Goal: Transaction & Acquisition: Book appointment/travel/reservation

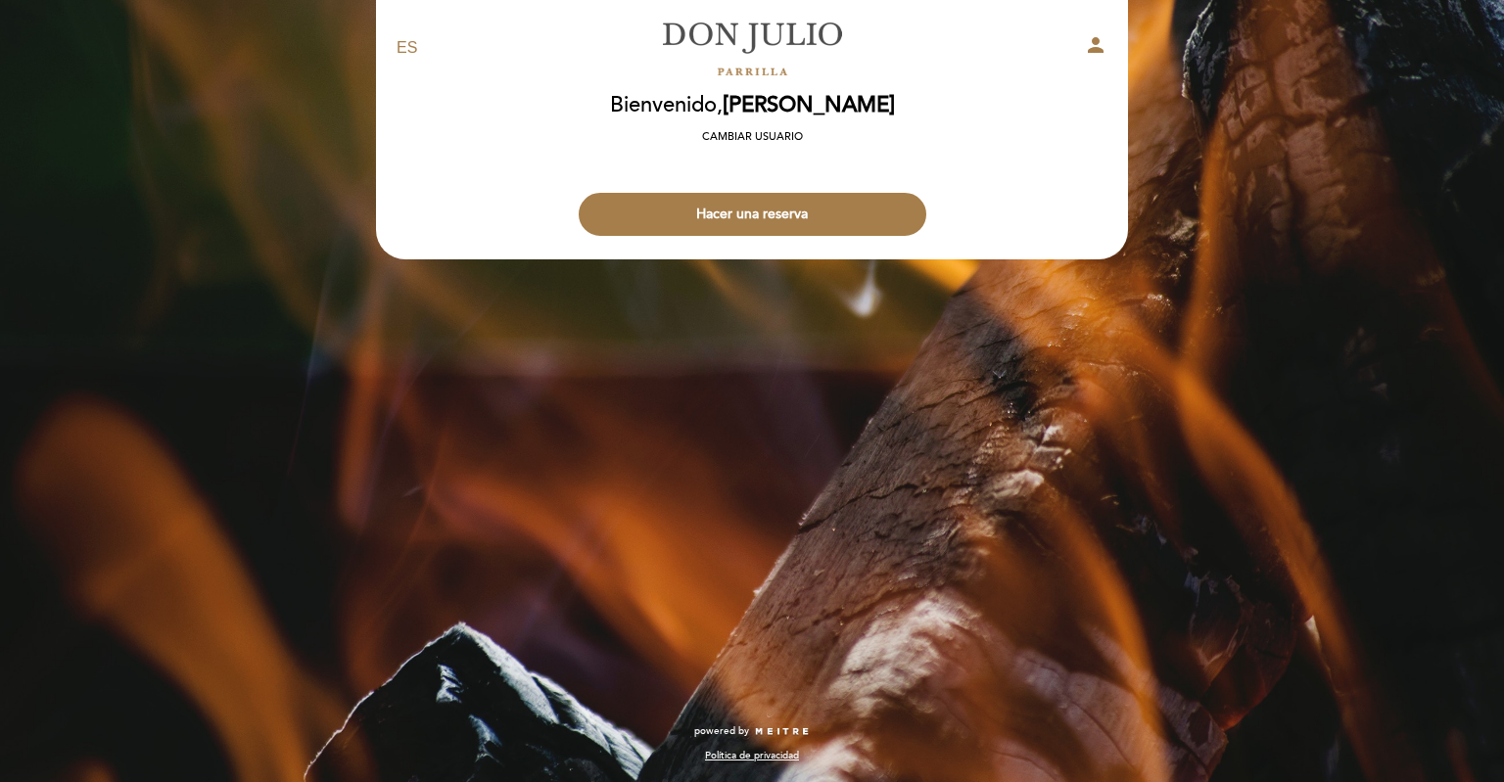
select select "es"
click at [817, 205] on button "Hacer una reserva" at bounding box center [753, 214] width 348 height 43
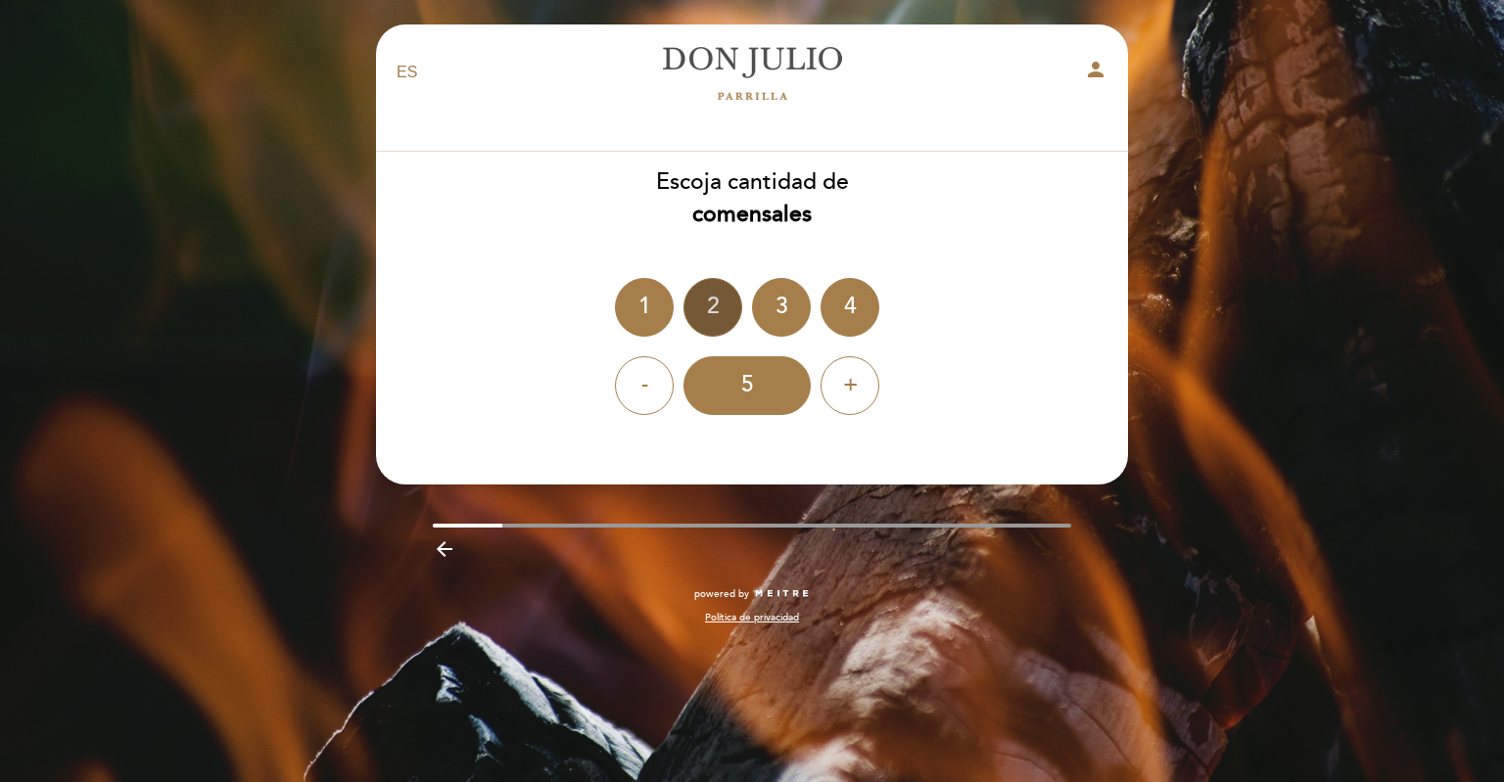
click at [719, 302] on div "2" at bounding box center [713, 307] width 59 height 59
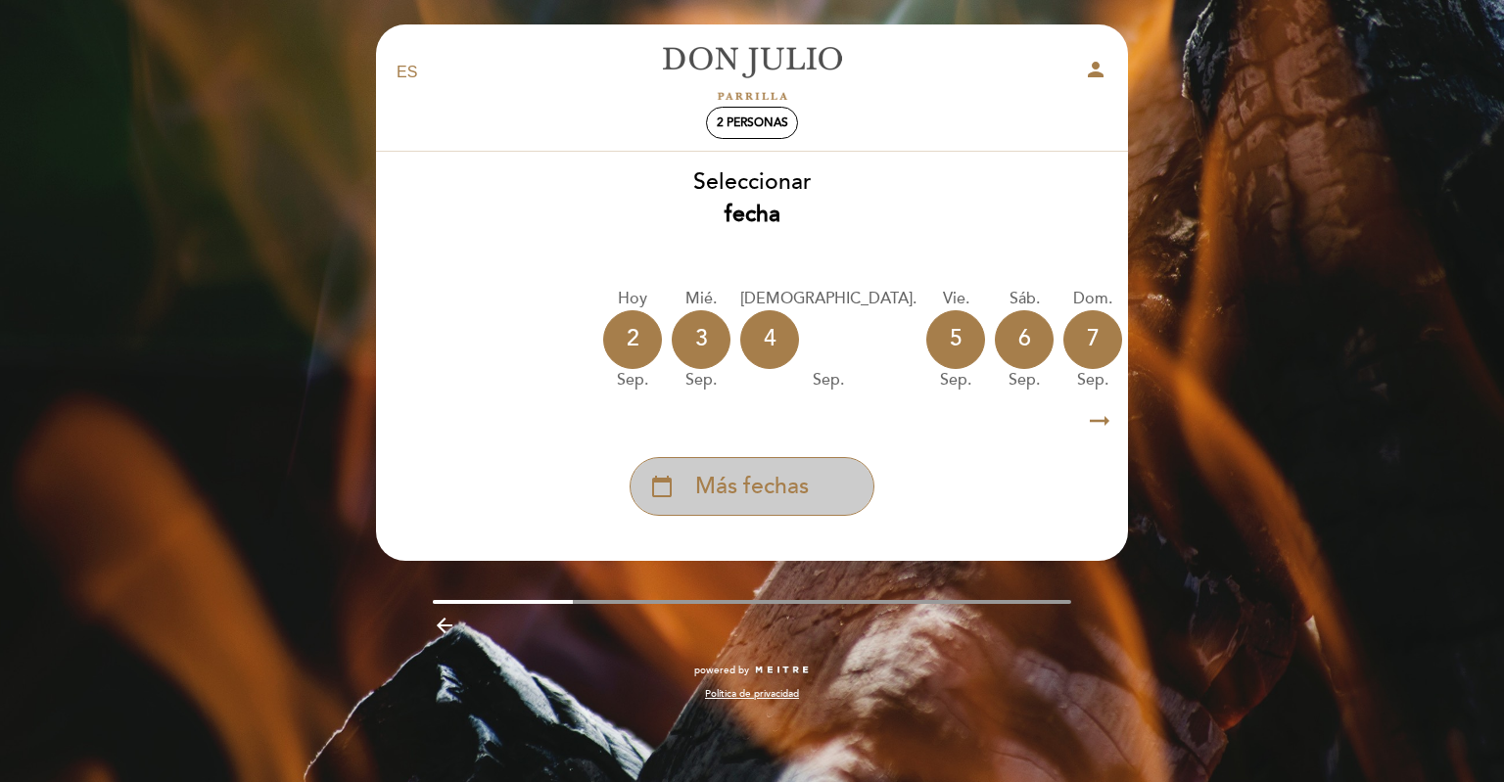
click at [774, 492] on span "Más fechas" at bounding box center [752, 487] width 114 height 32
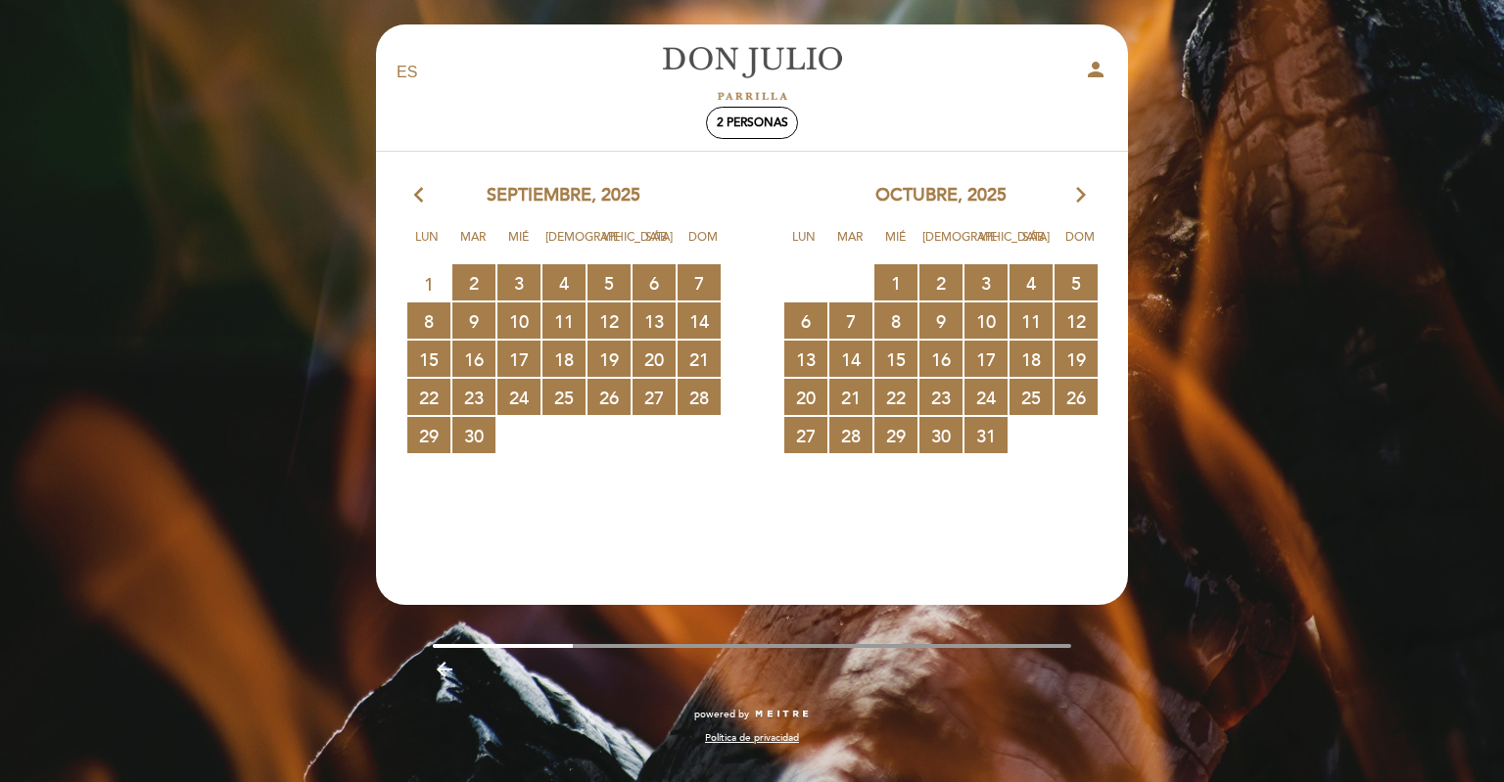
click at [1088, 198] on icon "arrow_forward_ios" at bounding box center [1081, 195] width 18 height 25
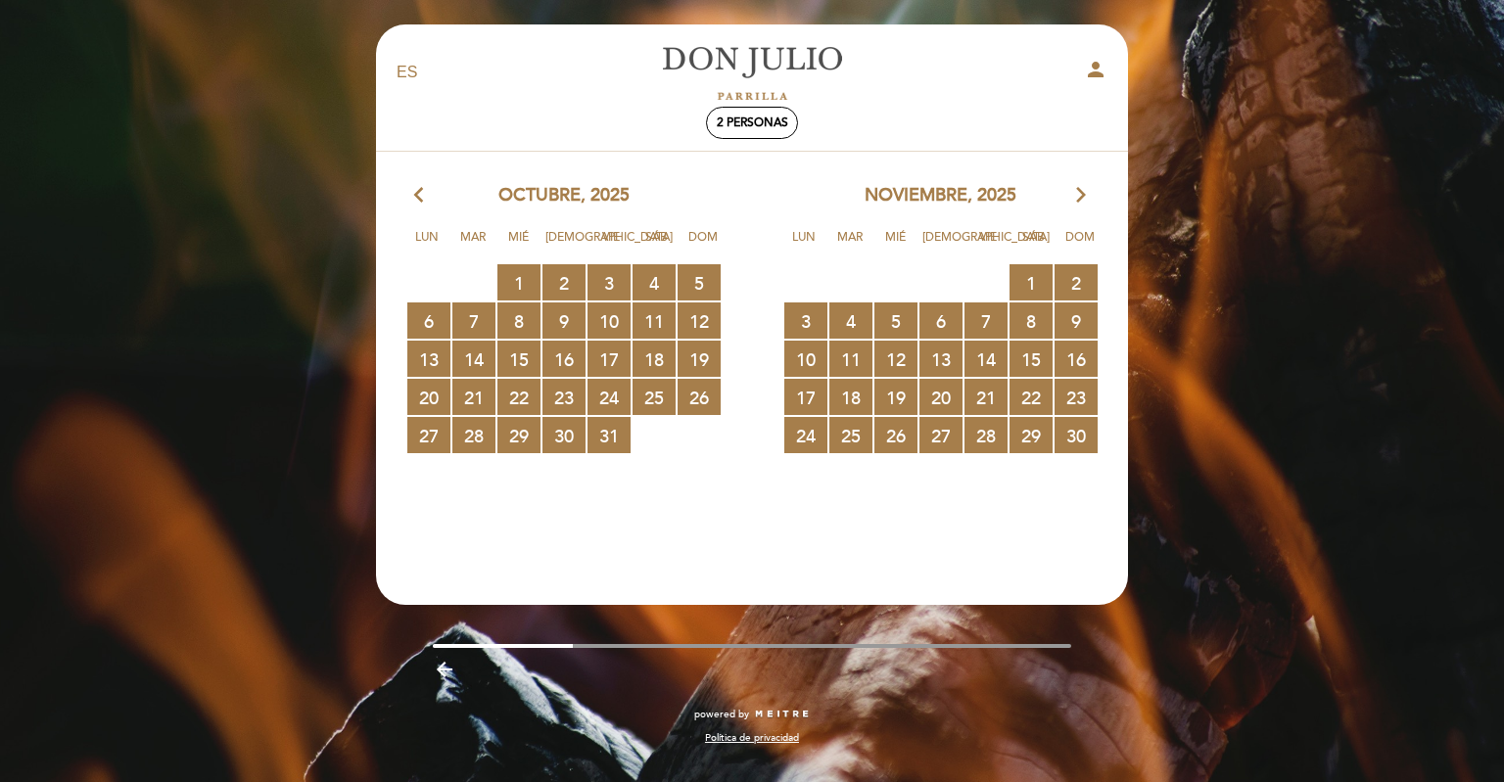
click at [1084, 198] on icon "arrow_forward_ios" at bounding box center [1081, 195] width 18 height 25
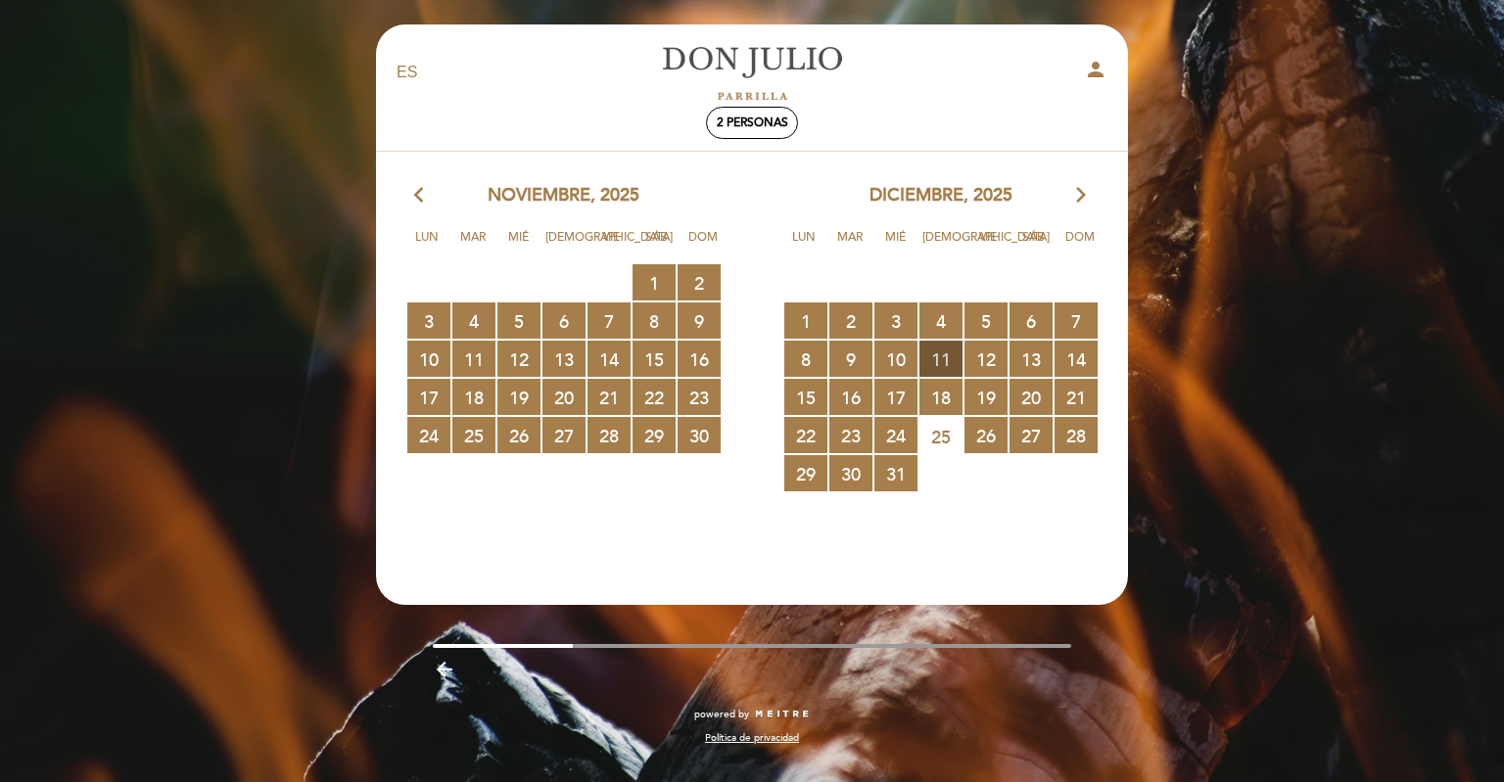
click at [950, 355] on span "11 RESERVAS DISPONIBLES" at bounding box center [941, 359] width 43 height 36
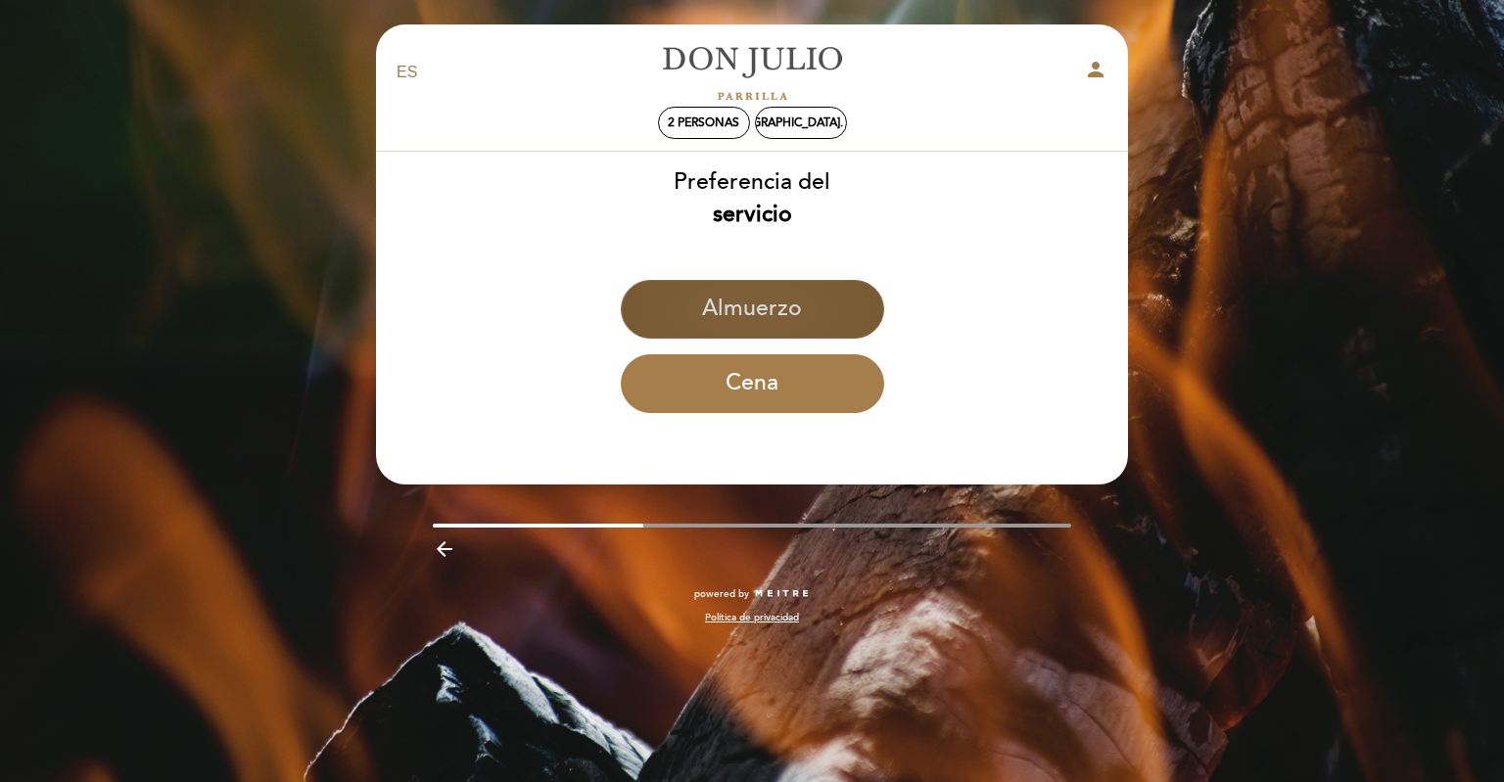
click at [807, 323] on button "Almuerzo" at bounding box center [752, 309] width 263 height 59
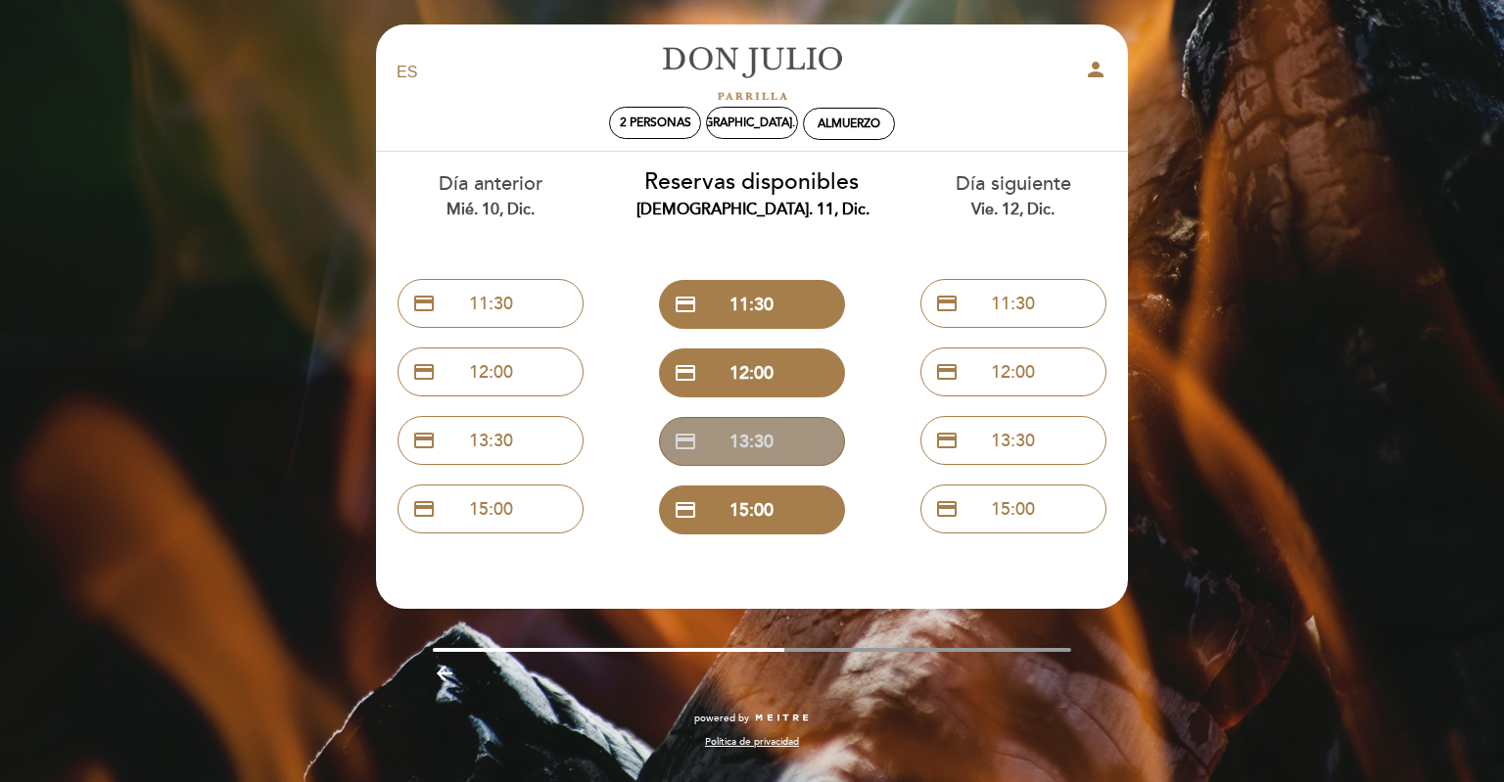
click at [777, 454] on button "credit_card 13:30" at bounding box center [752, 441] width 186 height 49
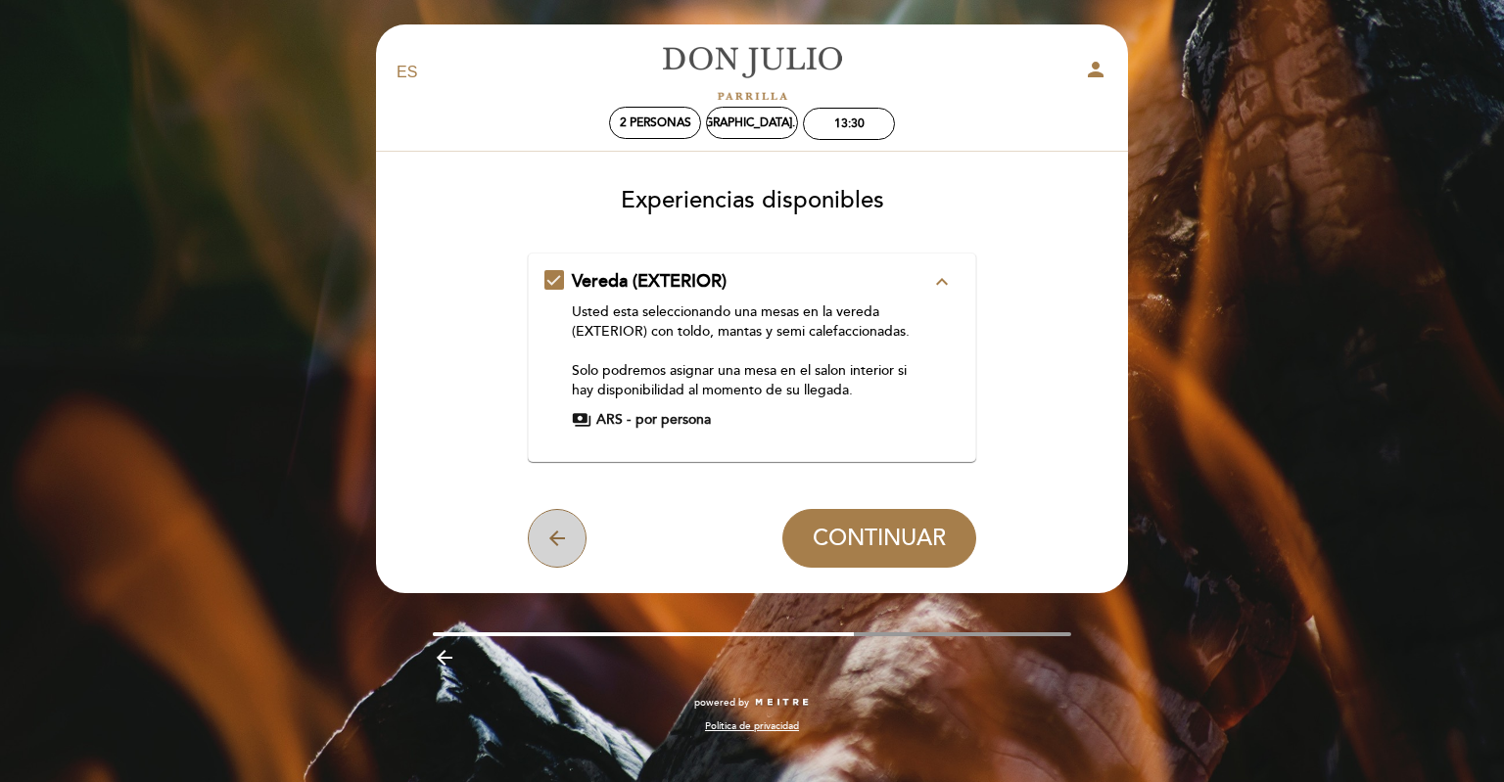
click at [574, 529] on button "arrow_back" at bounding box center [557, 538] width 59 height 59
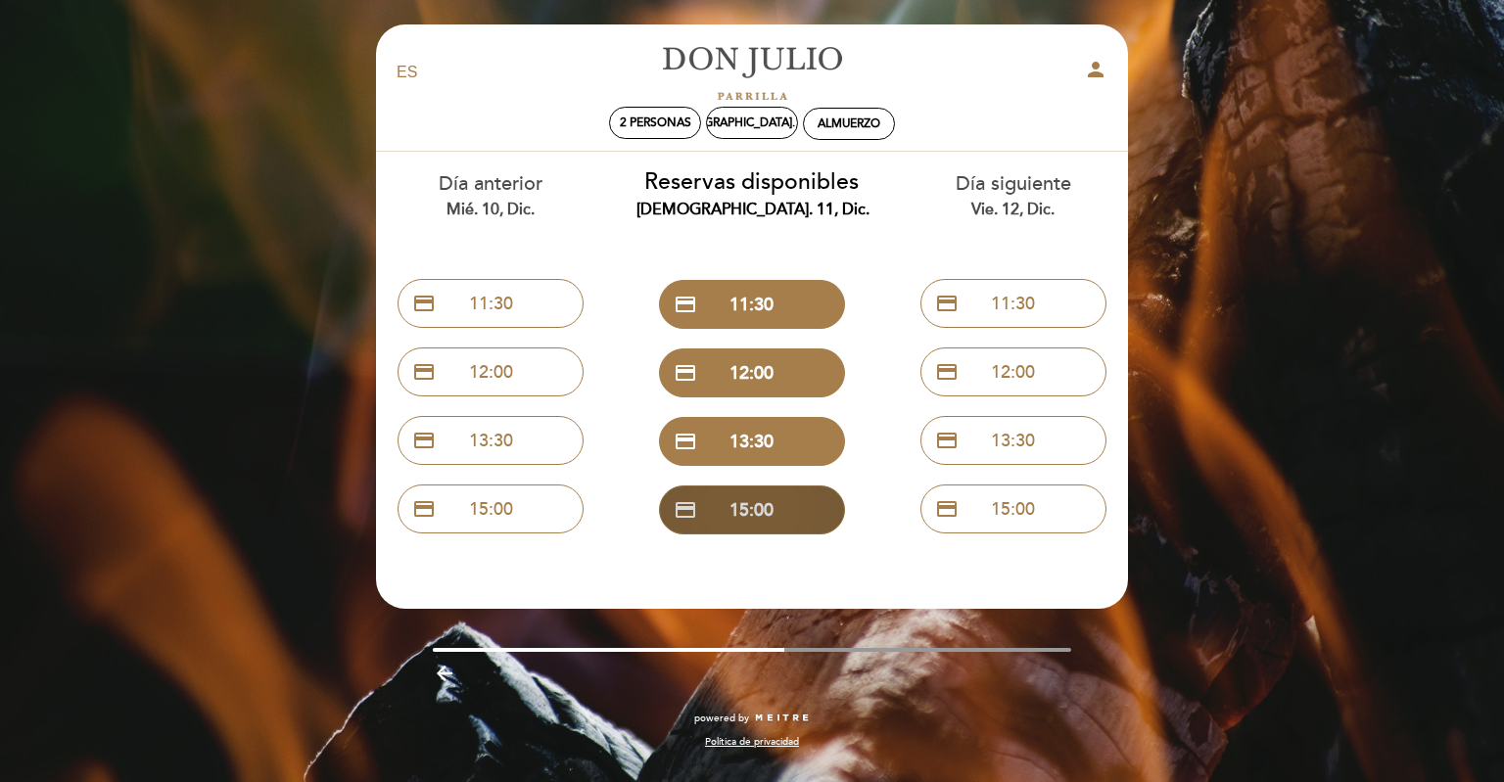
click at [774, 522] on button "credit_card 15:00" at bounding box center [752, 510] width 186 height 49
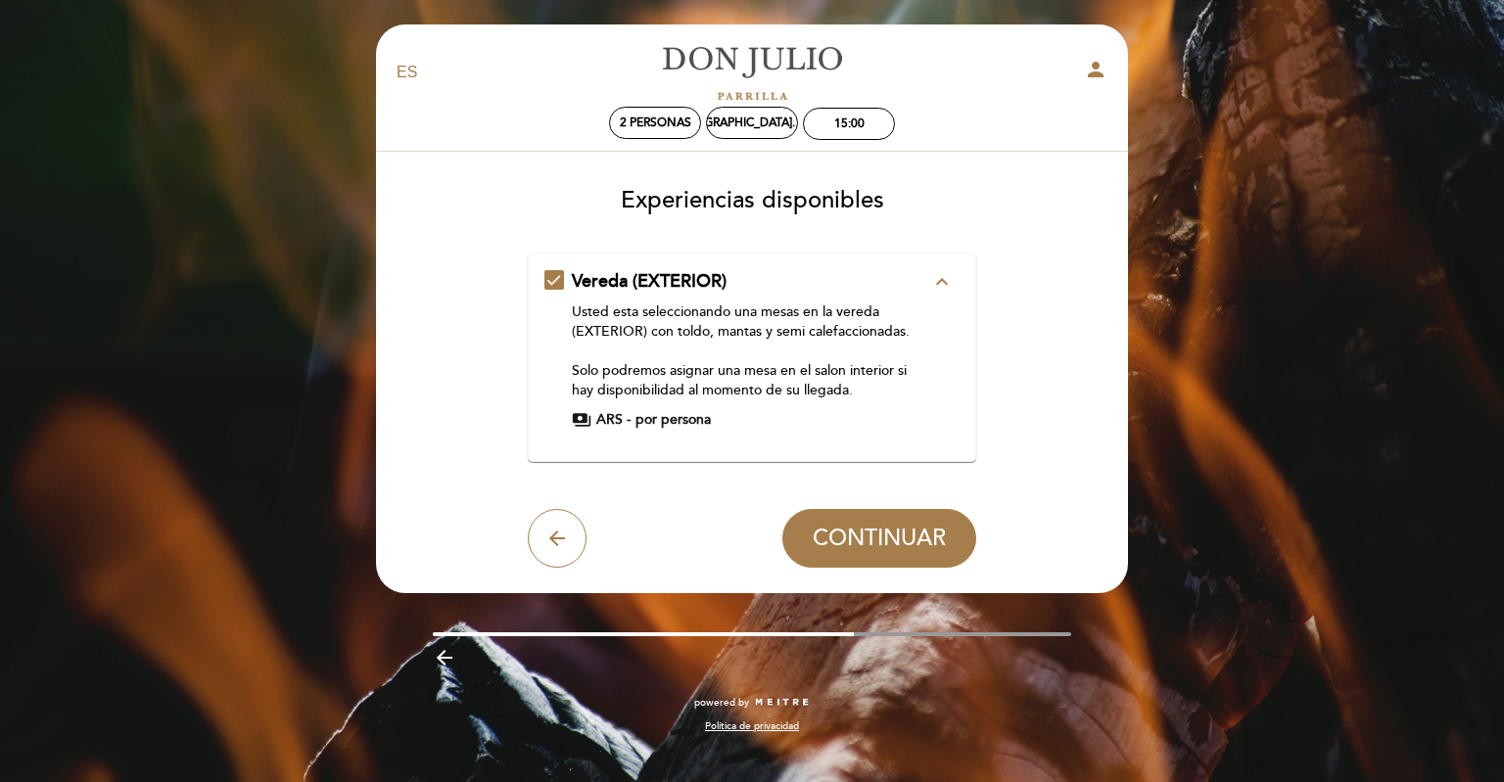
click at [554, 284] on div "Vereda (EXTERIOR) expand_less Usted esta seleccionando una mesas en la vereda (…" at bounding box center [752, 349] width 416 height 161
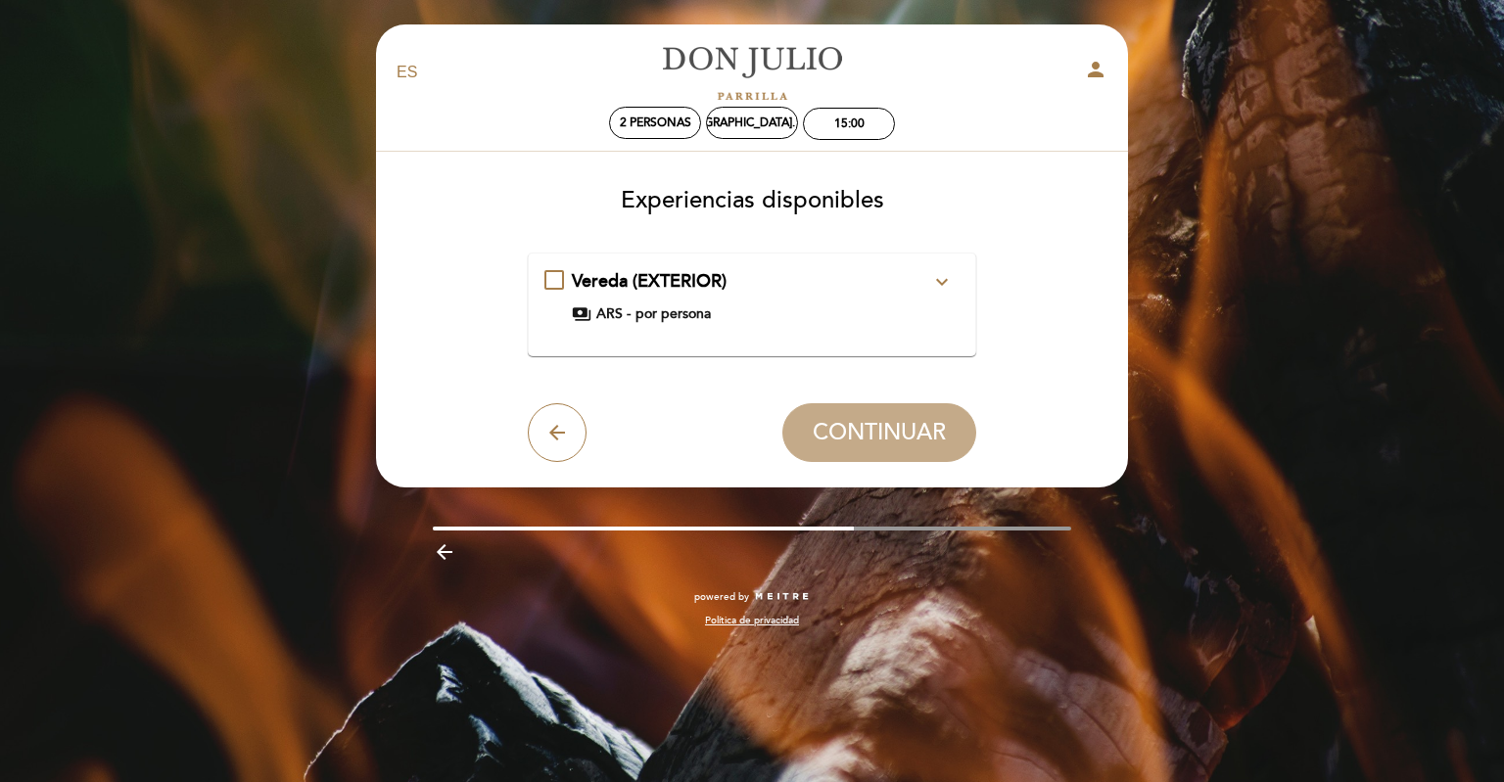
click at [558, 280] on div "Vereda (EXTERIOR) expand_more Usted esta seleccionando una mesas en la vereda (…" at bounding box center [752, 296] width 416 height 55
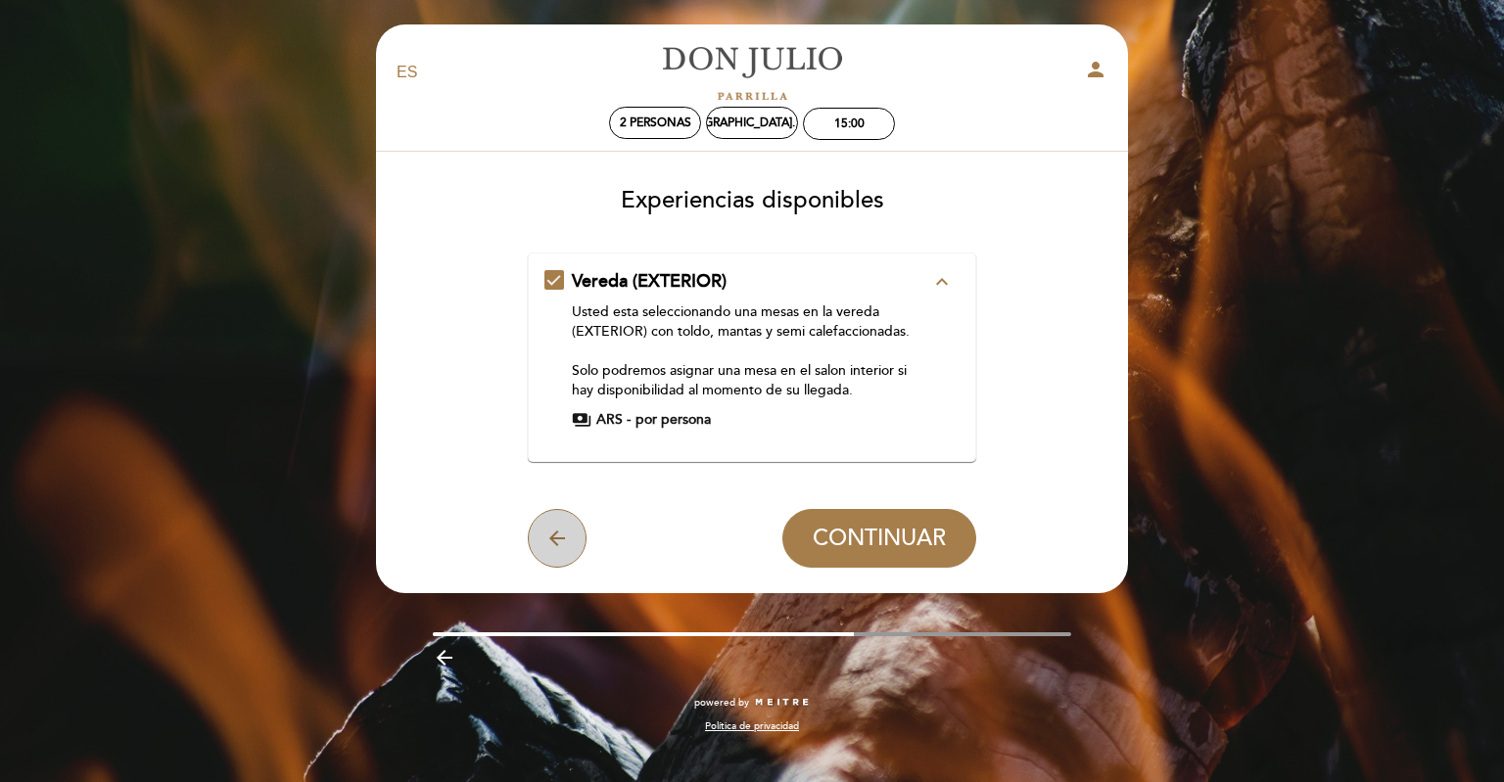
click at [557, 533] on icon "arrow_back" at bounding box center [557, 539] width 24 height 24
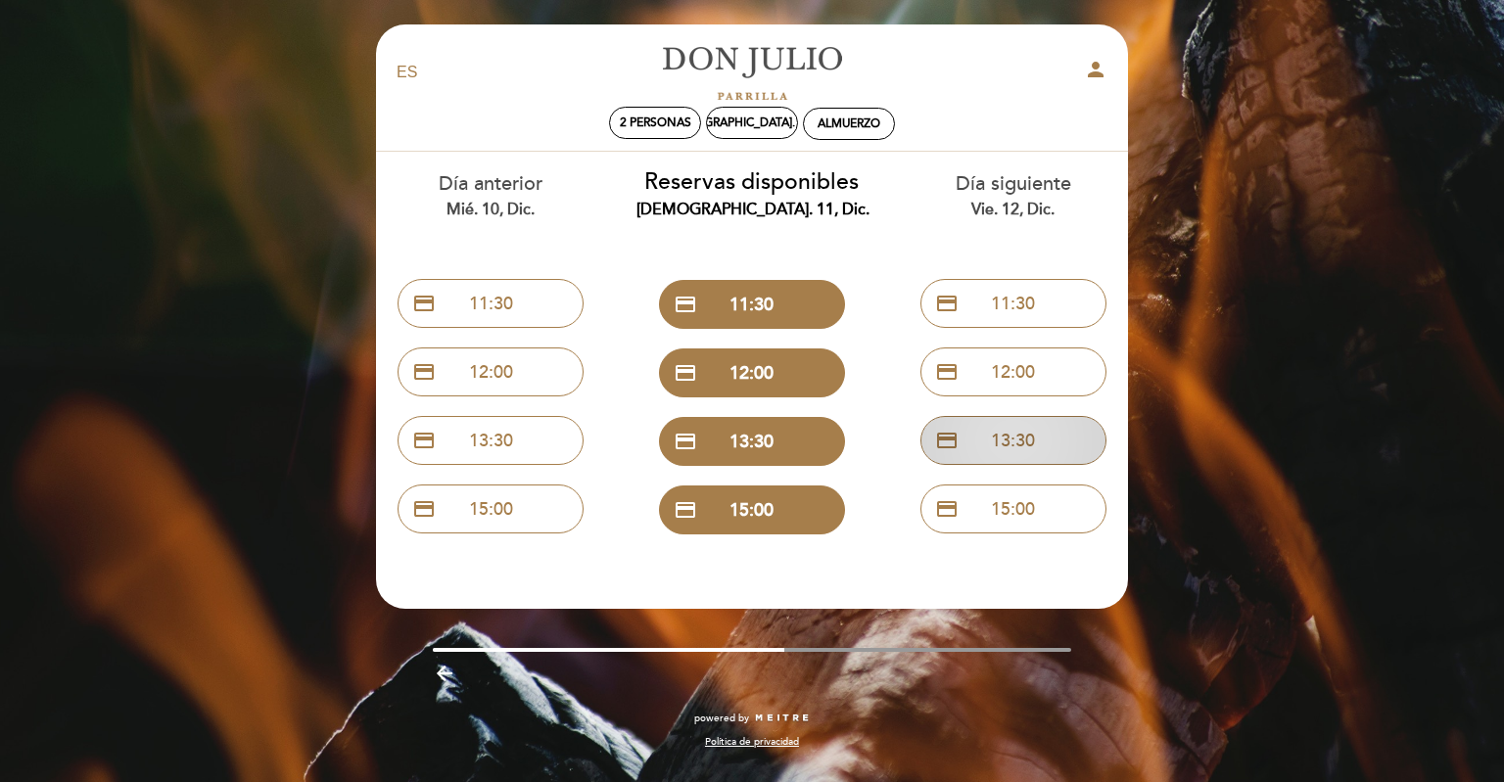
click at [1033, 445] on button "credit_card 13:30" at bounding box center [1014, 440] width 186 height 49
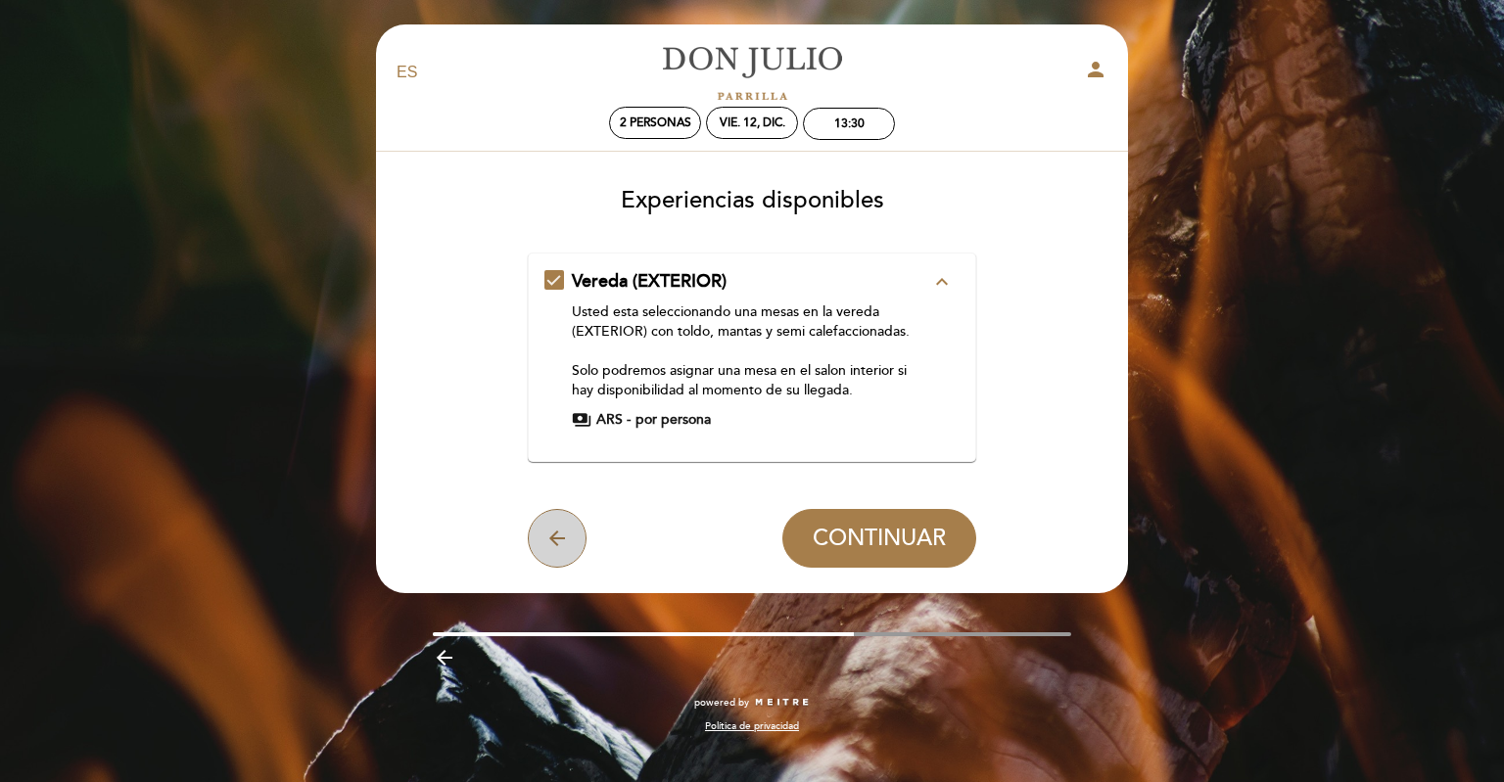
click at [571, 532] on button "arrow_back" at bounding box center [557, 538] width 59 height 59
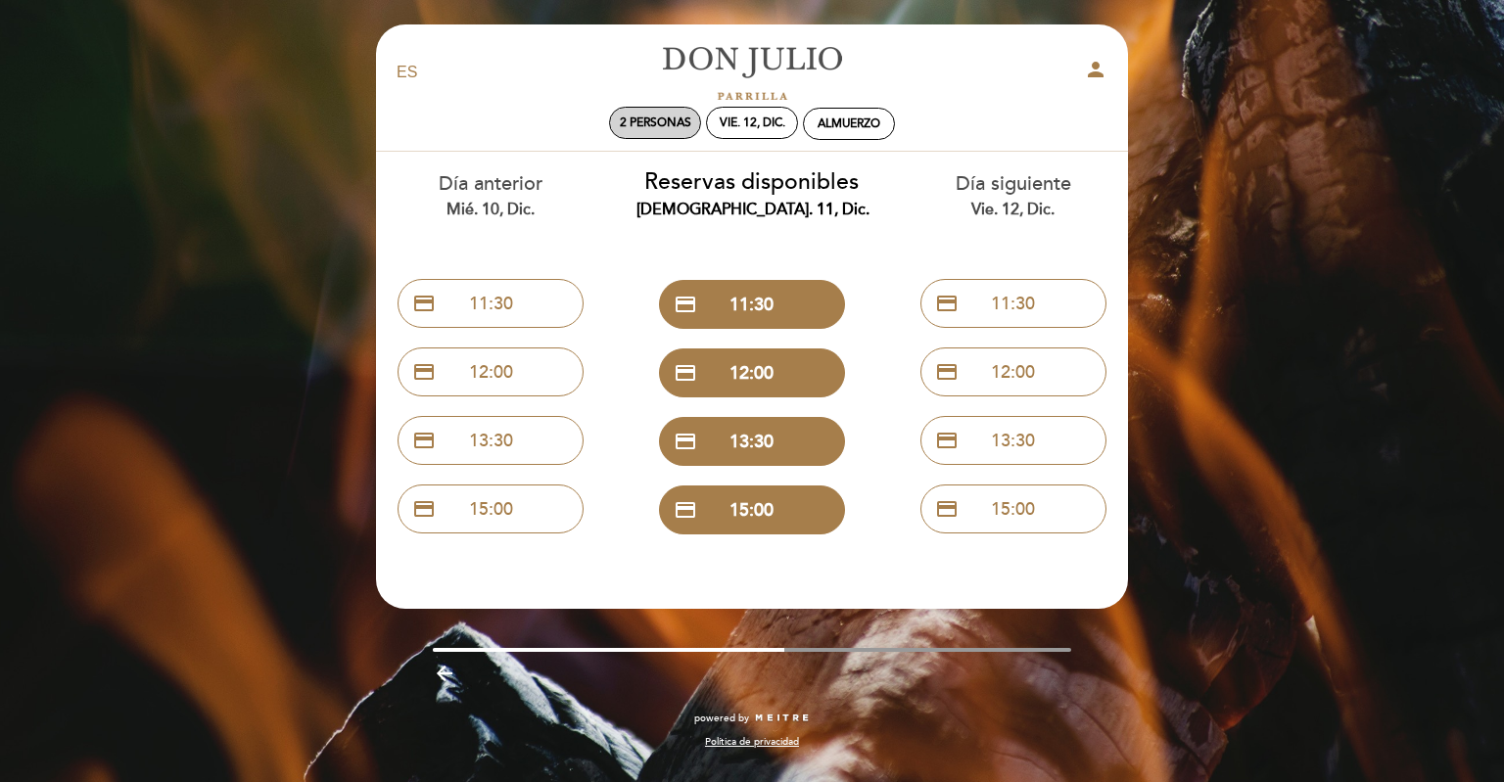
click at [752, 118] on div "vie. 12, dic." at bounding box center [753, 123] width 66 height 15
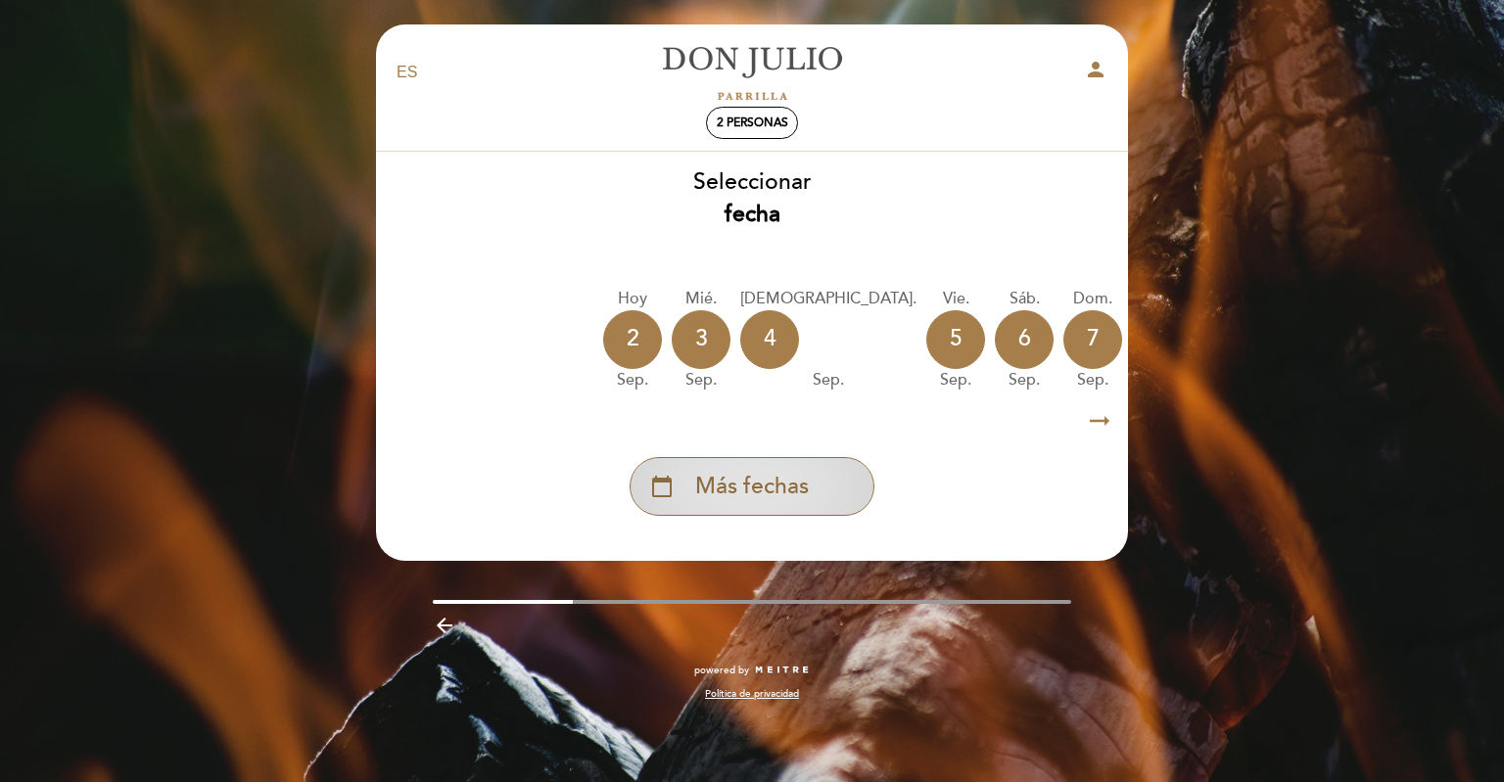
click at [790, 487] on span "Más fechas" at bounding box center [752, 487] width 114 height 32
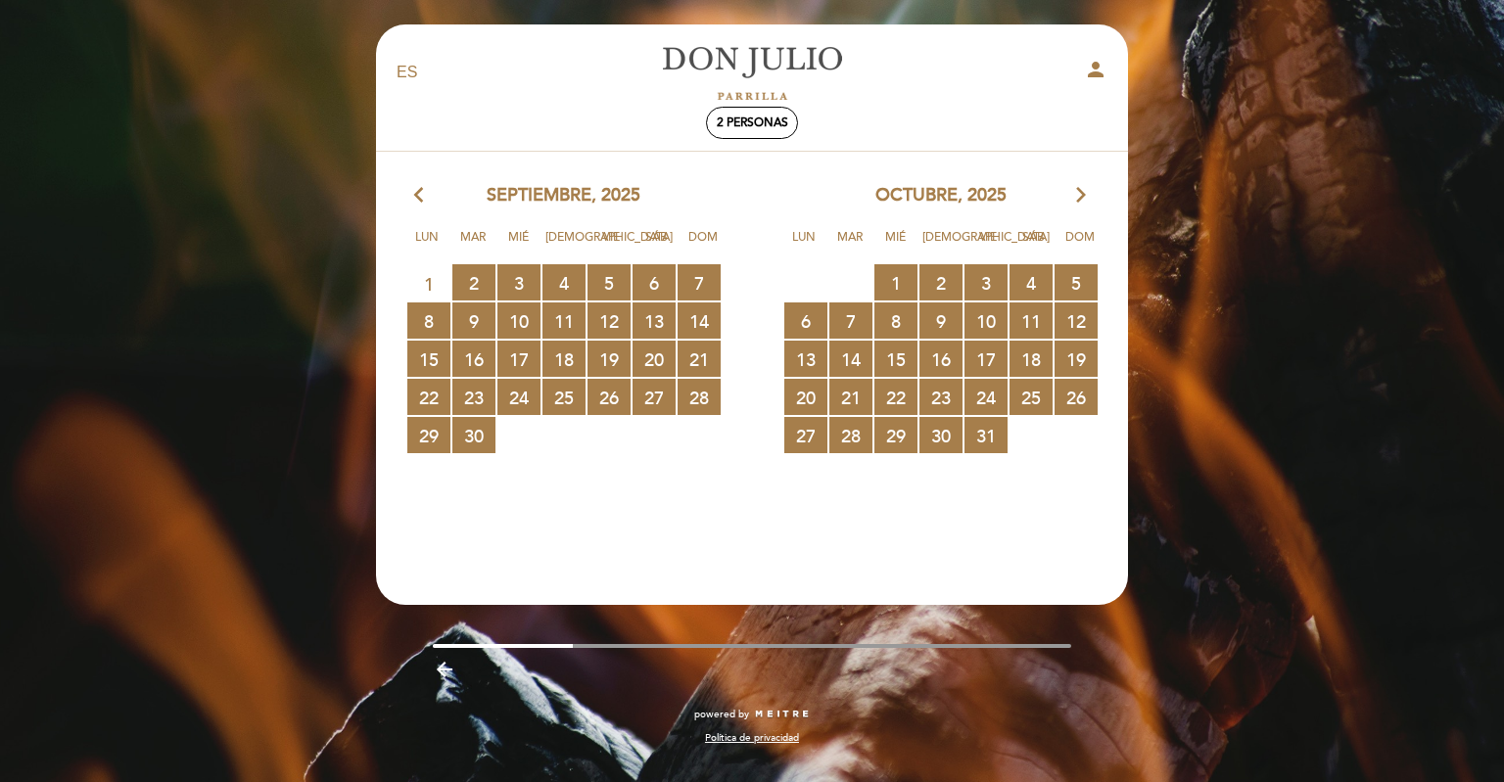
click at [1077, 193] on icon "arrow_forward_ios" at bounding box center [1081, 195] width 18 height 25
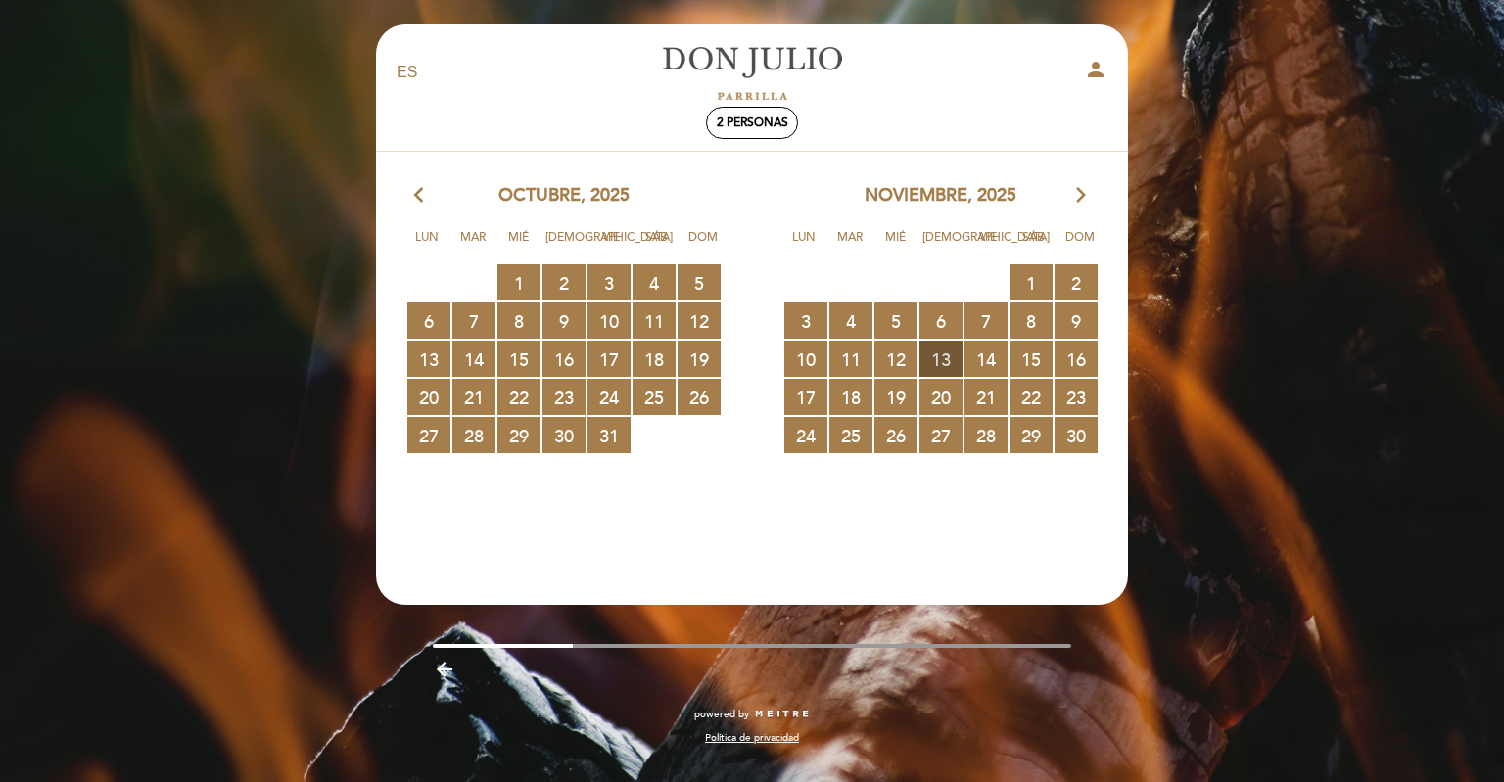
click at [941, 350] on span "13 RESERVAS DISPONIBLES" at bounding box center [941, 359] width 43 height 36
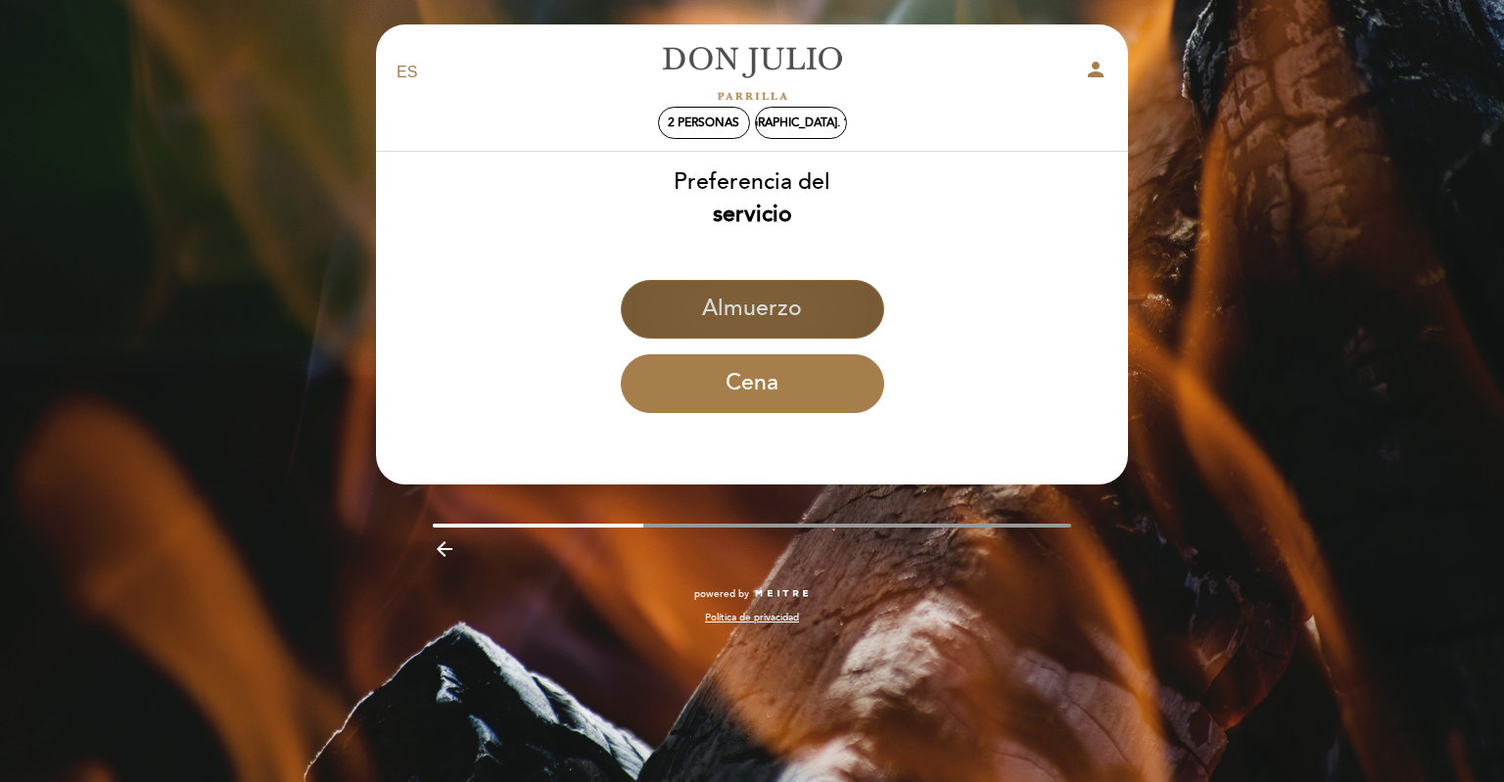
click at [786, 326] on button "Almuerzo" at bounding box center [752, 309] width 263 height 59
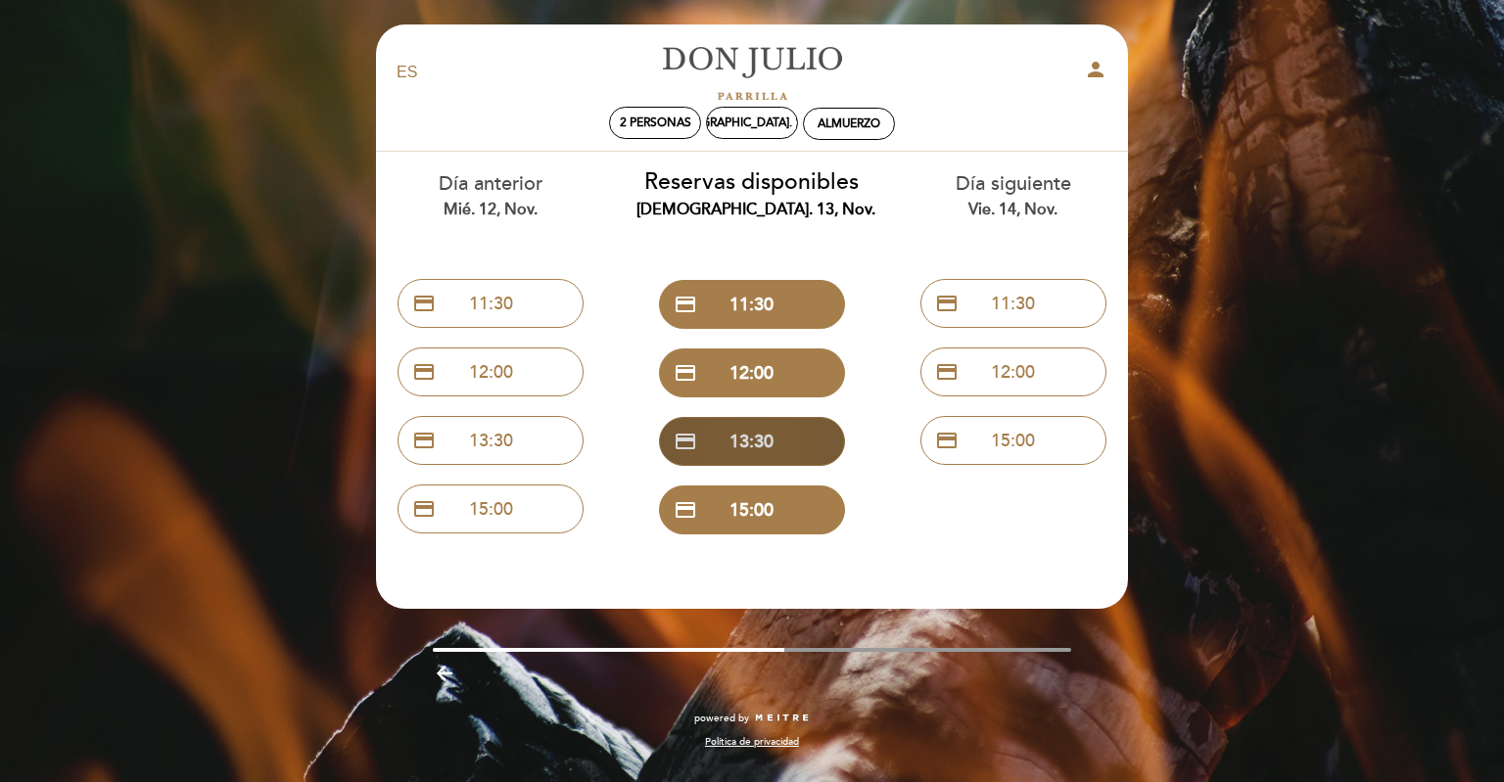
click at [774, 441] on button "credit_card 13:30" at bounding box center [752, 441] width 186 height 49
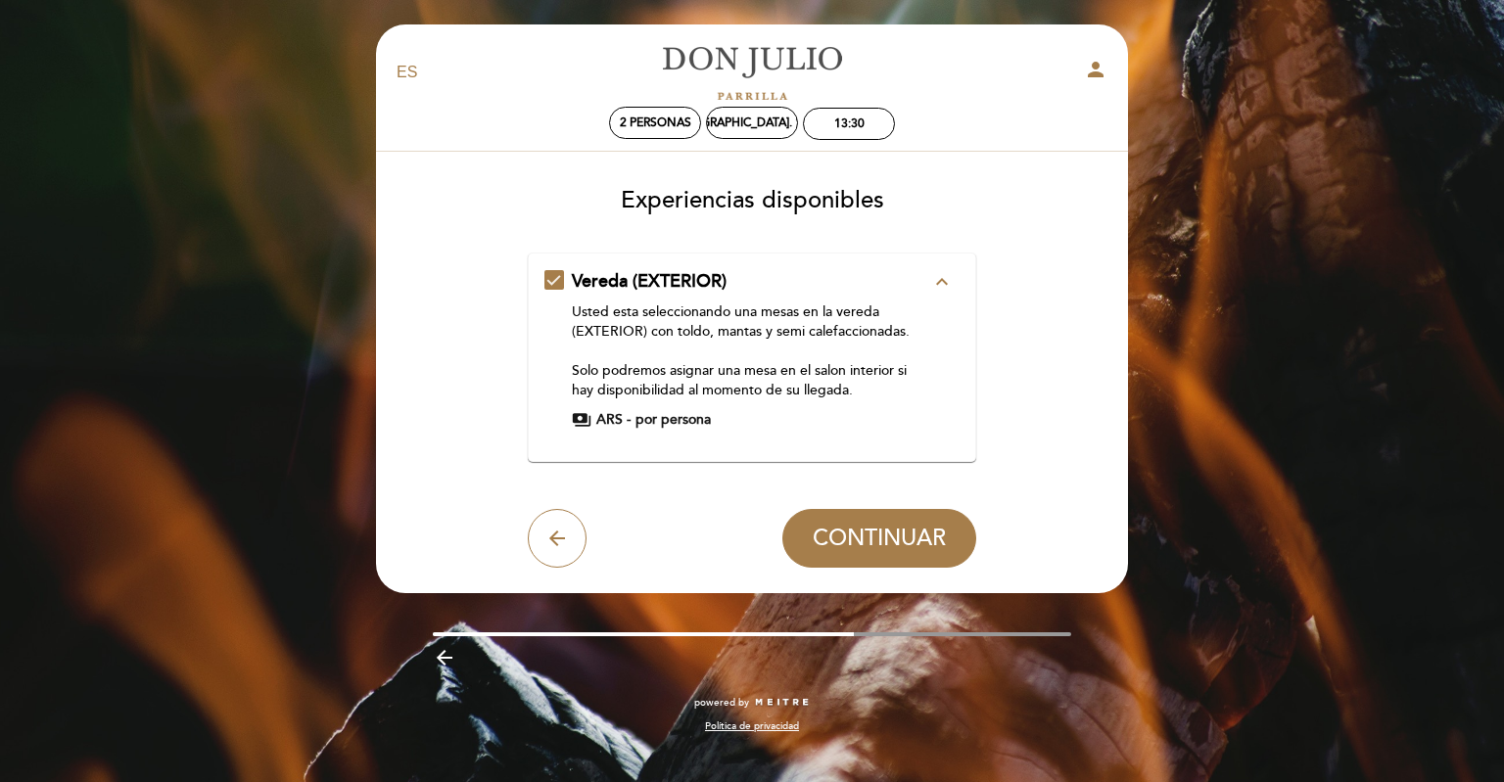
click at [743, 324] on div "Usted esta seleccionando una mesas en la vereda (EXTERIOR) con toldo, mantas y …" at bounding box center [751, 352] width 359 height 98
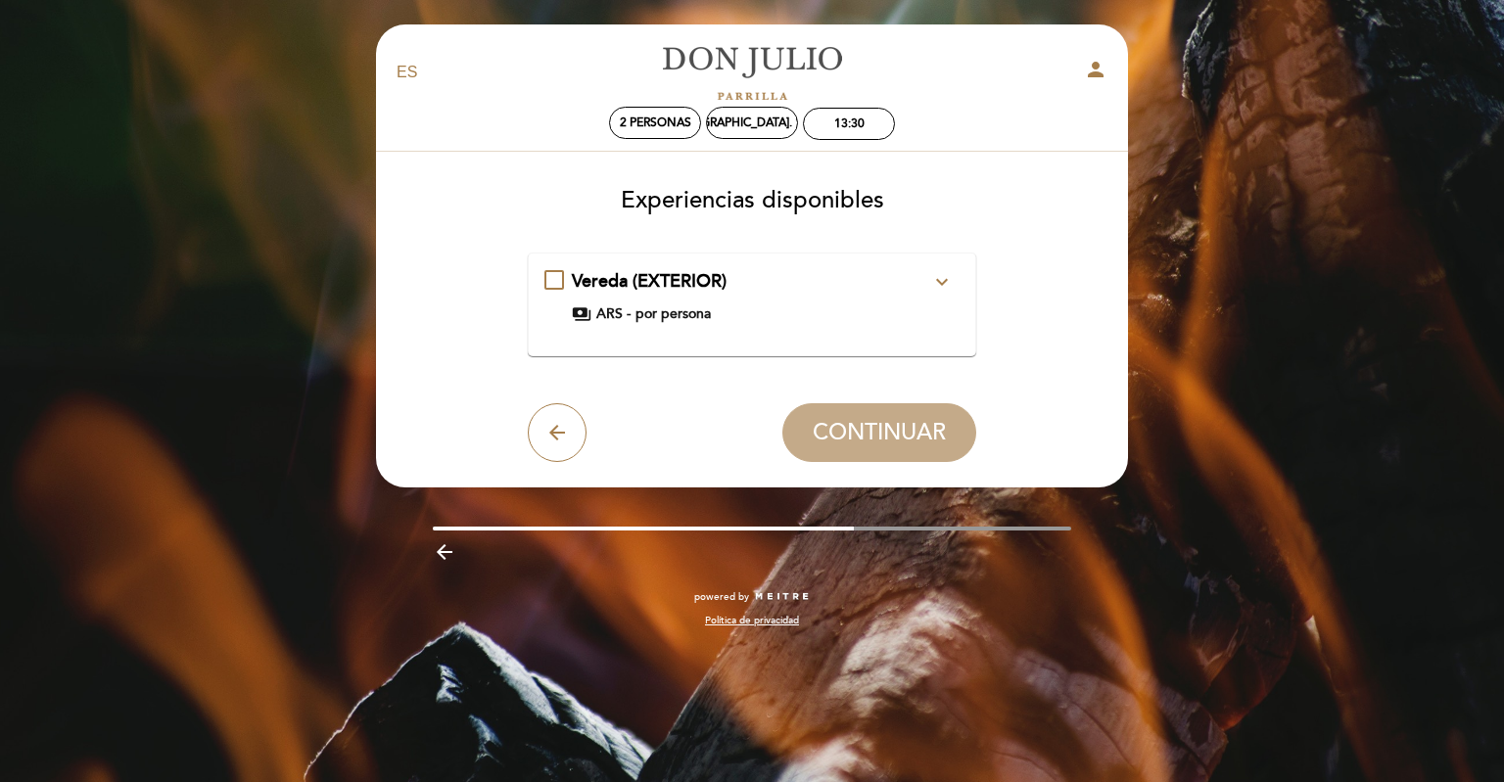
click at [740, 319] on div "payments ARS - por persona" at bounding box center [751, 315] width 359 height 20
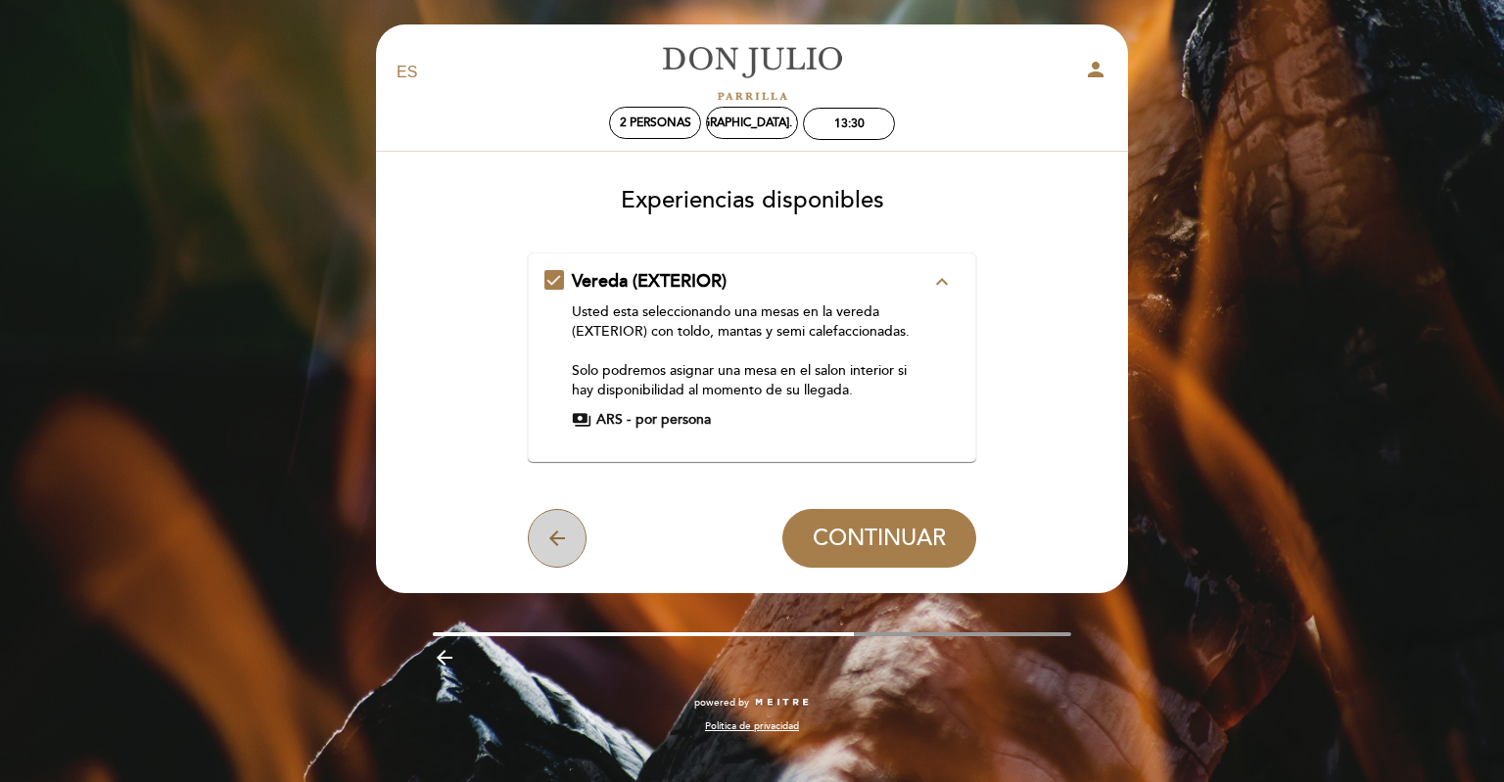
click at [552, 549] on icon "arrow_back" at bounding box center [557, 539] width 24 height 24
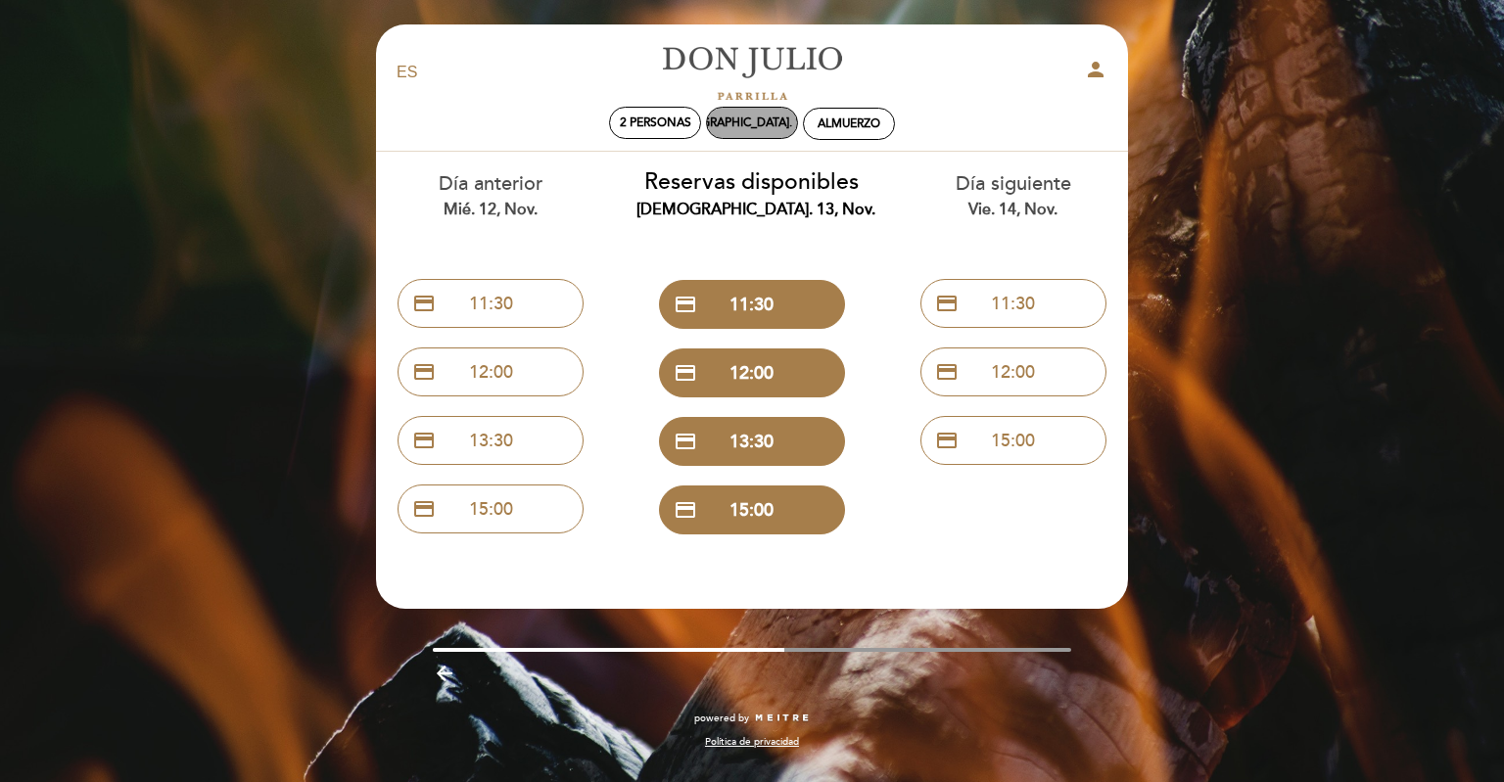
click at [737, 122] on div "[DEMOGRAPHIC_DATA]. 13, nov." at bounding box center [752, 123] width 181 height 15
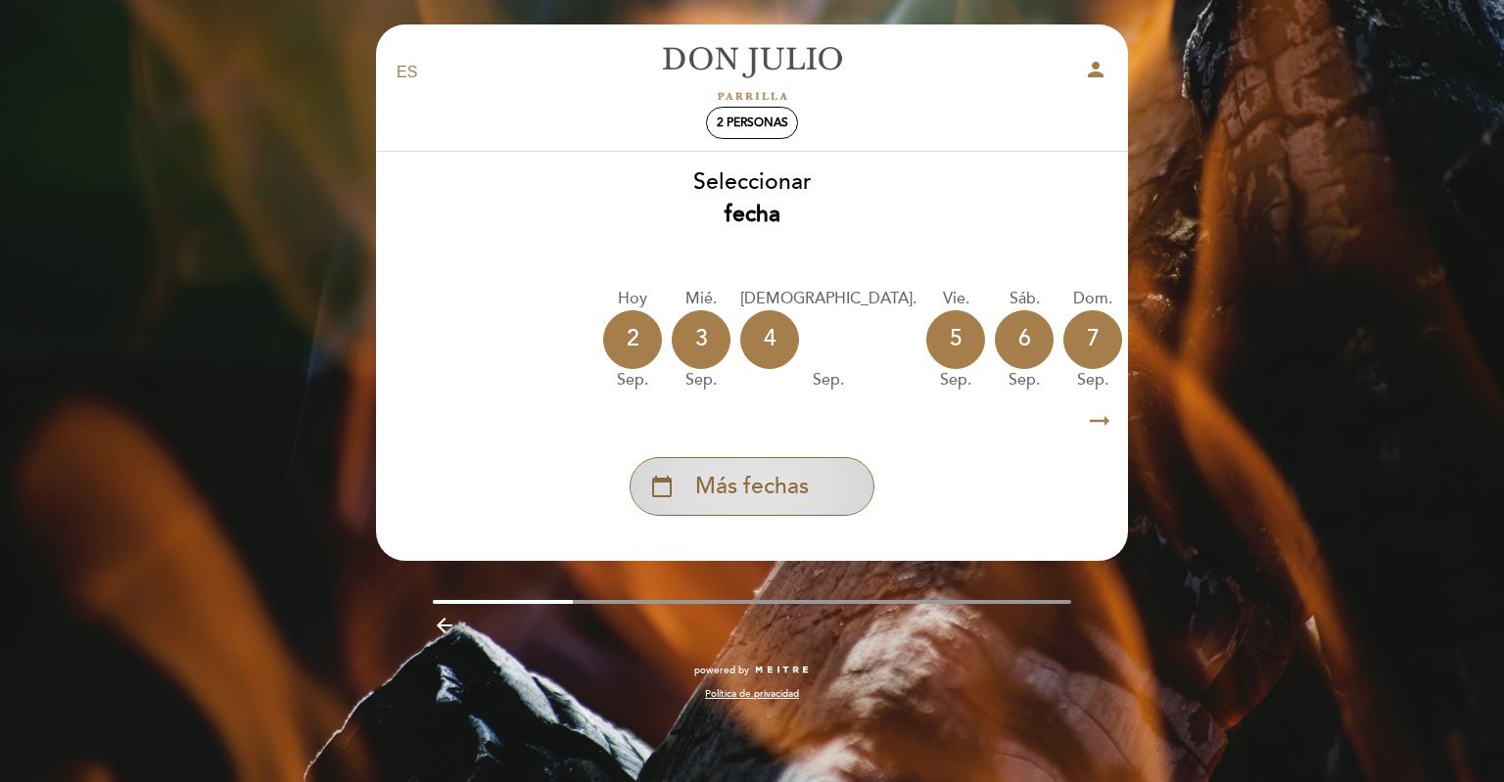
click at [772, 488] on span "Más fechas" at bounding box center [752, 487] width 114 height 32
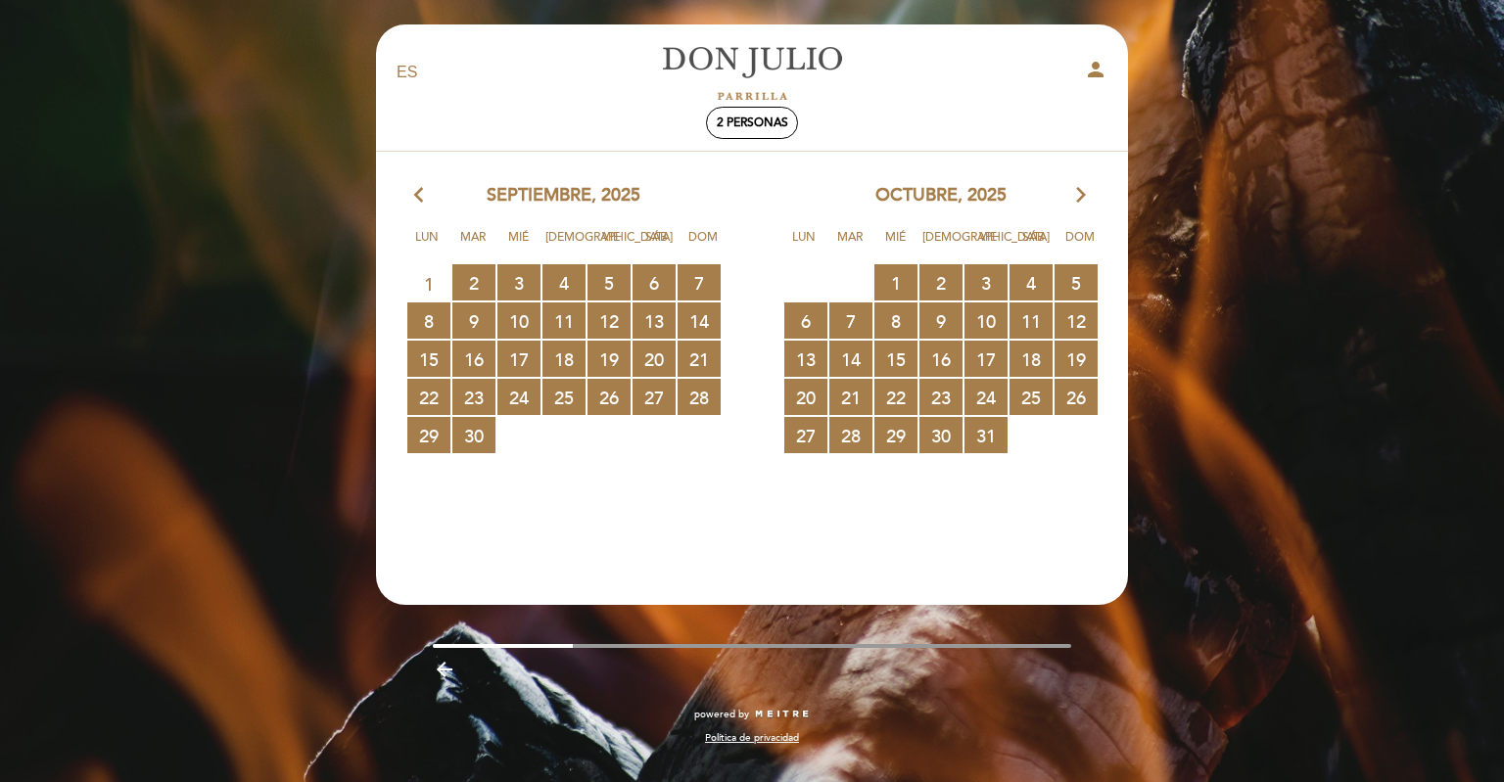
click at [1087, 196] on icon "arrow_forward_ios" at bounding box center [1081, 195] width 18 height 25
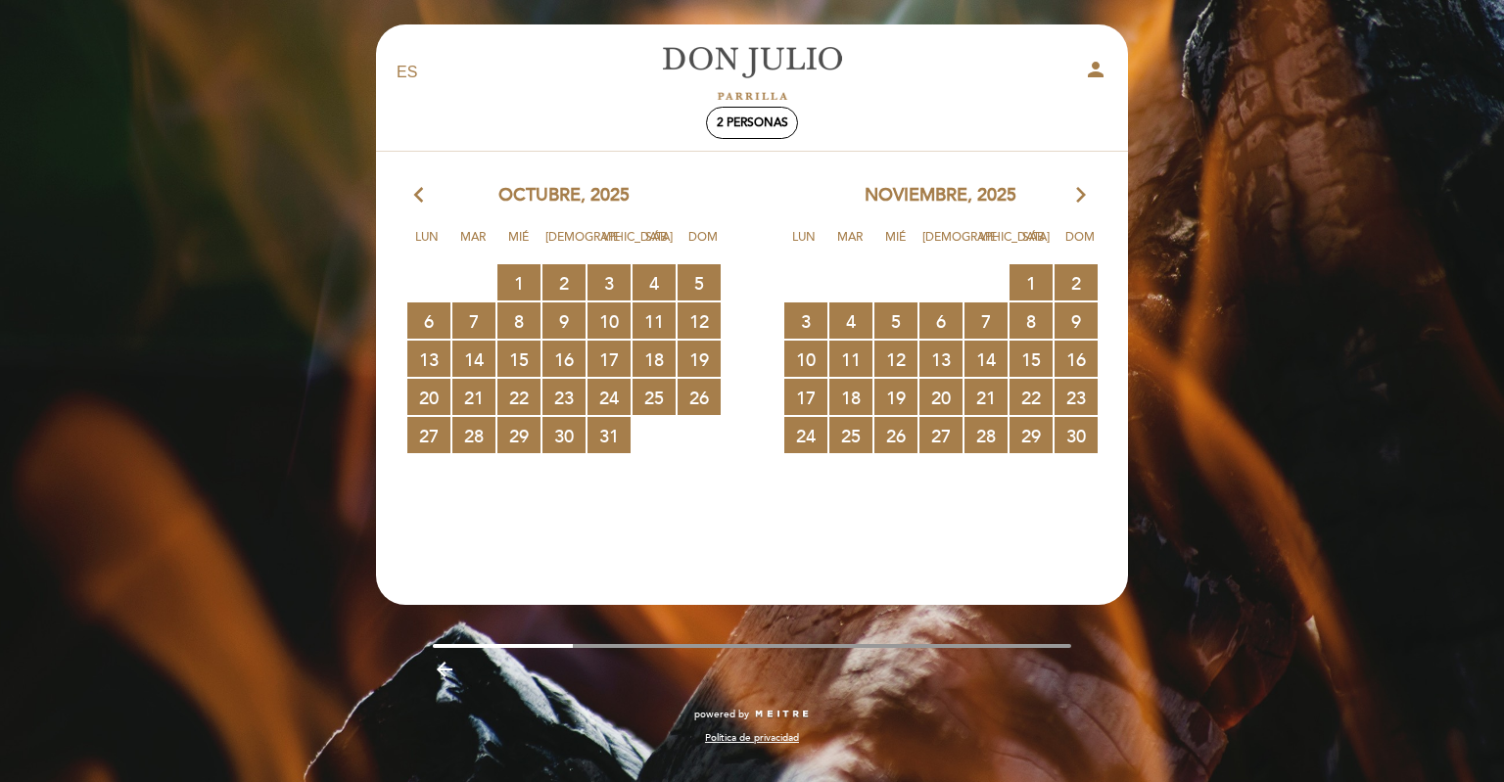
click at [1087, 196] on icon "arrow_forward_ios" at bounding box center [1081, 195] width 18 height 25
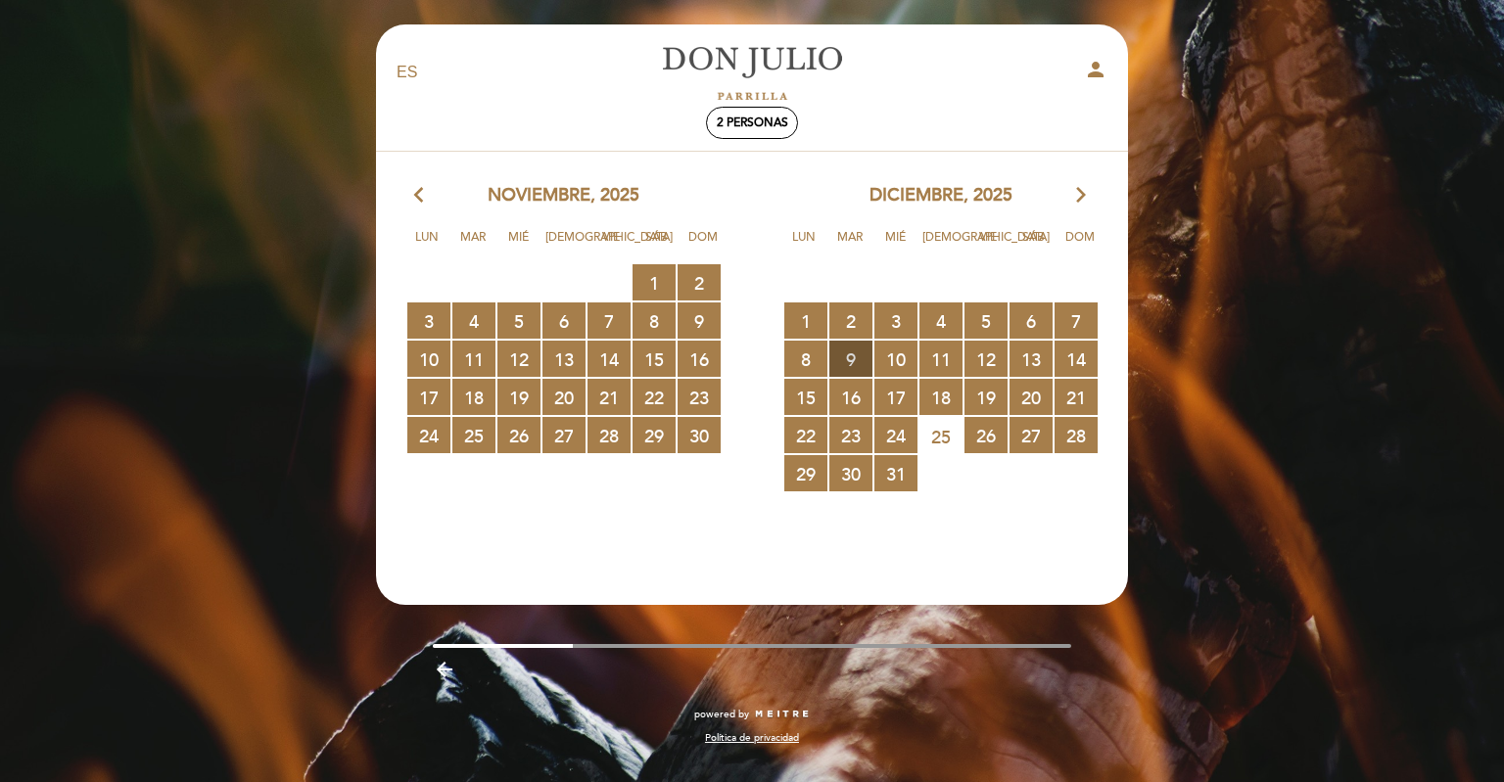
click at [851, 368] on span "9 RESERVAS DISPONIBLES" at bounding box center [850, 359] width 43 height 36
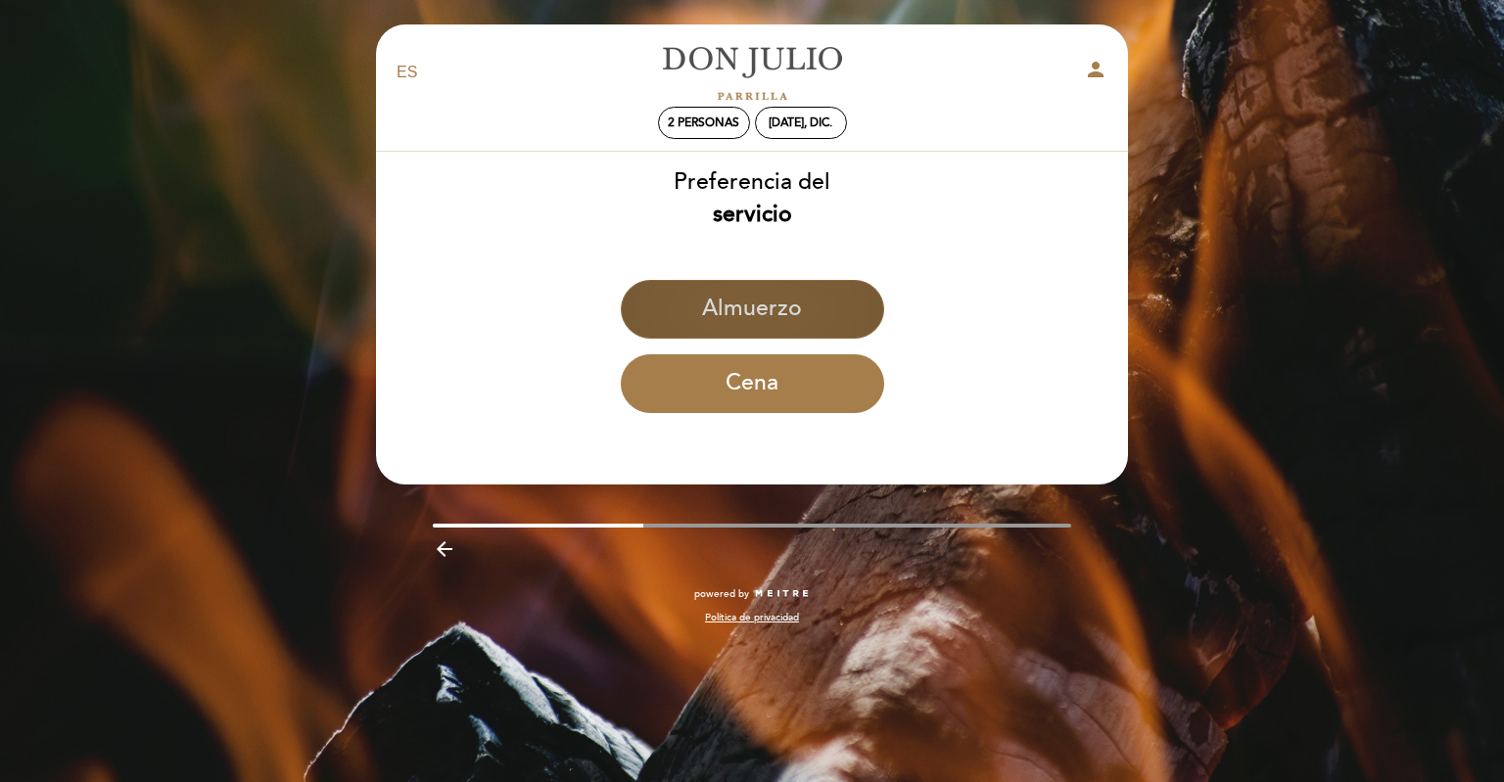
click at [730, 326] on button "Almuerzo" at bounding box center [752, 309] width 263 height 59
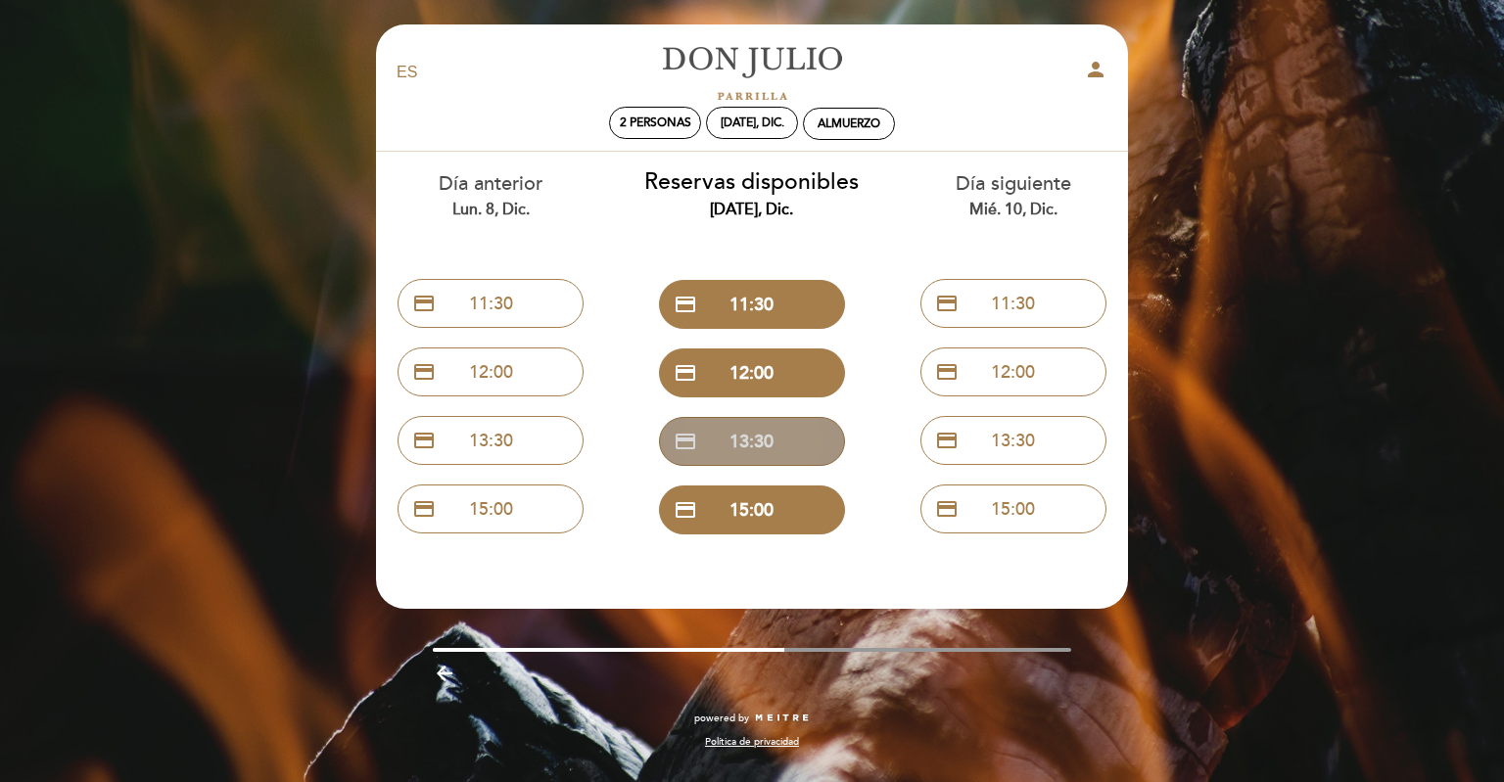
click at [744, 447] on button "credit_card 13:30" at bounding box center [752, 441] width 186 height 49
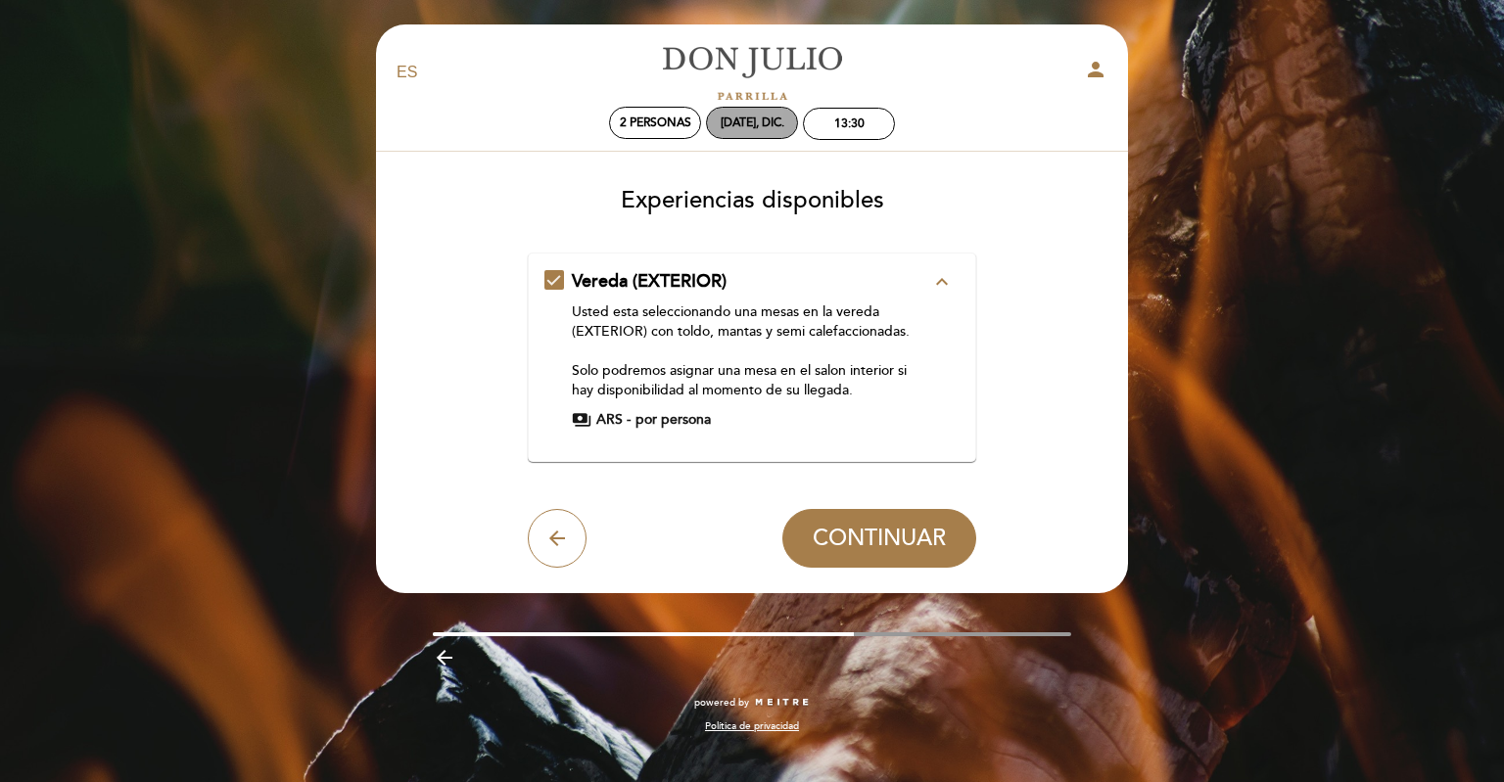
click at [735, 116] on div "[DATE], dic." at bounding box center [752, 123] width 92 height 32
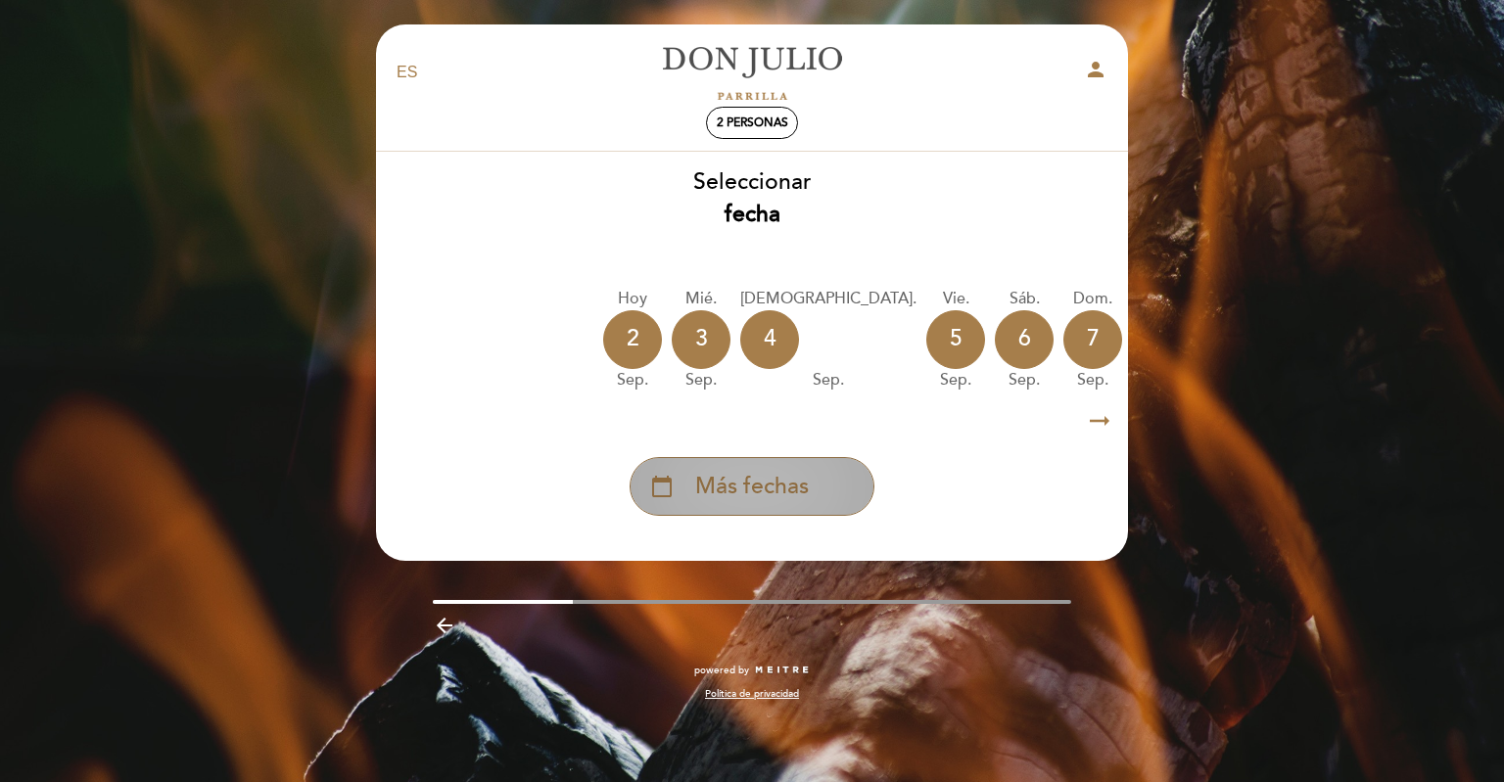
click at [815, 495] on div "calendar_today Más fechas" at bounding box center [752, 486] width 245 height 59
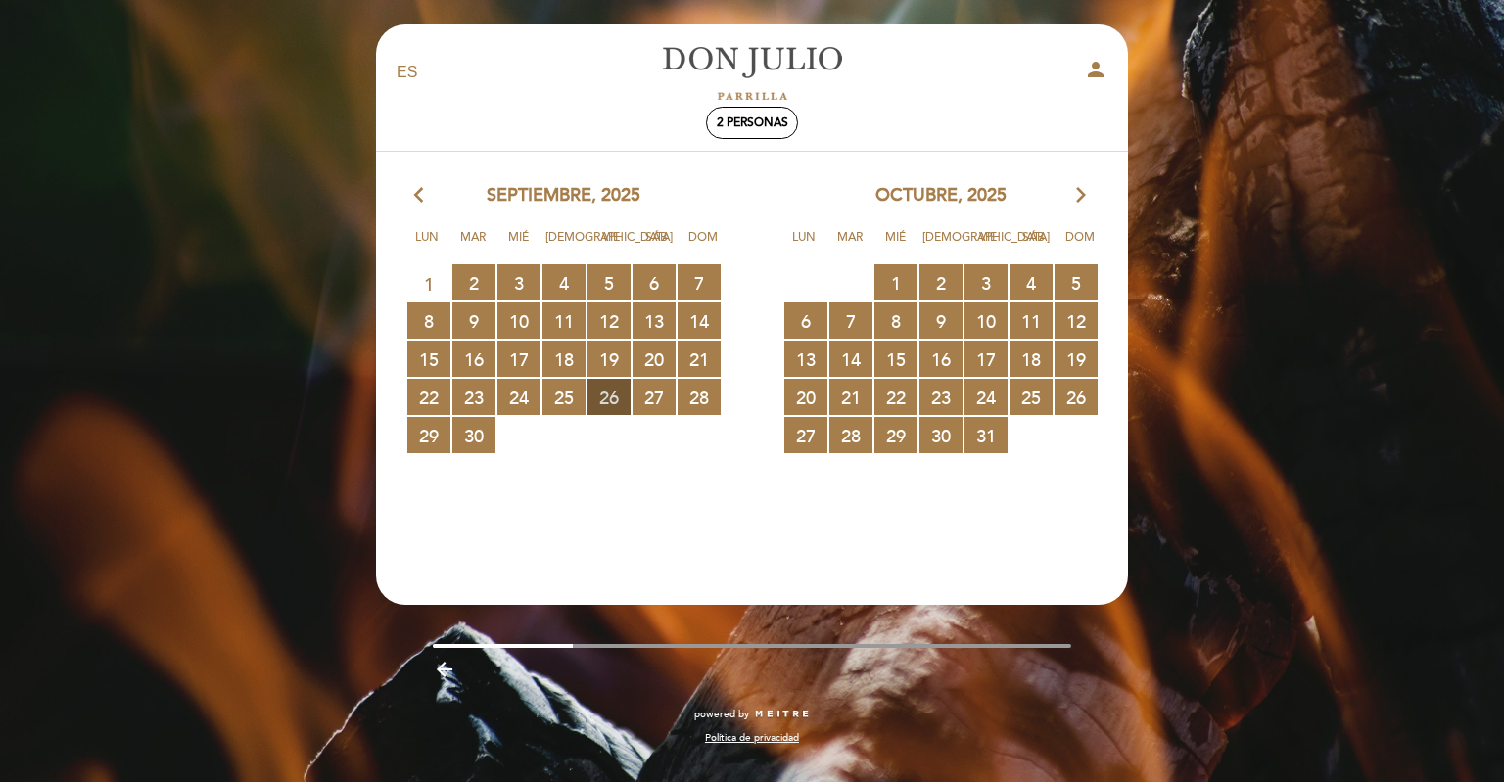
click at [608, 399] on span "26 RESERVAS DISPONIBLES" at bounding box center [609, 397] width 43 height 36
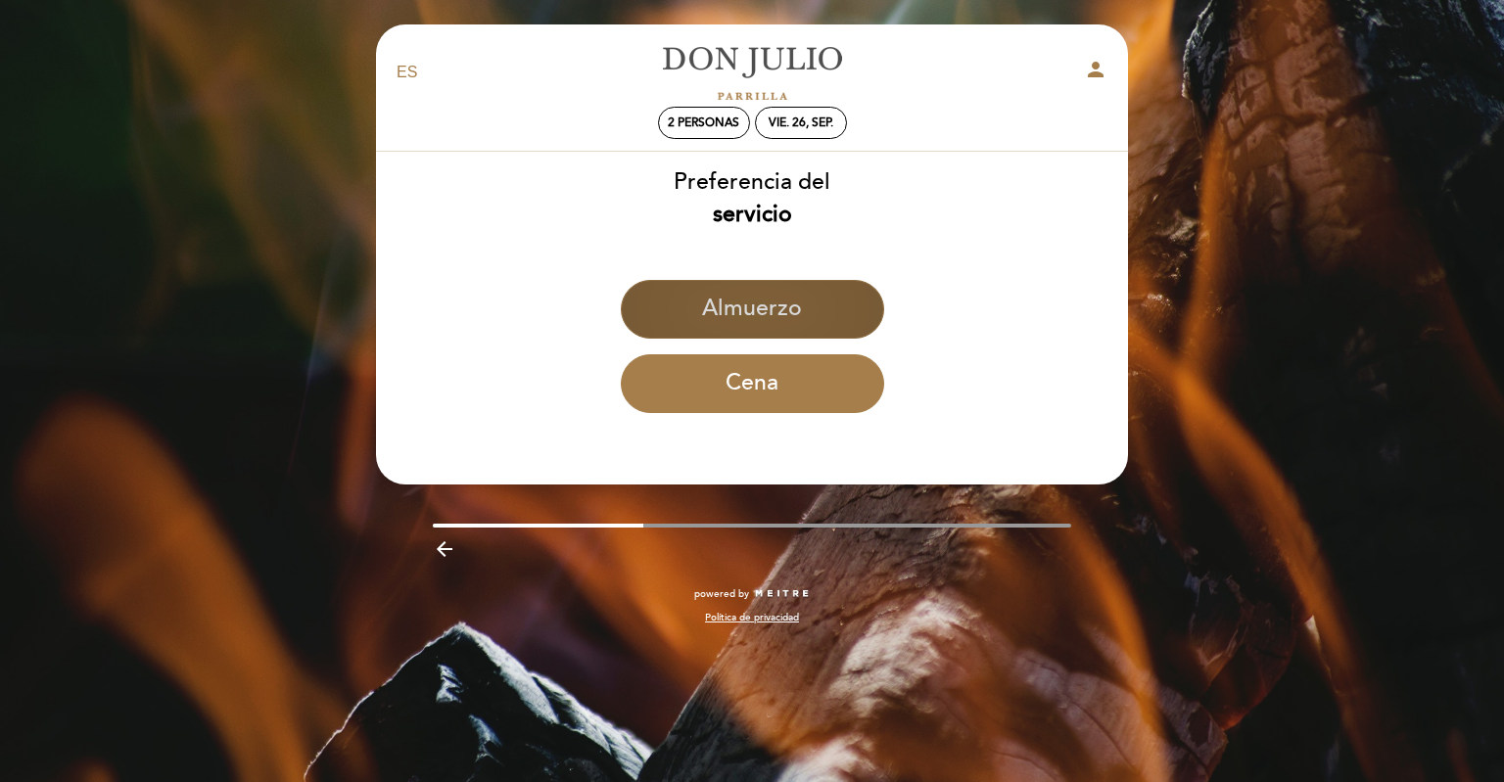
click at [792, 329] on button "Almuerzo" at bounding box center [752, 309] width 263 height 59
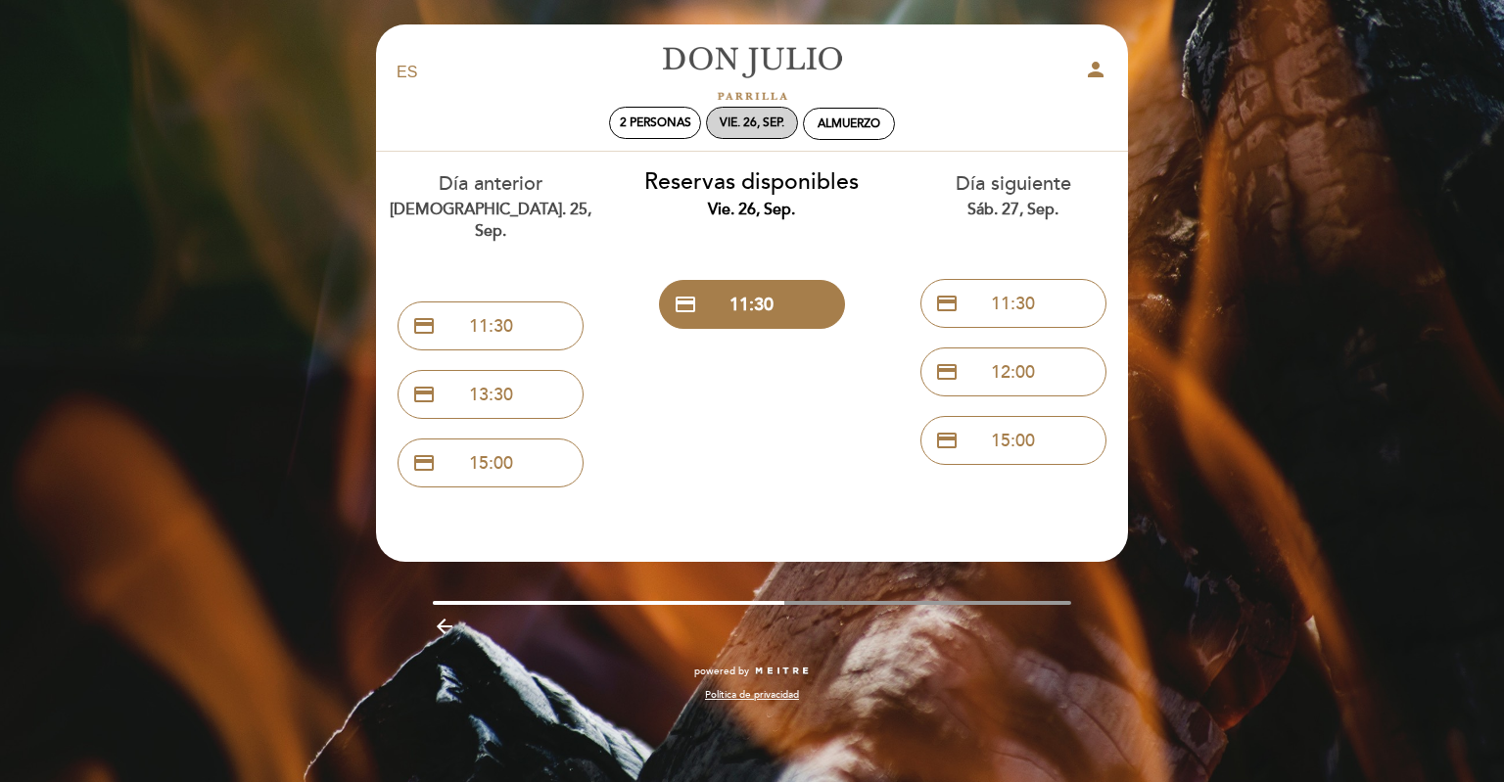
click at [734, 129] on div "vie. 26, sep." at bounding box center [752, 123] width 65 height 15
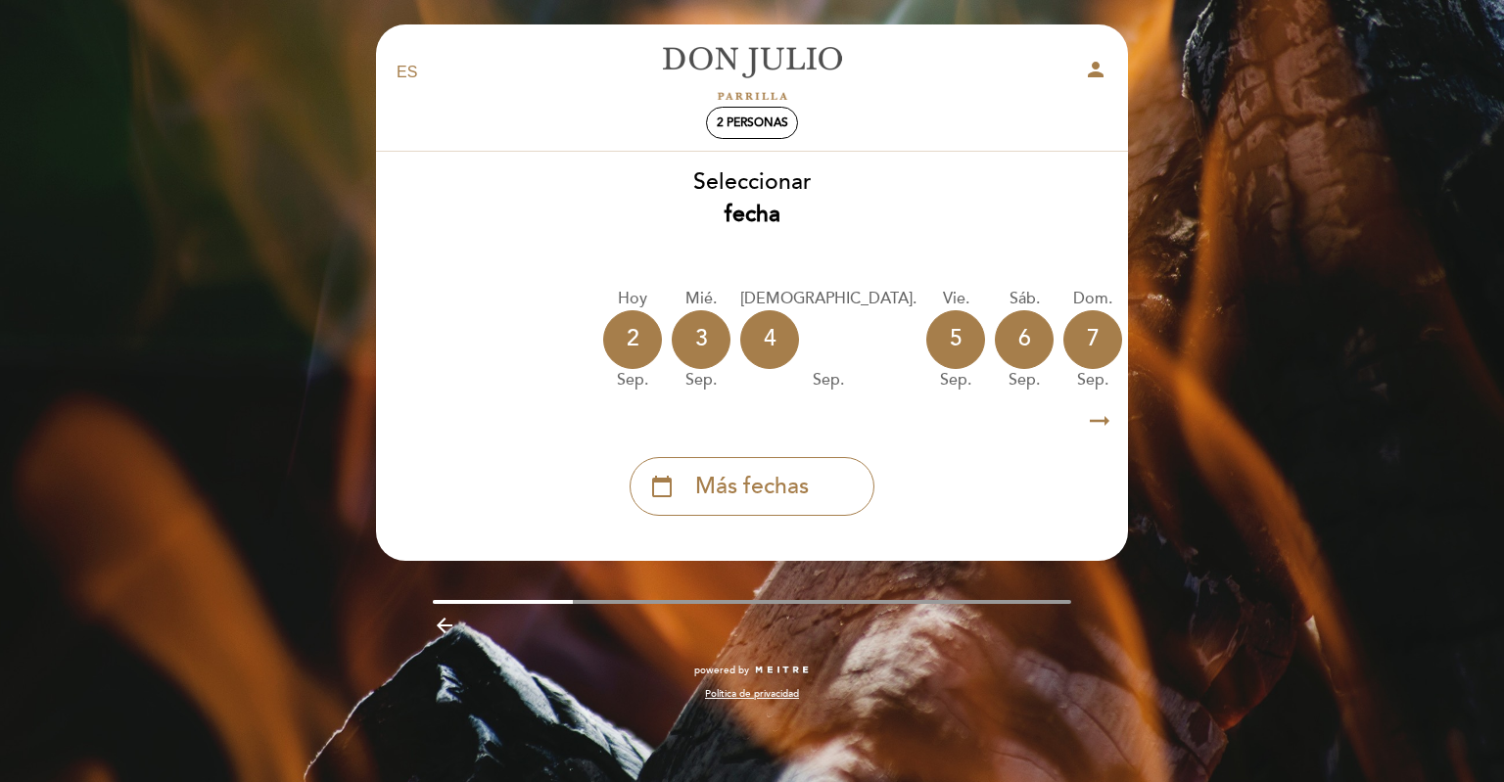
click at [761, 496] on span "Más fechas" at bounding box center [752, 487] width 114 height 32
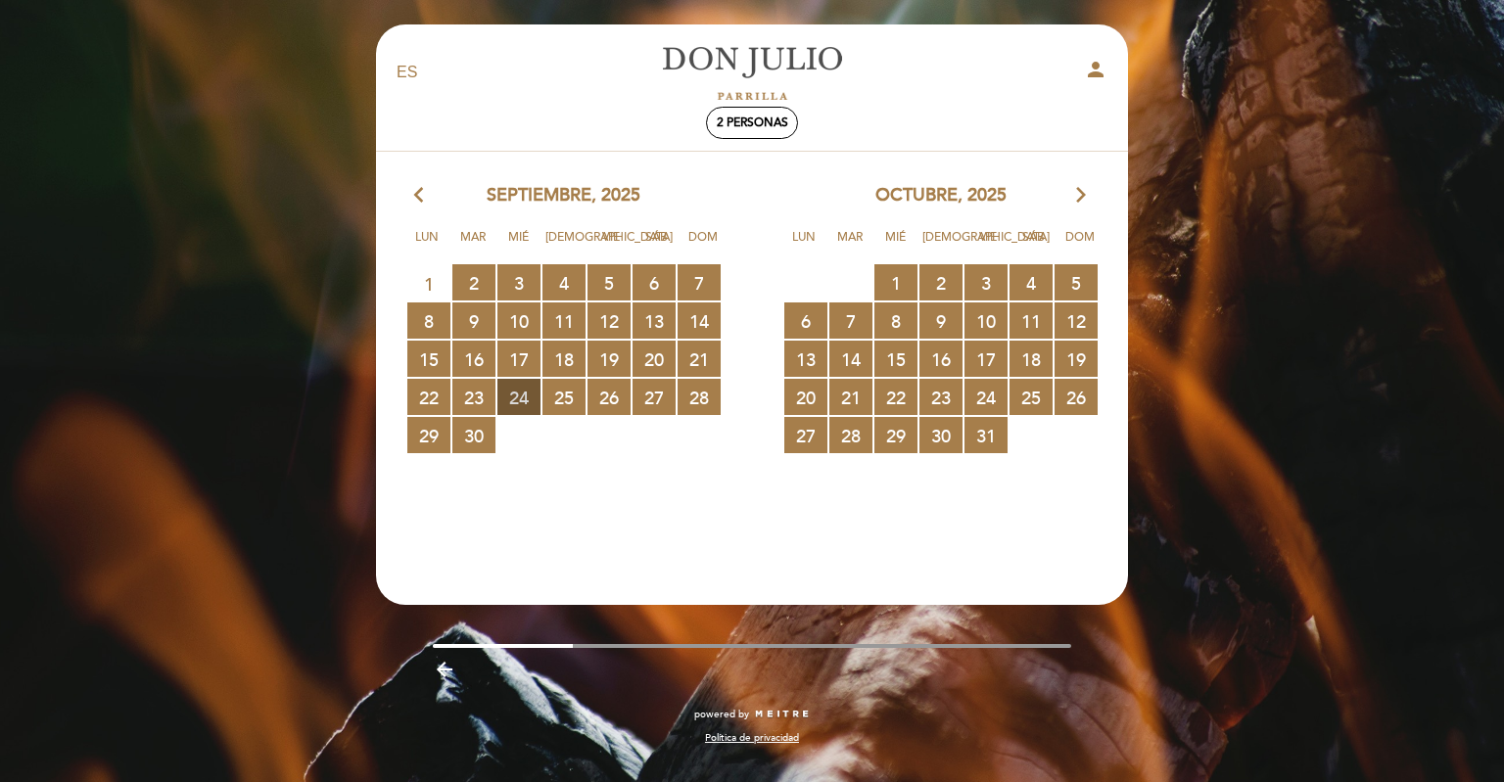
click at [523, 406] on span "24 RESERVAS DISPONIBLES" at bounding box center [518, 397] width 43 height 36
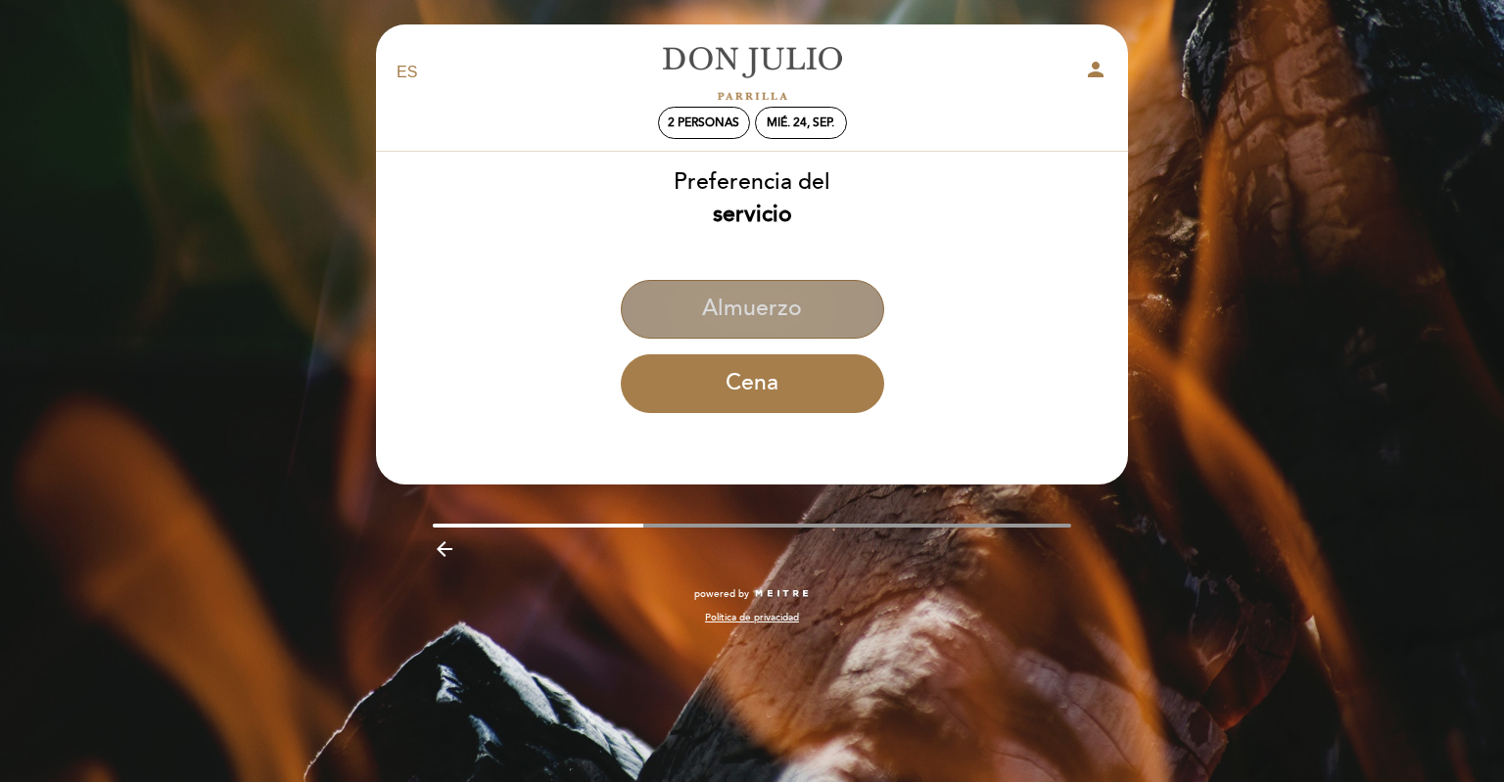
click at [758, 323] on button "Almuerzo" at bounding box center [752, 309] width 263 height 59
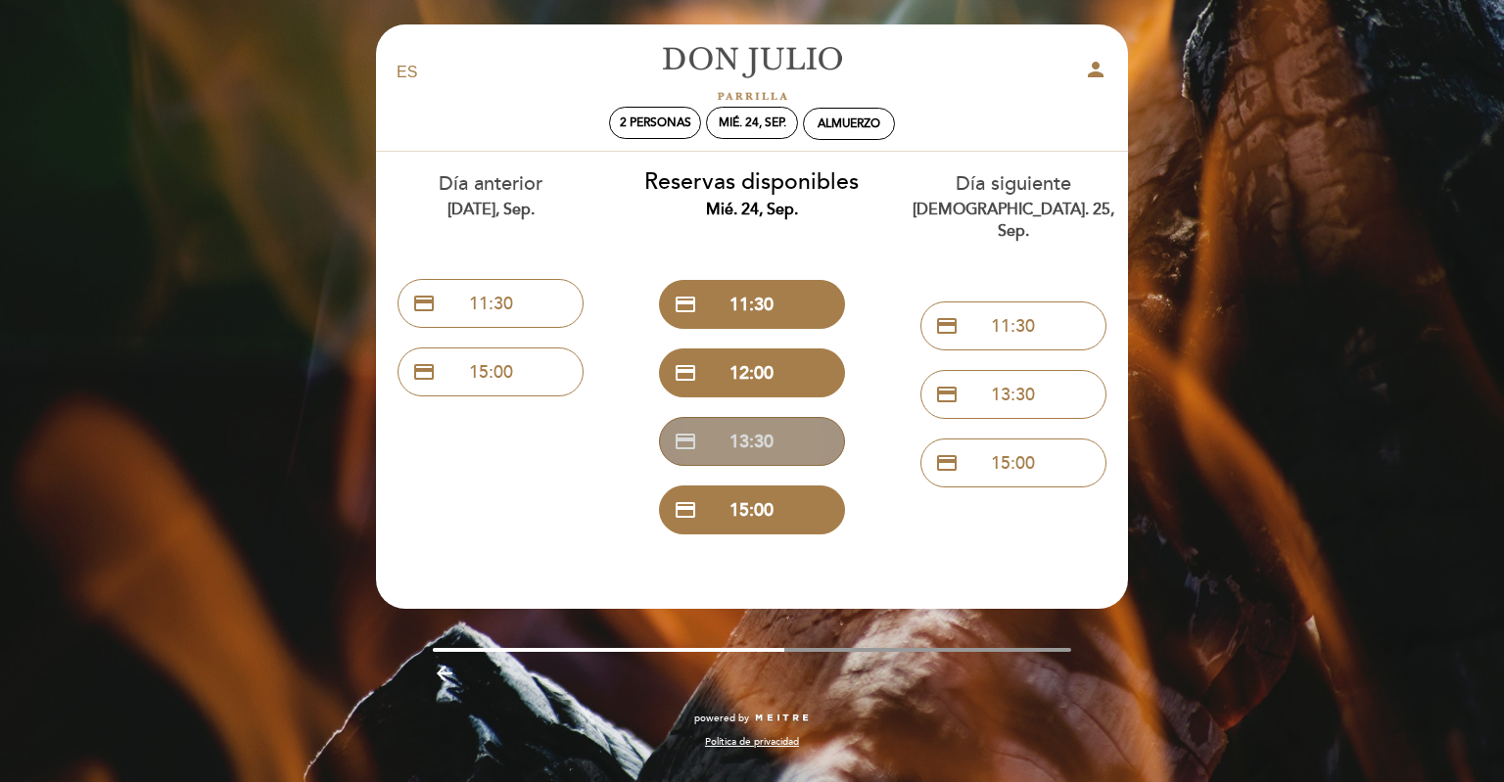
click at [766, 455] on button "credit_card 13:30" at bounding box center [752, 441] width 186 height 49
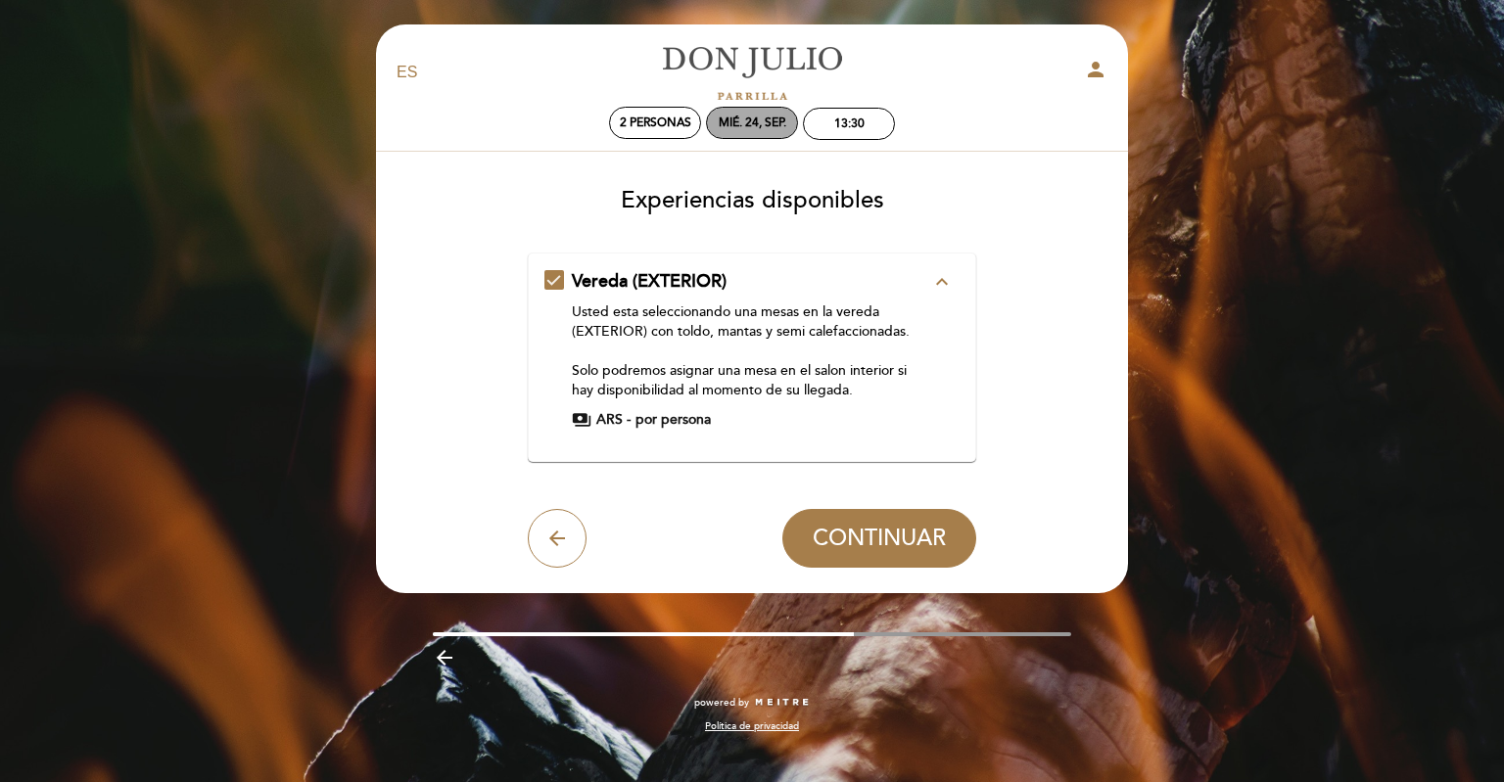
click at [767, 131] on div "mié. 24, sep." at bounding box center [752, 123] width 92 height 32
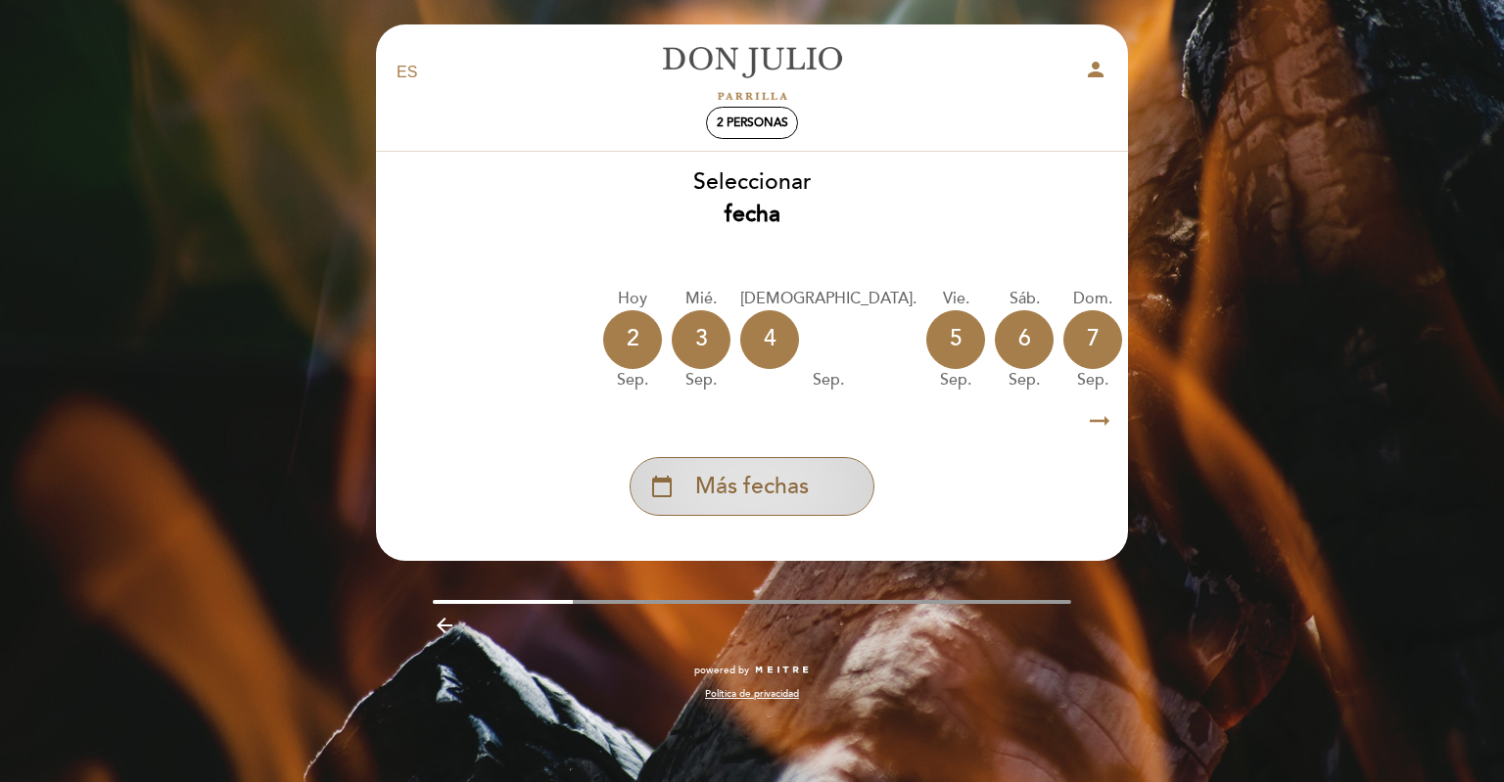
click at [803, 487] on span "Más fechas" at bounding box center [752, 487] width 114 height 32
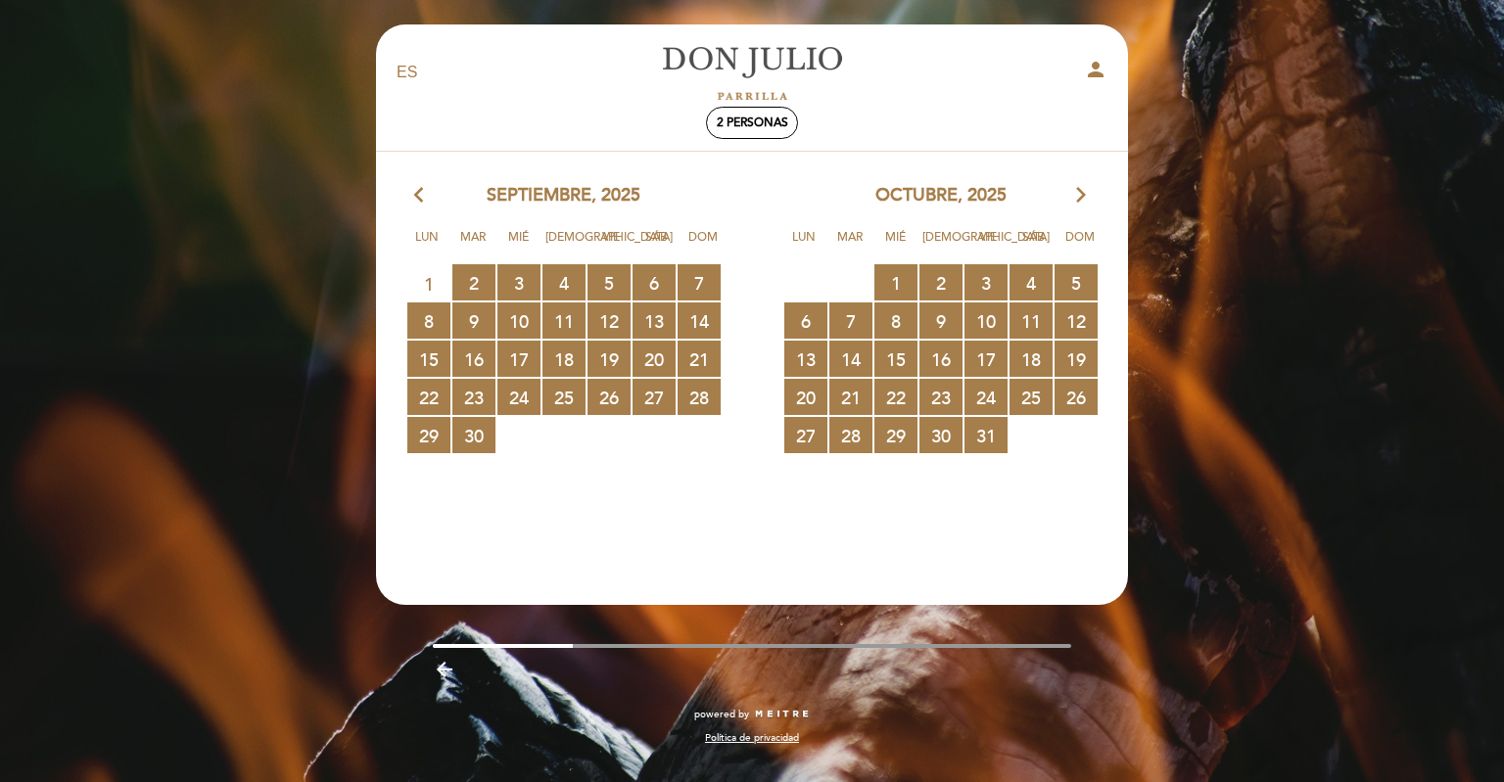
click at [1080, 198] on icon "arrow_forward_ios" at bounding box center [1081, 195] width 18 height 25
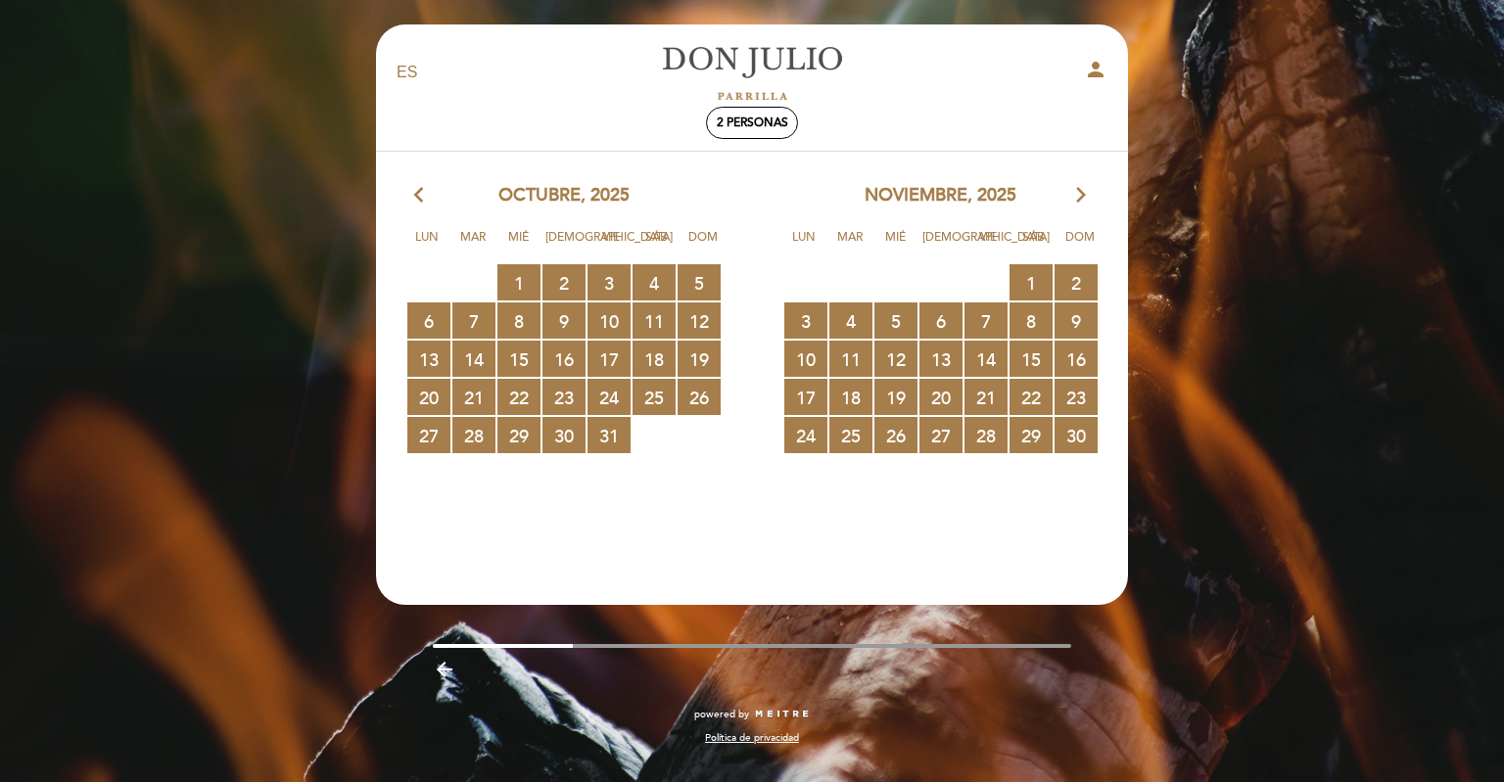
click at [1080, 198] on icon "arrow_forward_ios" at bounding box center [1081, 195] width 18 height 25
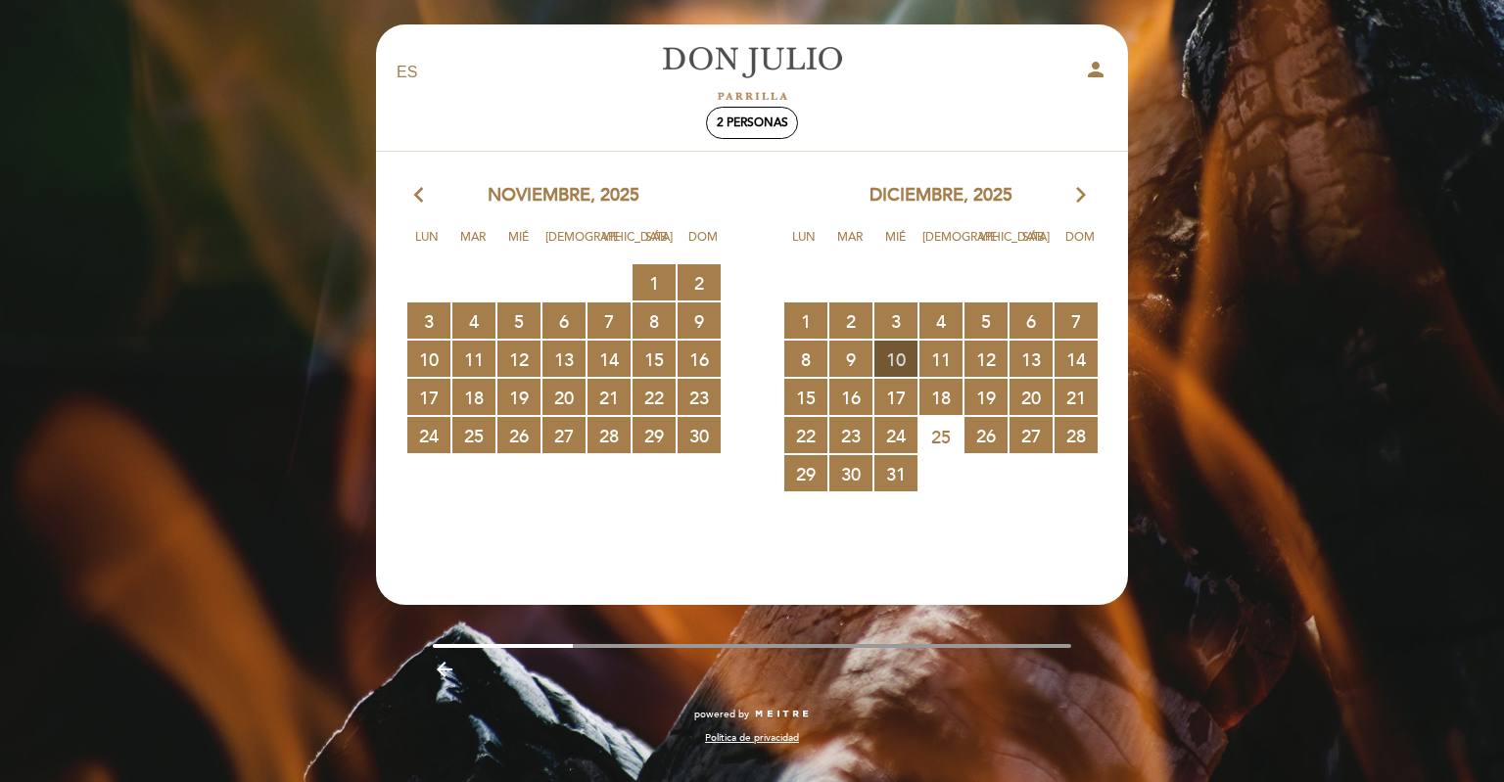
click at [889, 362] on span "10 RESERVAS DISPONIBLES" at bounding box center [896, 359] width 43 height 36
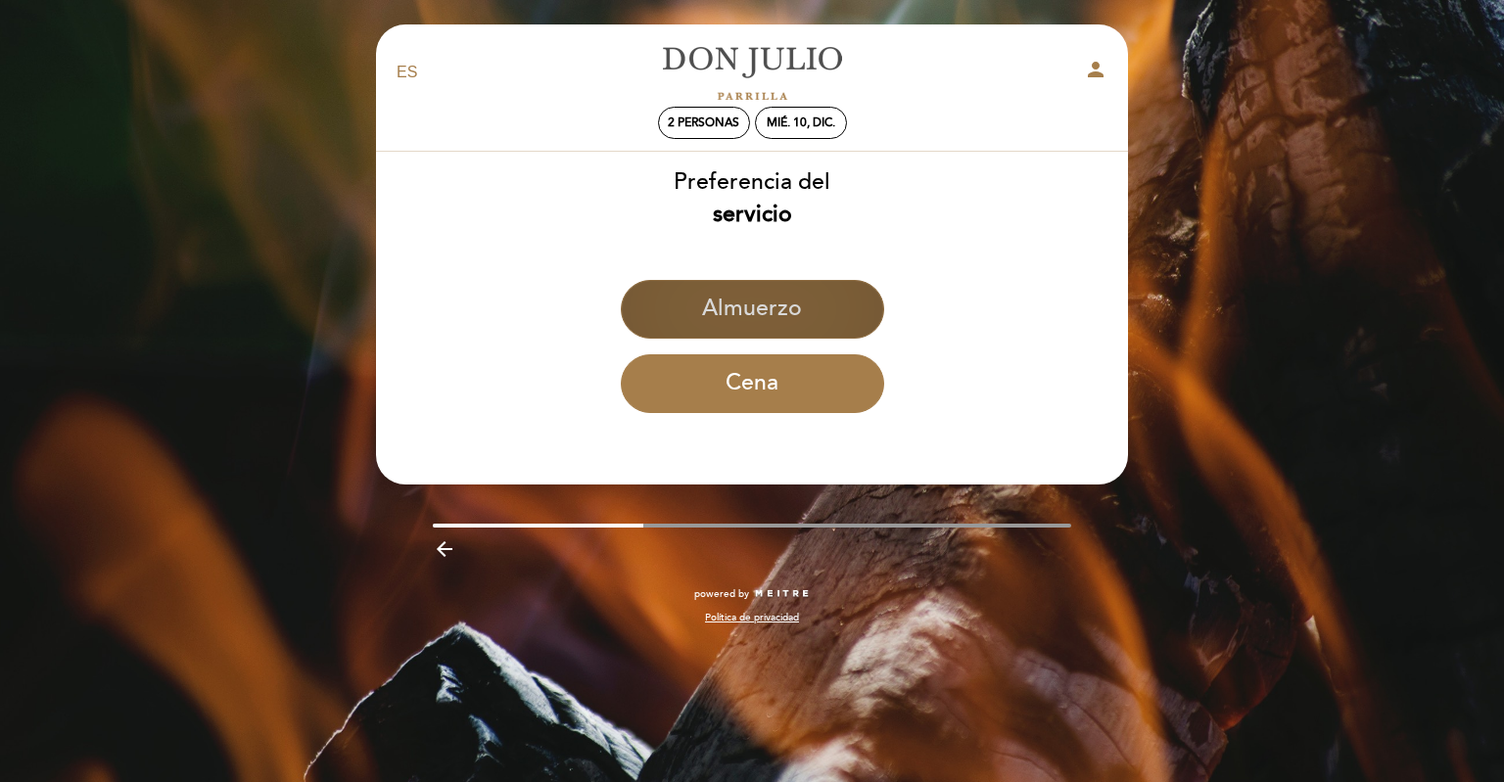
click at [757, 324] on button "Almuerzo" at bounding box center [752, 309] width 263 height 59
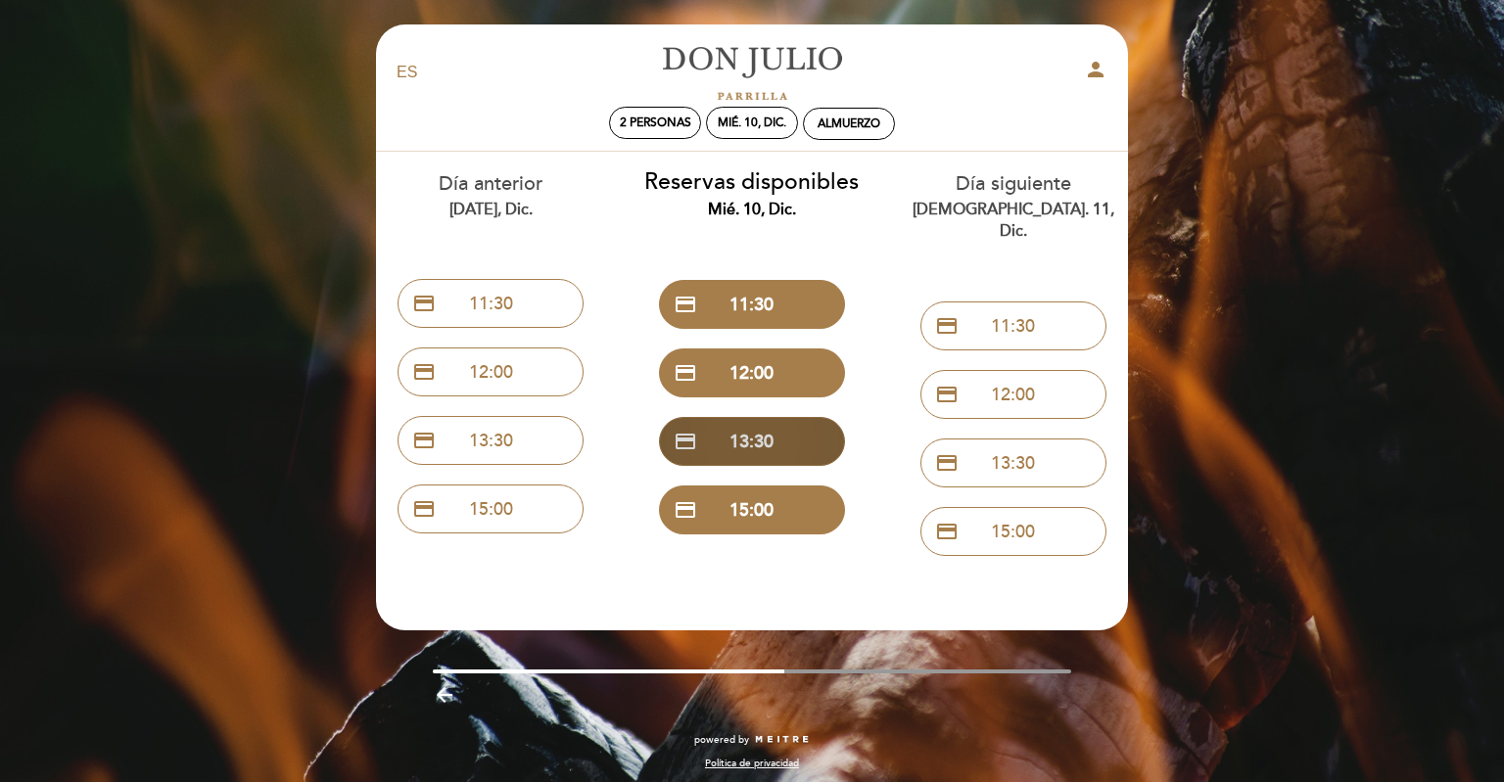
click at [782, 452] on button "credit_card 13:30" at bounding box center [752, 441] width 186 height 49
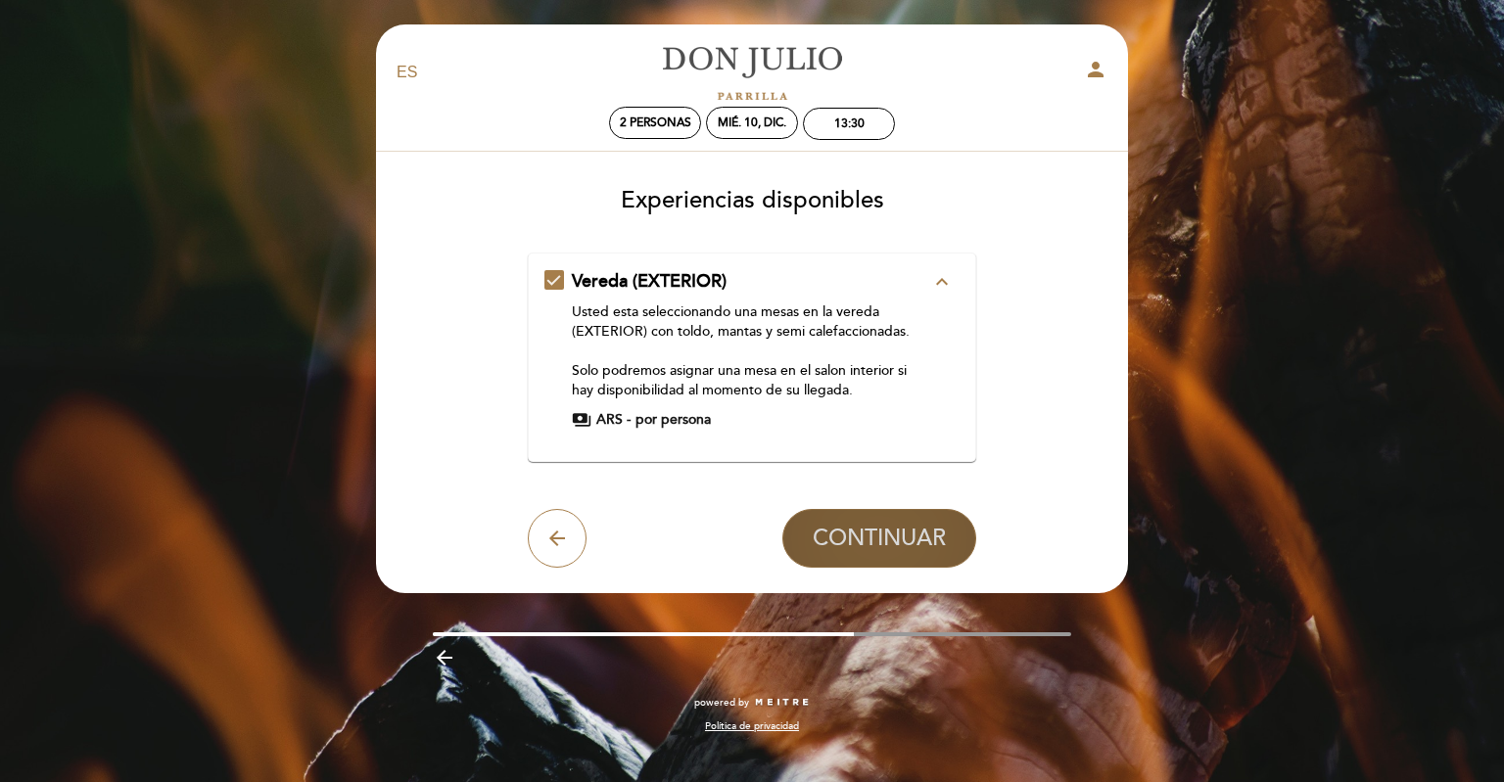
click at [914, 535] on span "CONTINUAR" at bounding box center [879, 538] width 133 height 27
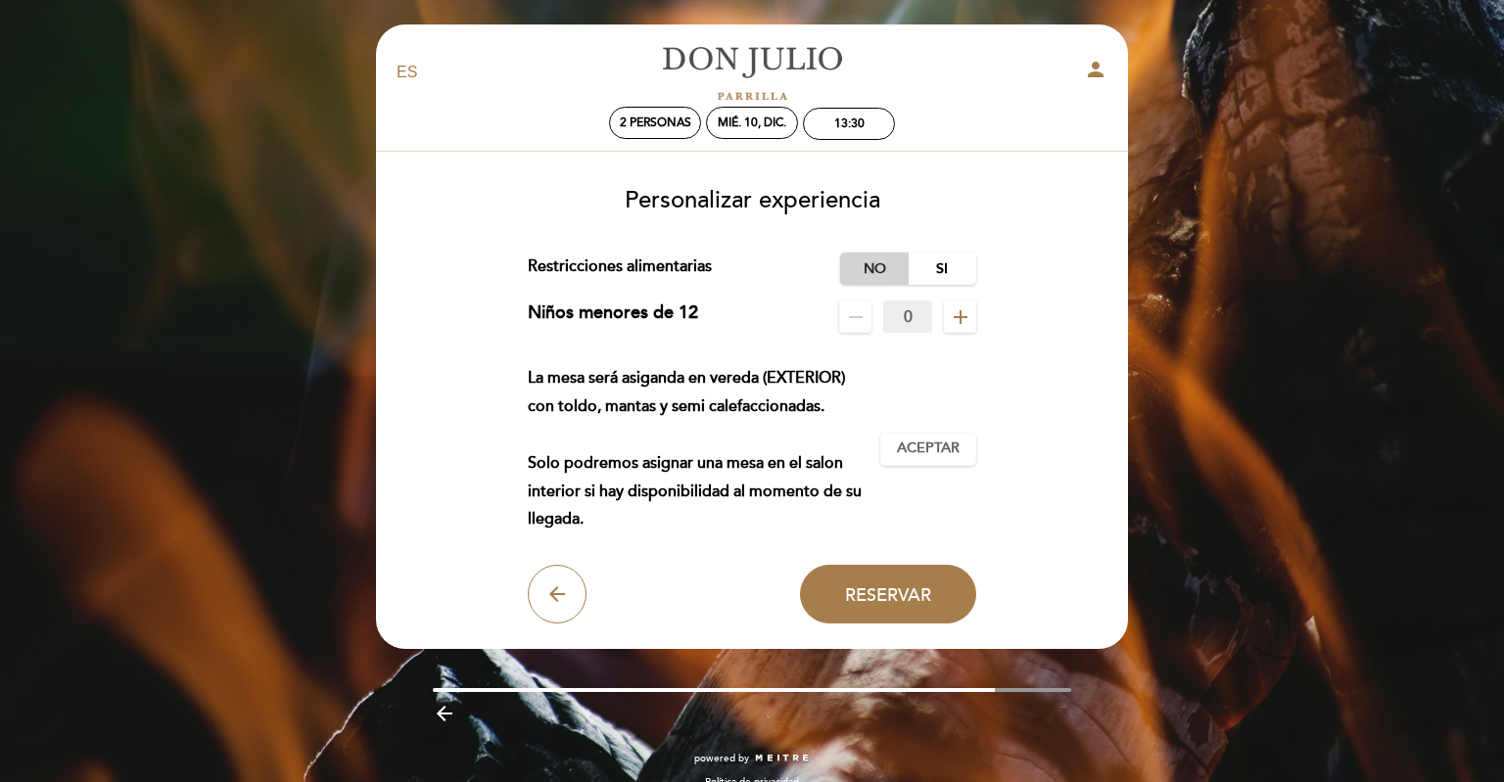
click at [864, 273] on label "No" at bounding box center [874, 269] width 69 height 32
click at [970, 466] on button "Aceptar Aceptado" at bounding box center [928, 449] width 96 height 33
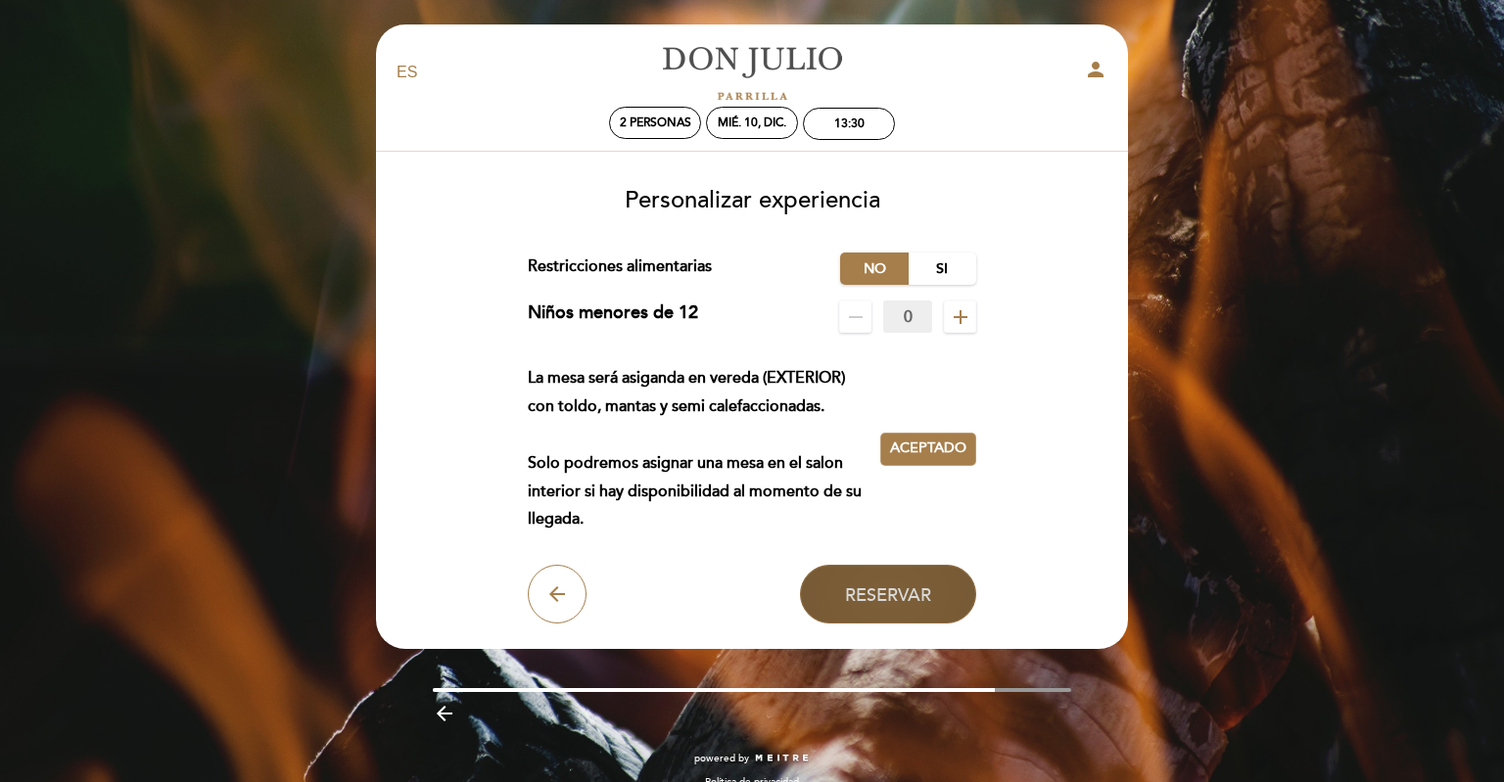
click at [894, 605] on span "Reservar" at bounding box center [888, 595] width 86 height 22
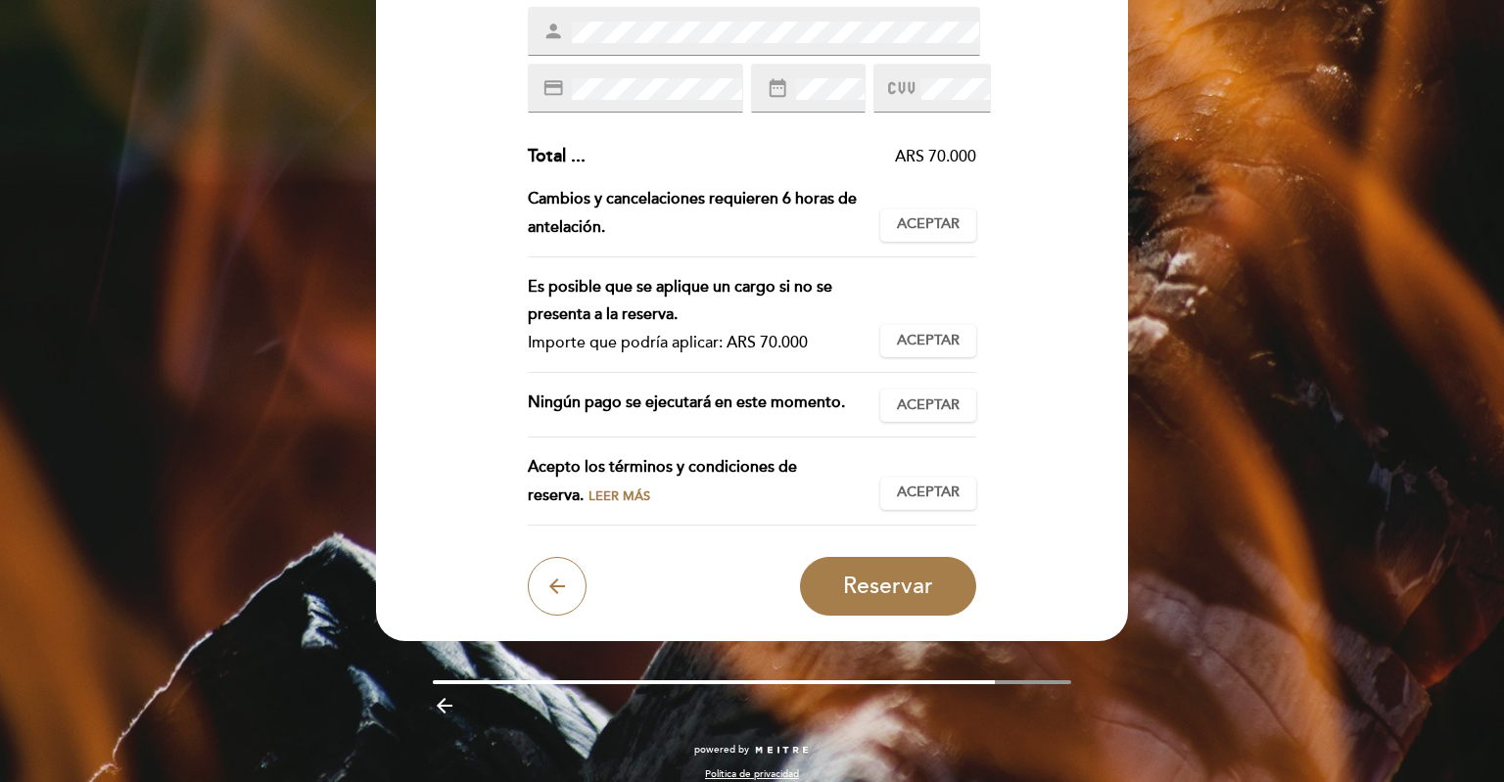
scroll to position [372, 0]
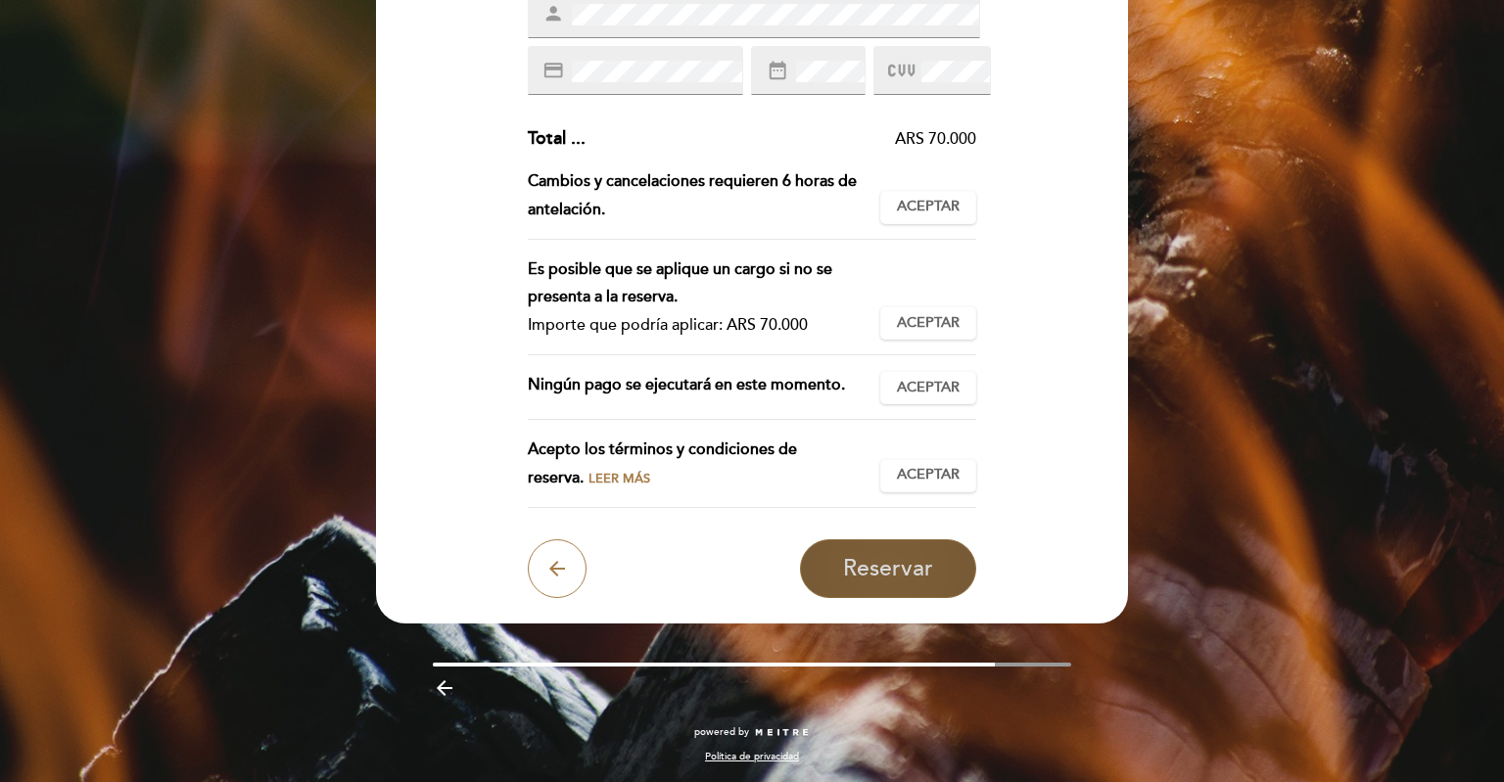
click at [906, 578] on span "Reservar" at bounding box center [888, 568] width 90 height 27
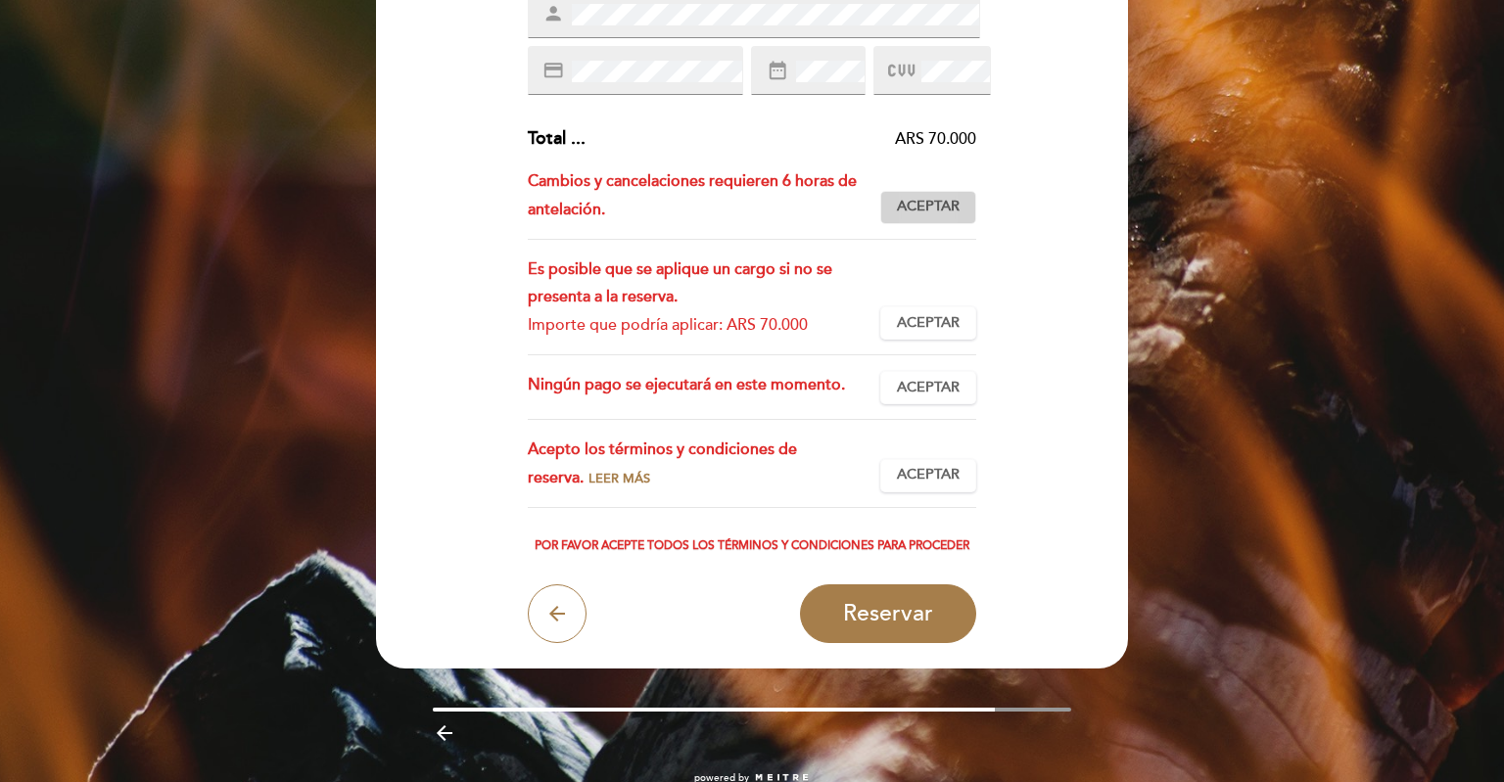
click at [907, 213] on span "Aceptar" at bounding box center [928, 207] width 63 height 21
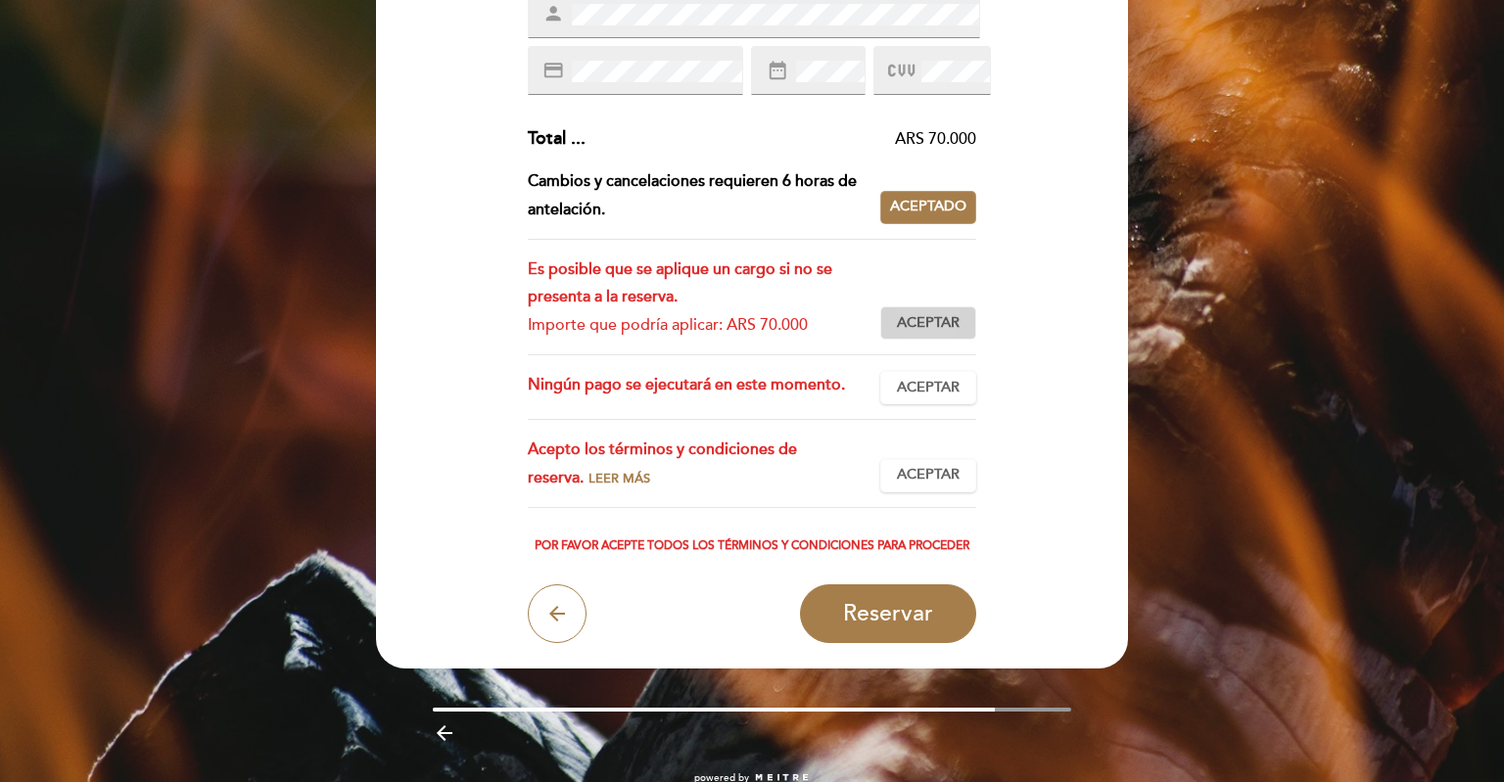
click at [933, 323] on span "Aceptar" at bounding box center [928, 323] width 63 height 21
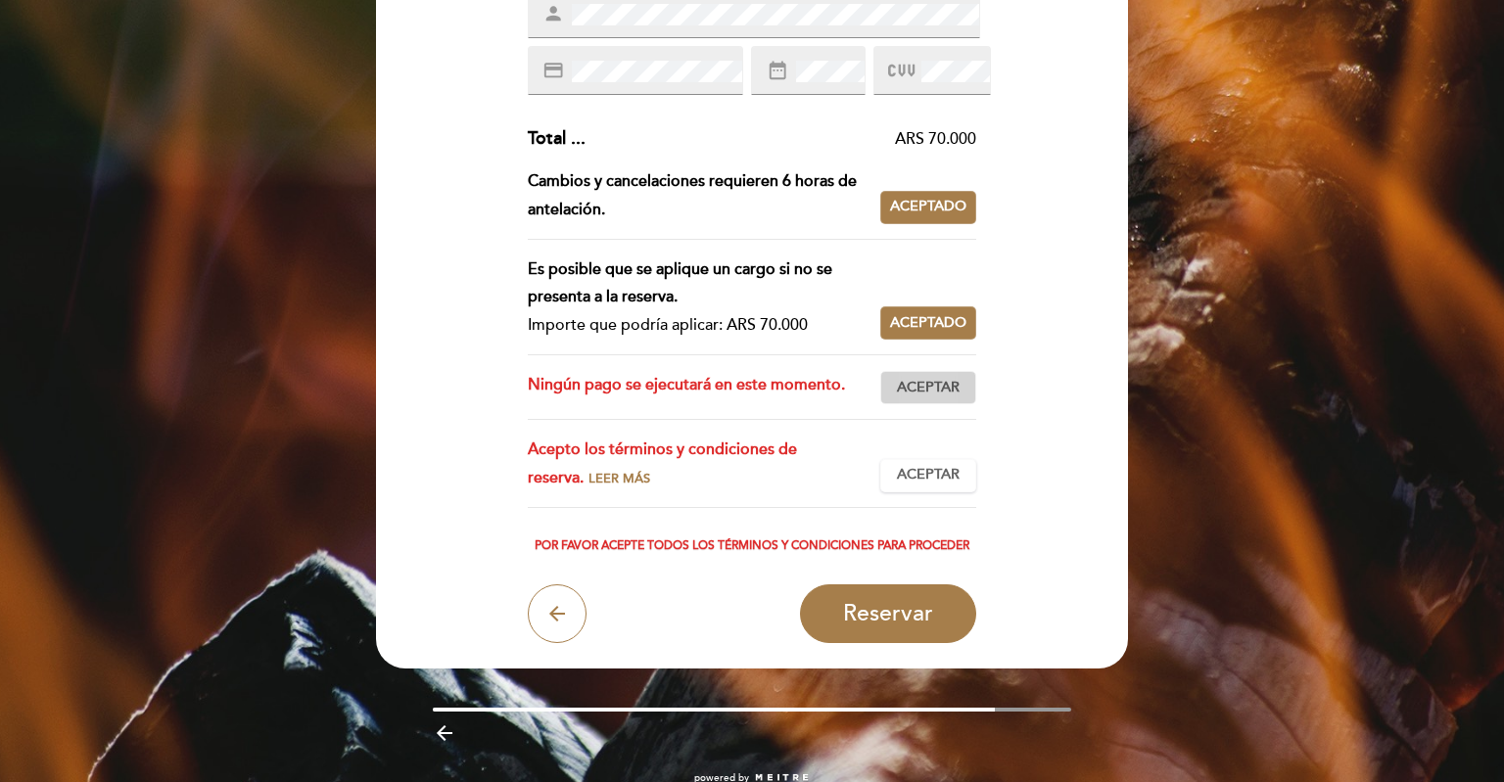
click at [927, 389] on span "Aceptar" at bounding box center [928, 388] width 63 height 21
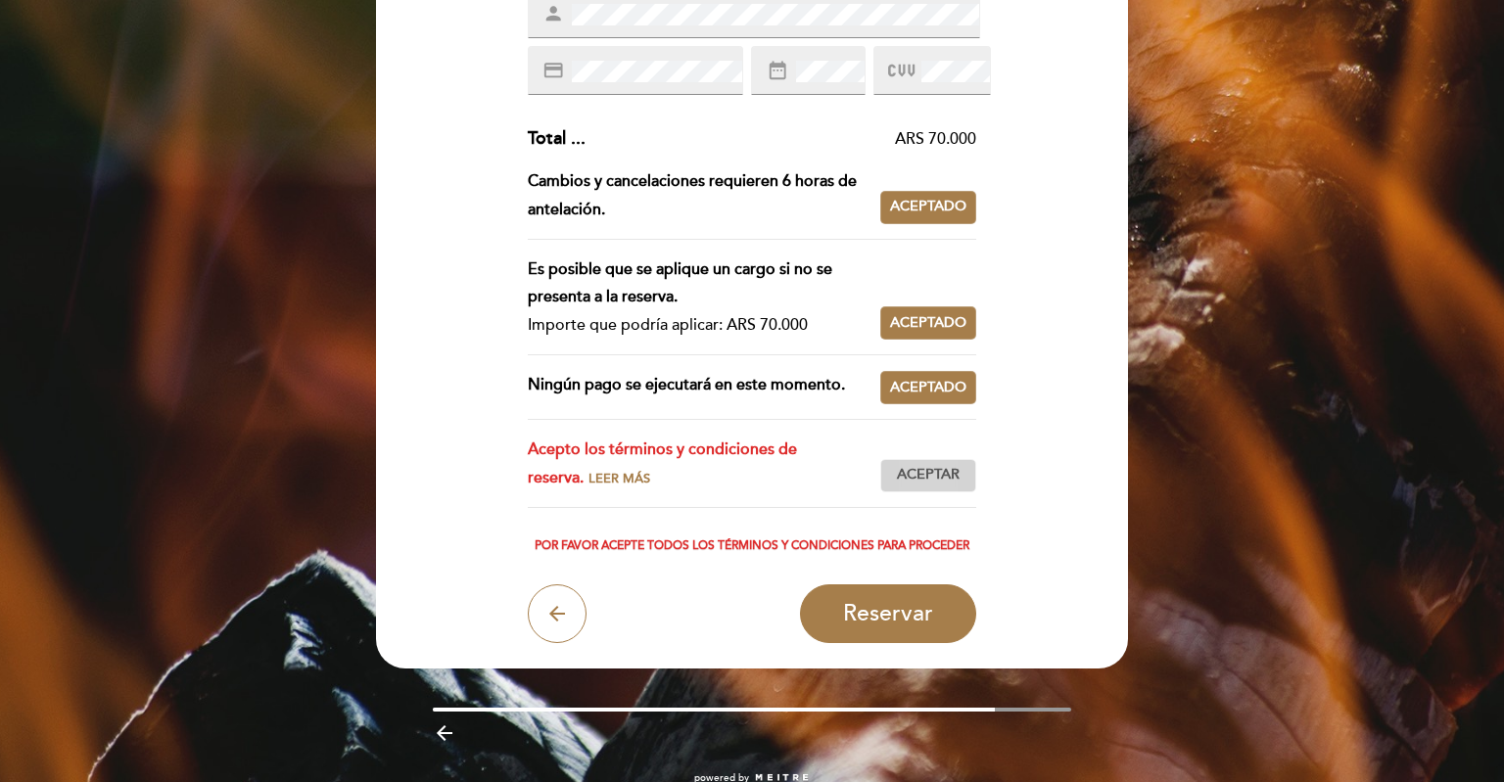
click at [923, 484] on span "Aceptar" at bounding box center [928, 475] width 63 height 21
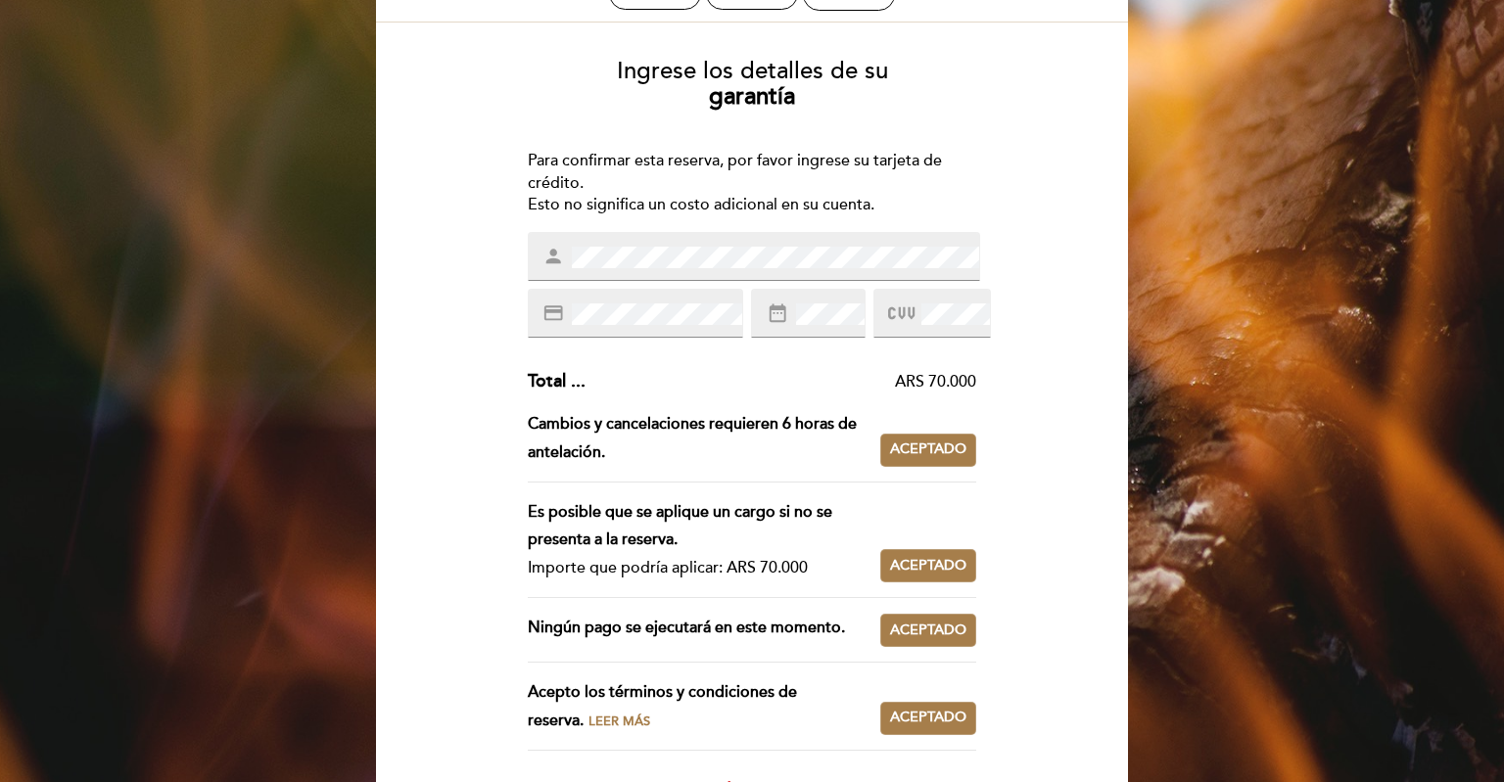
scroll to position [431, 0]
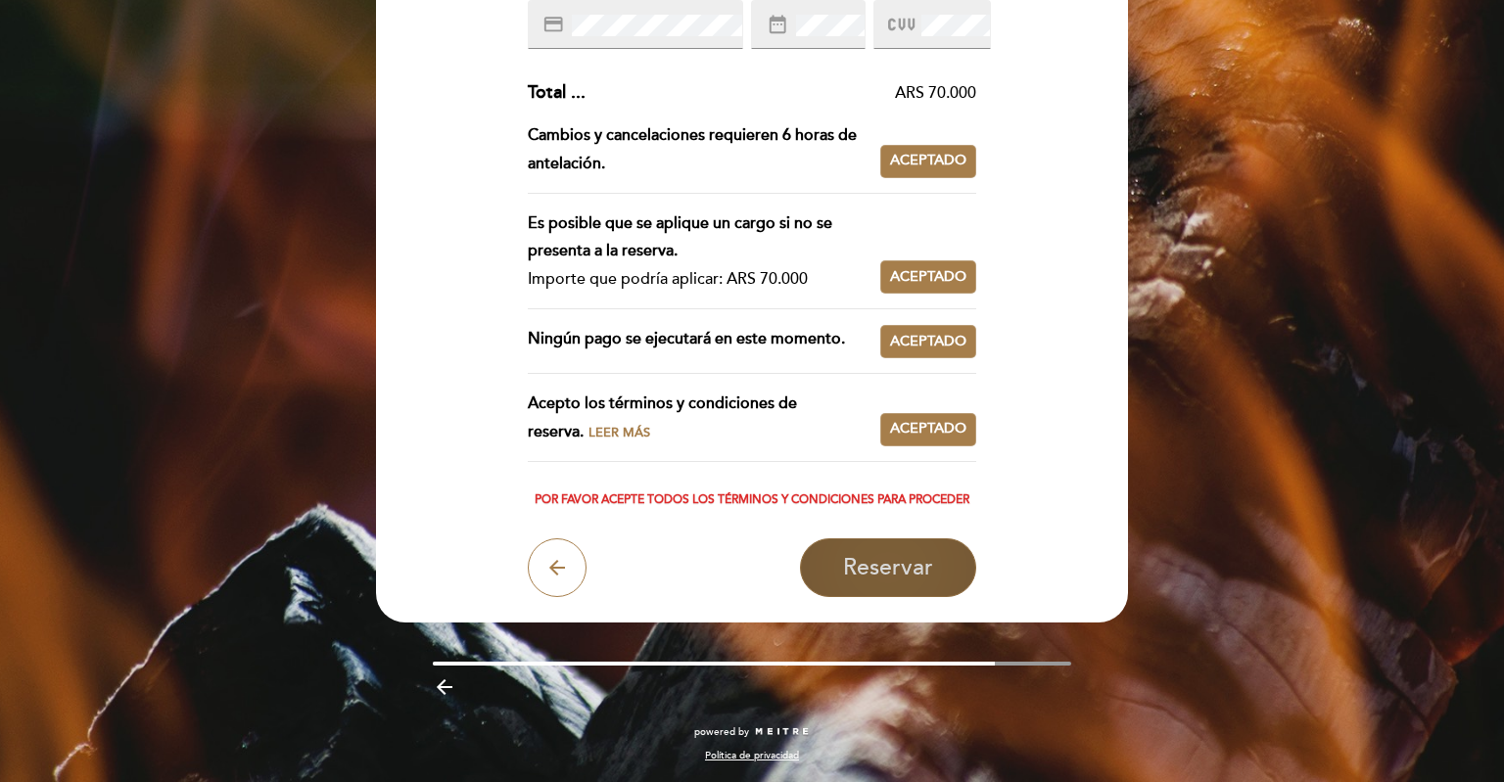
click at [884, 574] on span "Reservar" at bounding box center [888, 567] width 90 height 27
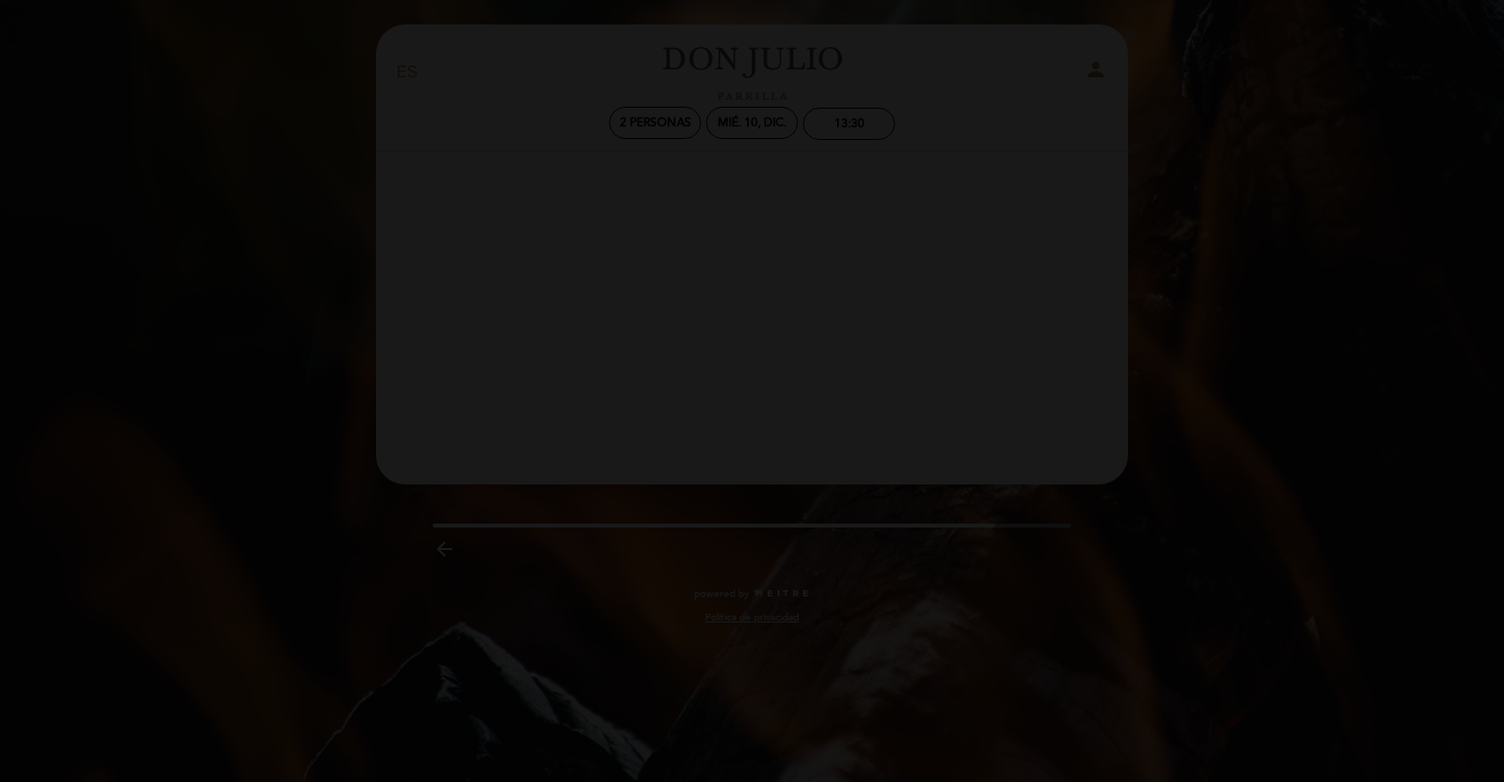
scroll to position [0, 0]
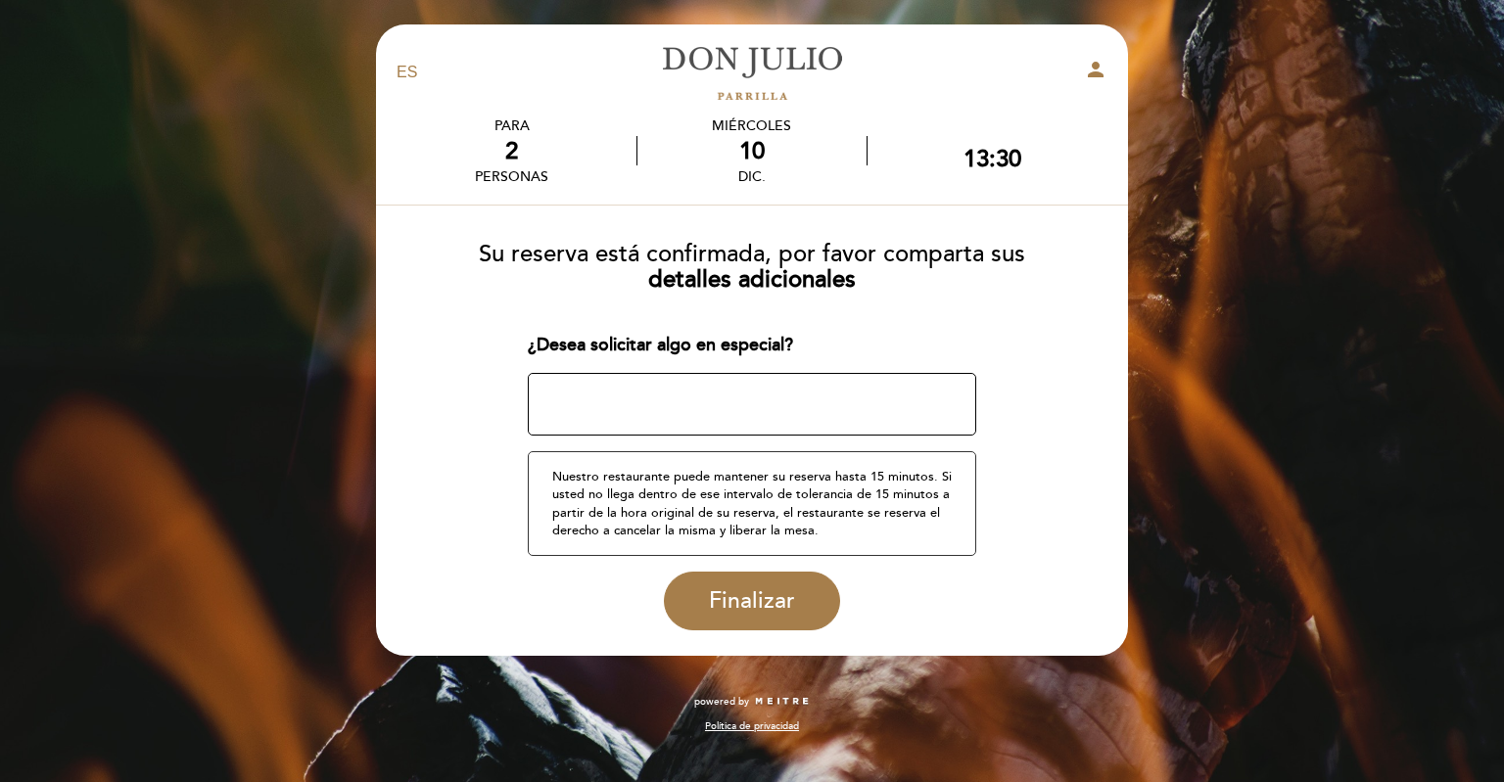
click at [743, 398] on textarea at bounding box center [753, 404] width 450 height 63
click at [542, 389] on textarea at bounding box center [753, 404] width 450 height 63
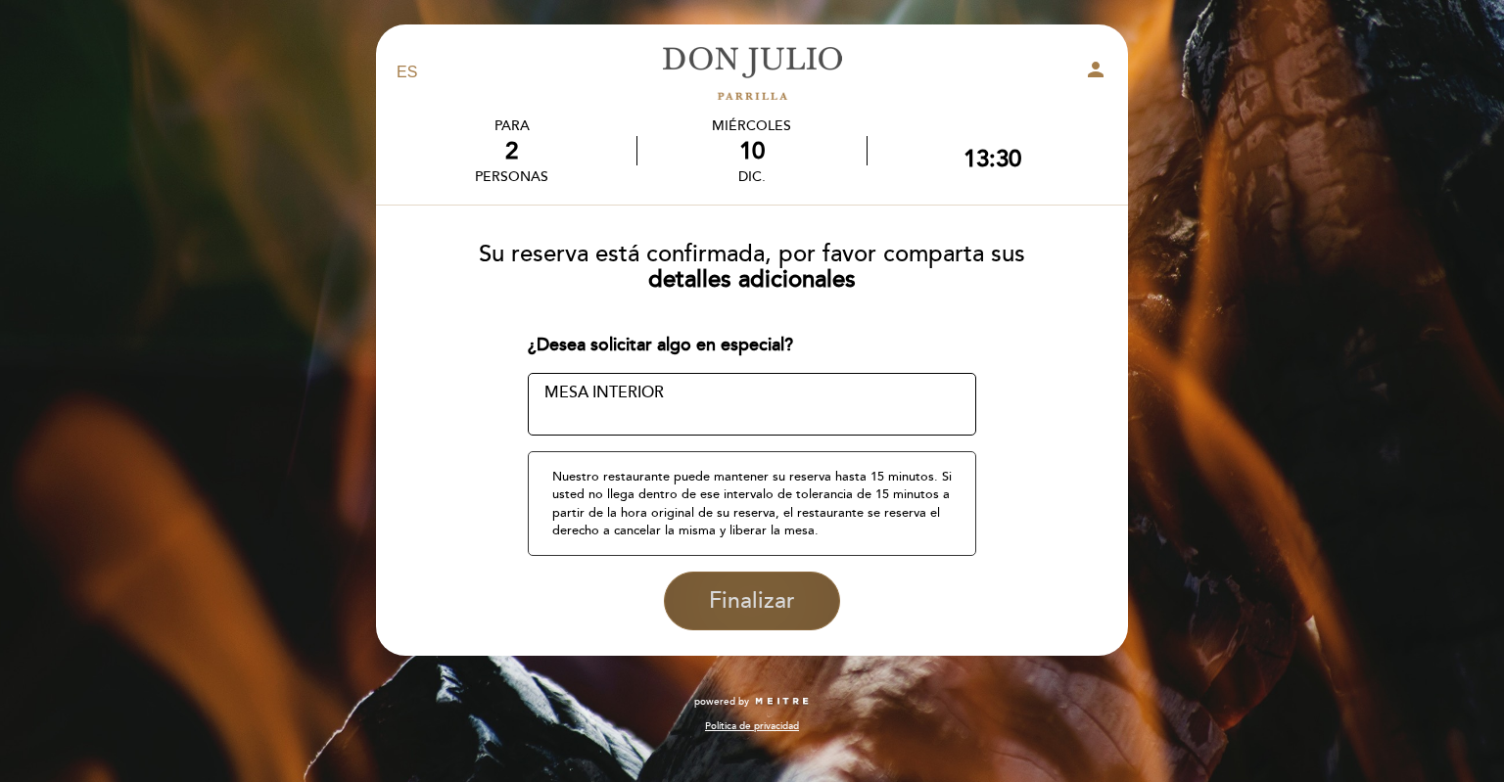
type textarea "MESA INTERIOR"
click at [748, 603] on span "Finalizar" at bounding box center [752, 601] width 86 height 27
